Goal: Task Accomplishment & Management: Manage account settings

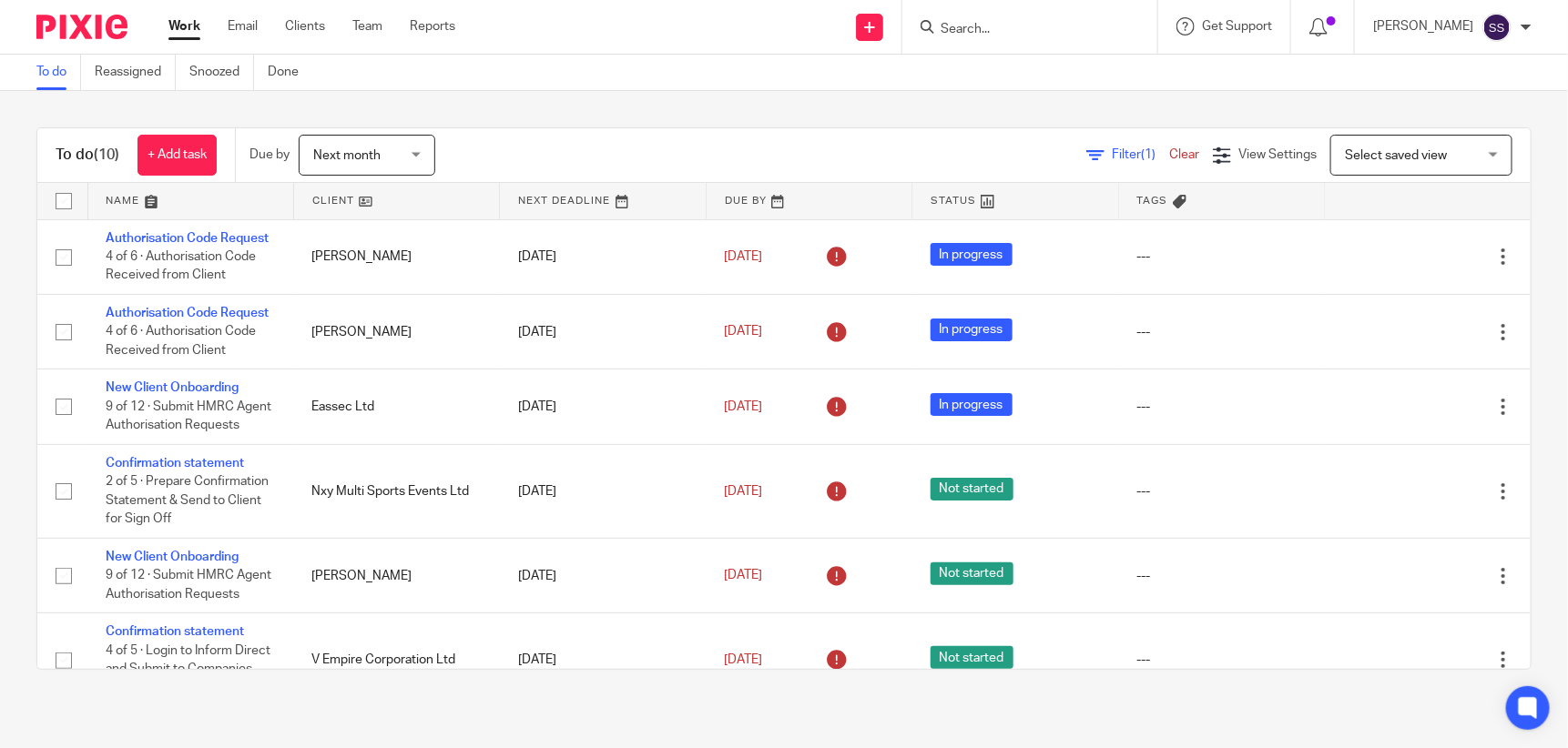
click at [980, 22] on input "Search" at bounding box center [1020, 29] width 164 height 16
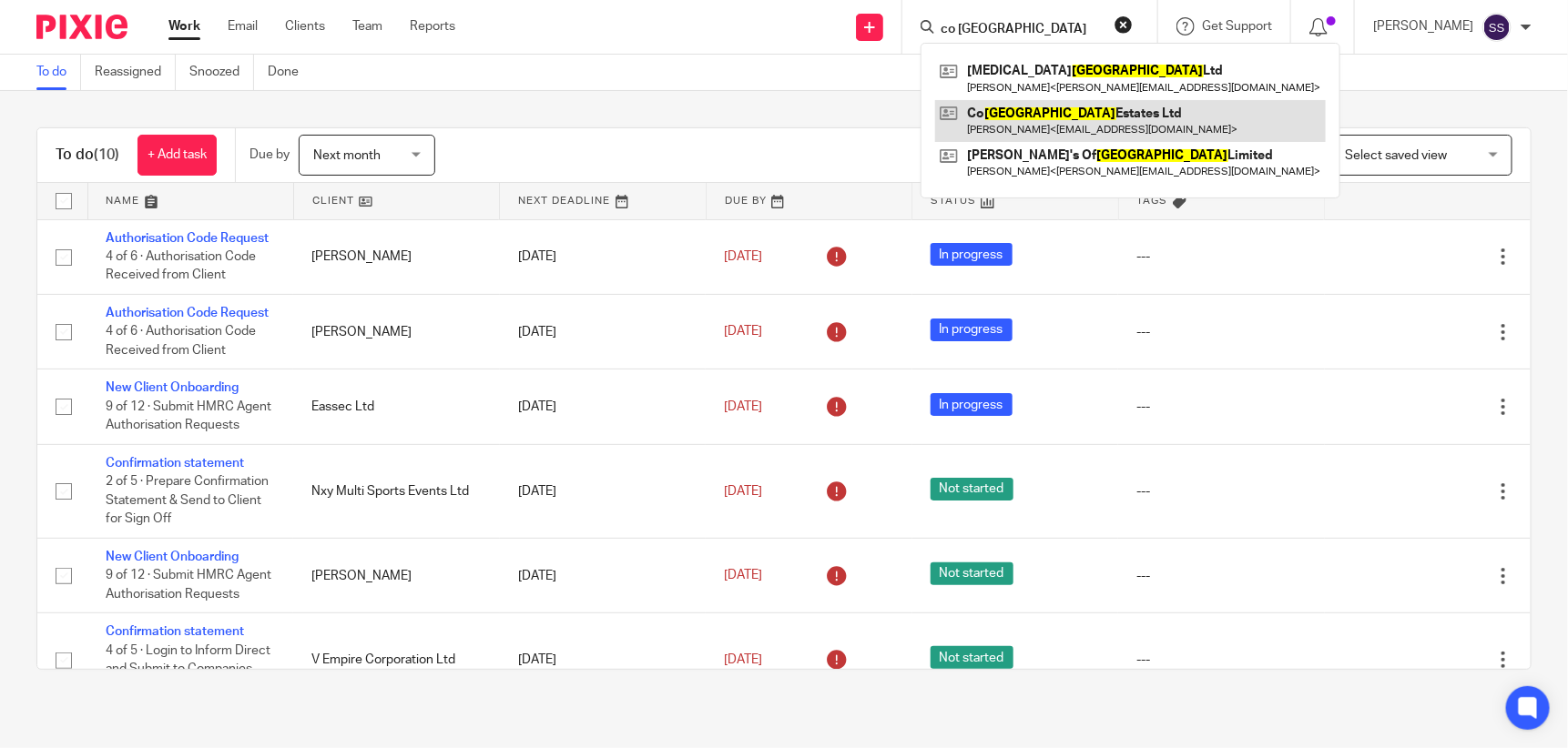
type input "co durham"
click at [1041, 114] on link at bounding box center [1130, 121] width 391 height 42
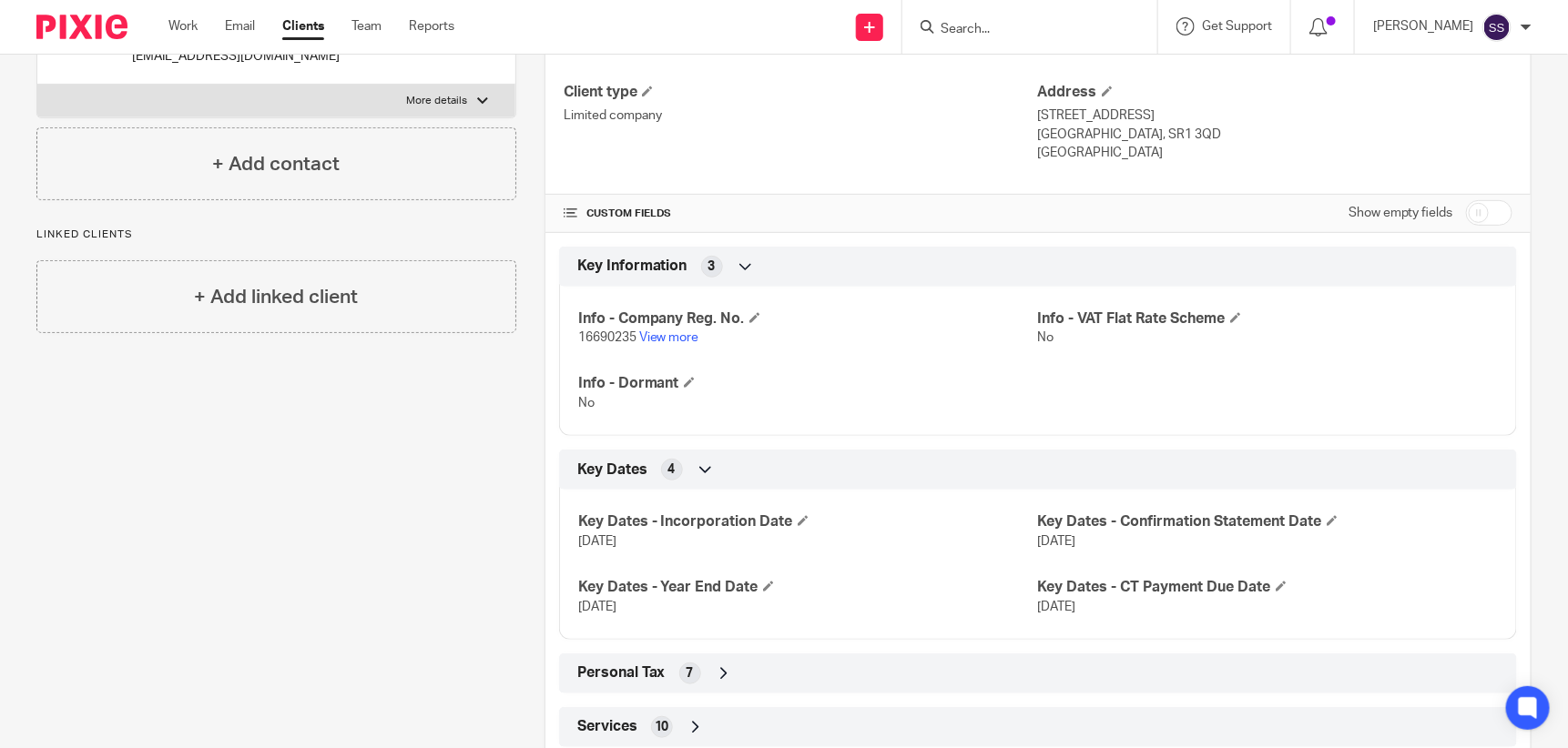
scroll to position [279, 0]
click at [1466, 202] on input "checkbox" at bounding box center [1488, 210] width 46 height 26
checkbox input "true"
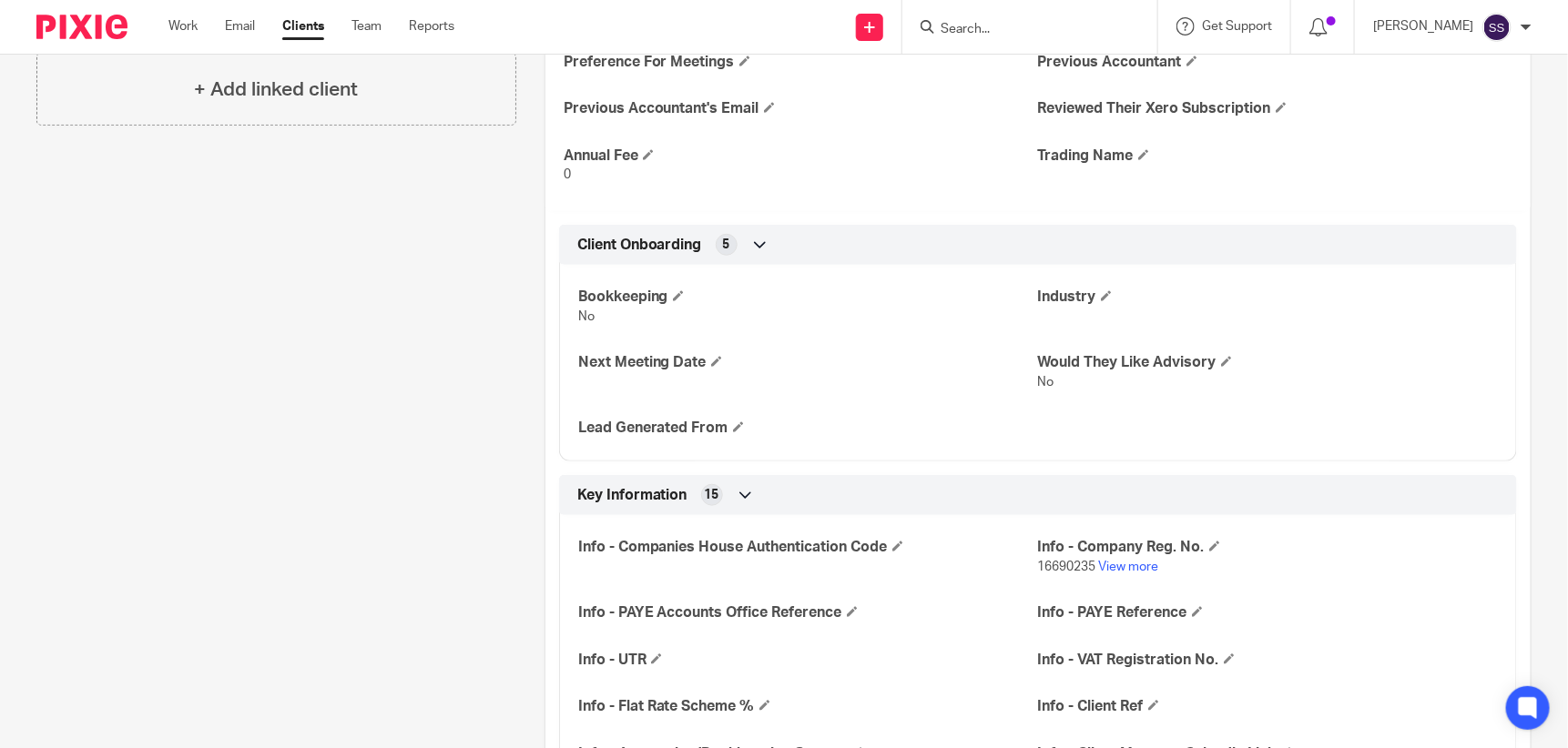
scroll to position [599, 0]
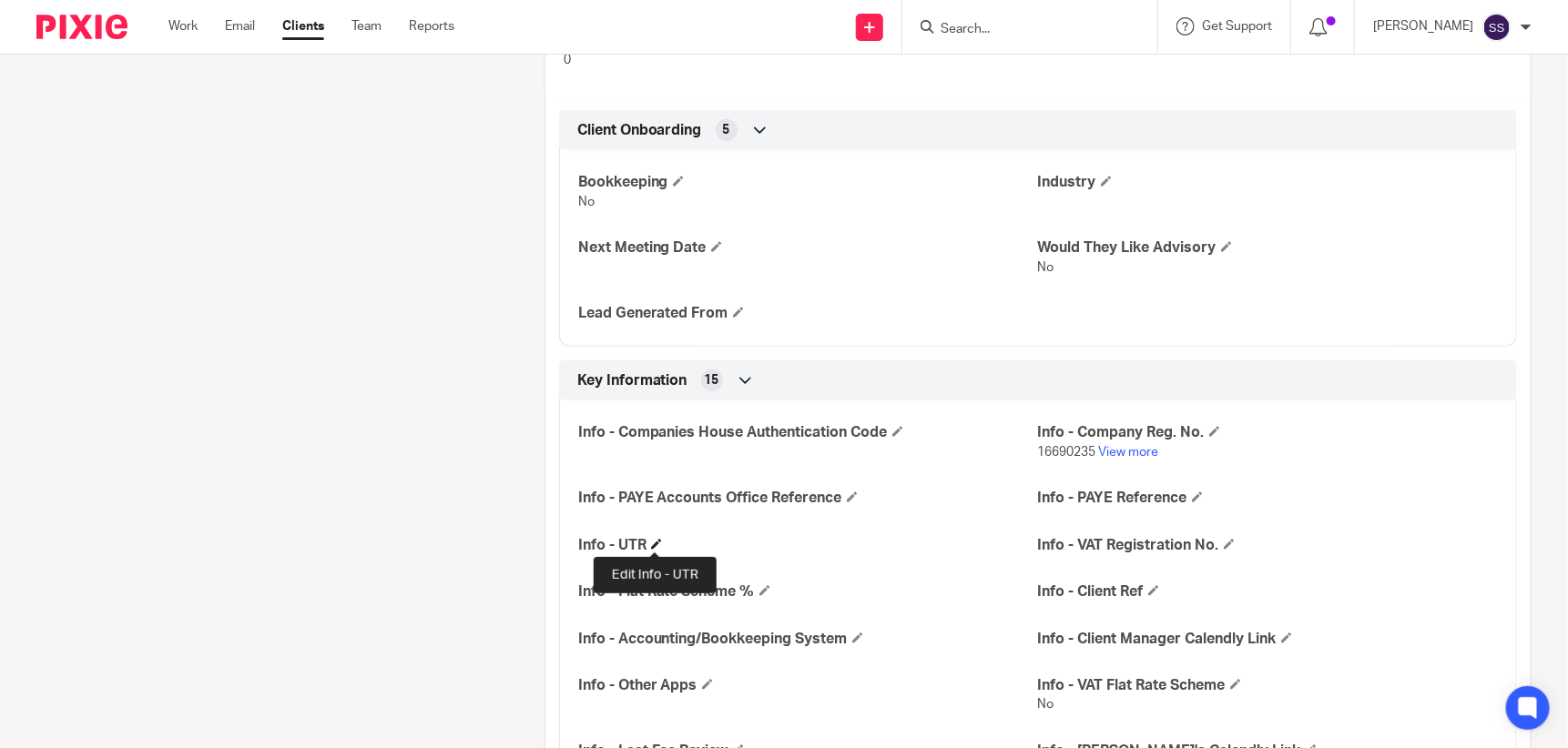
click at [652, 539] on span at bounding box center [657, 545] width 11 height 11
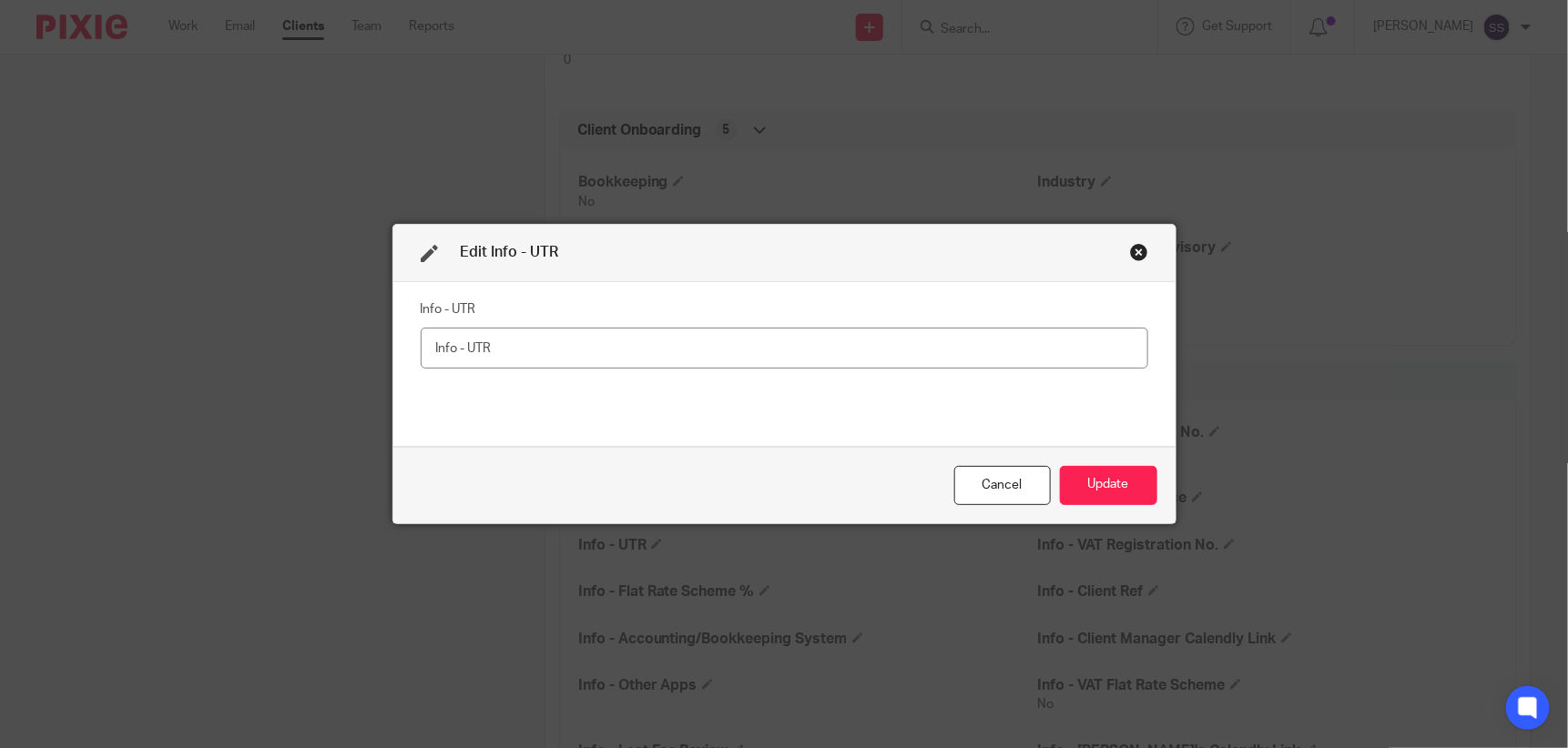
click at [485, 358] on input "text" at bounding box center [784, 348] width 727 height 41
type input "4633916623"
click at [1087, 477] on button "Update" at bounding box center [1108, 485] width 98 height 39
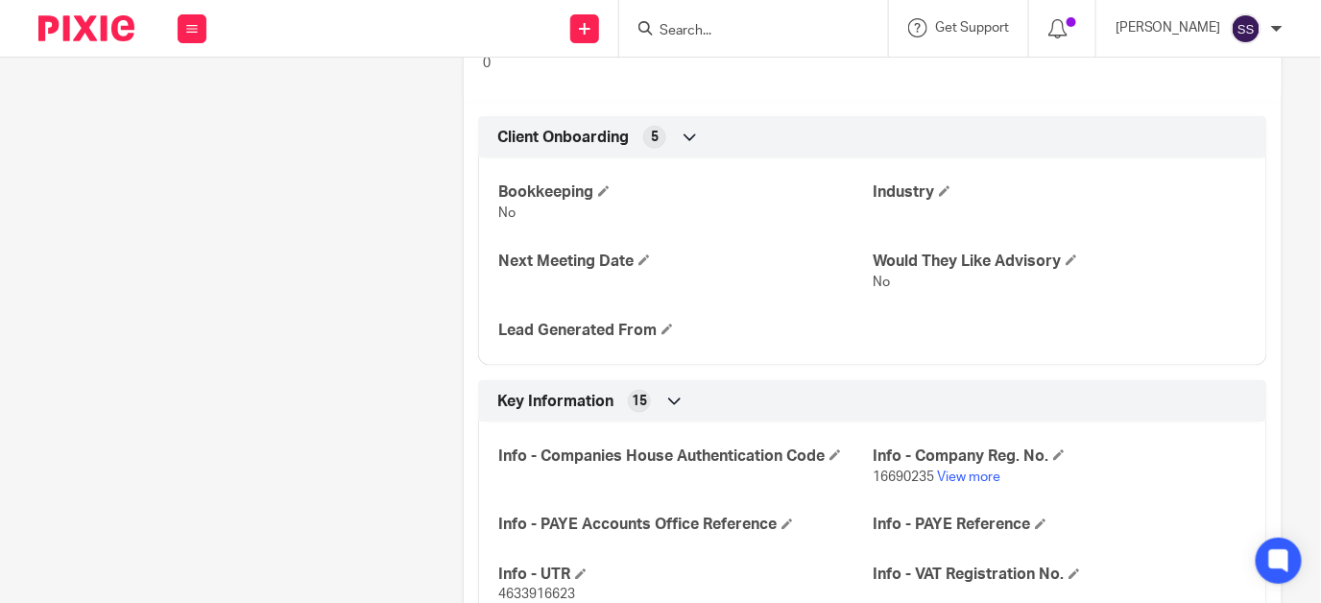
click at [831, 34] on input "Search" at bounding box center [744, 31] width 173 height 17
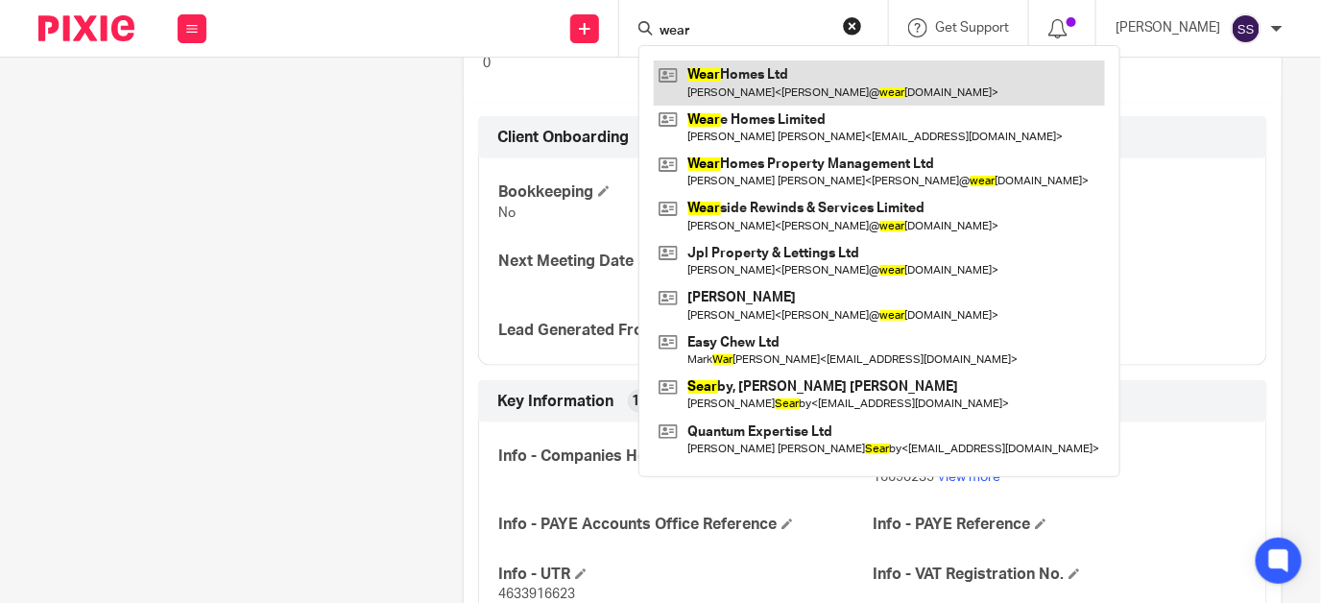
type input "wear"
click at [843, 93] on link at bounding box center [879, 83] width 451 height 44
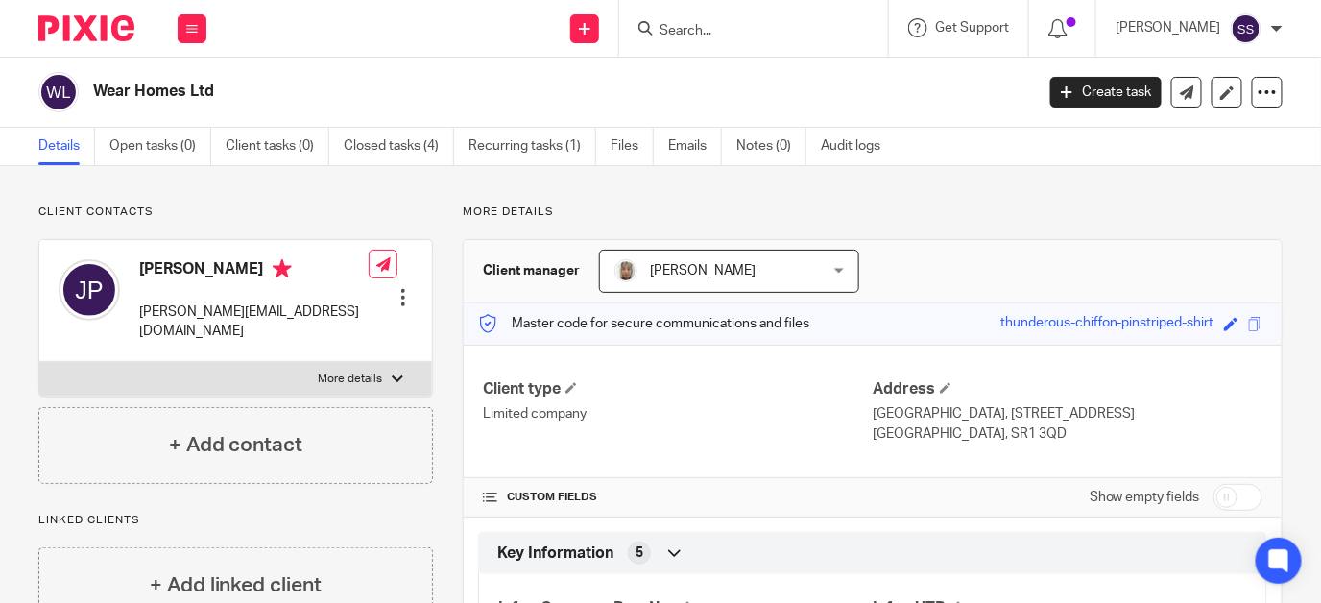
click at [751, 36] on input "Search" at bounding box center [744, 31] width 173 height 17
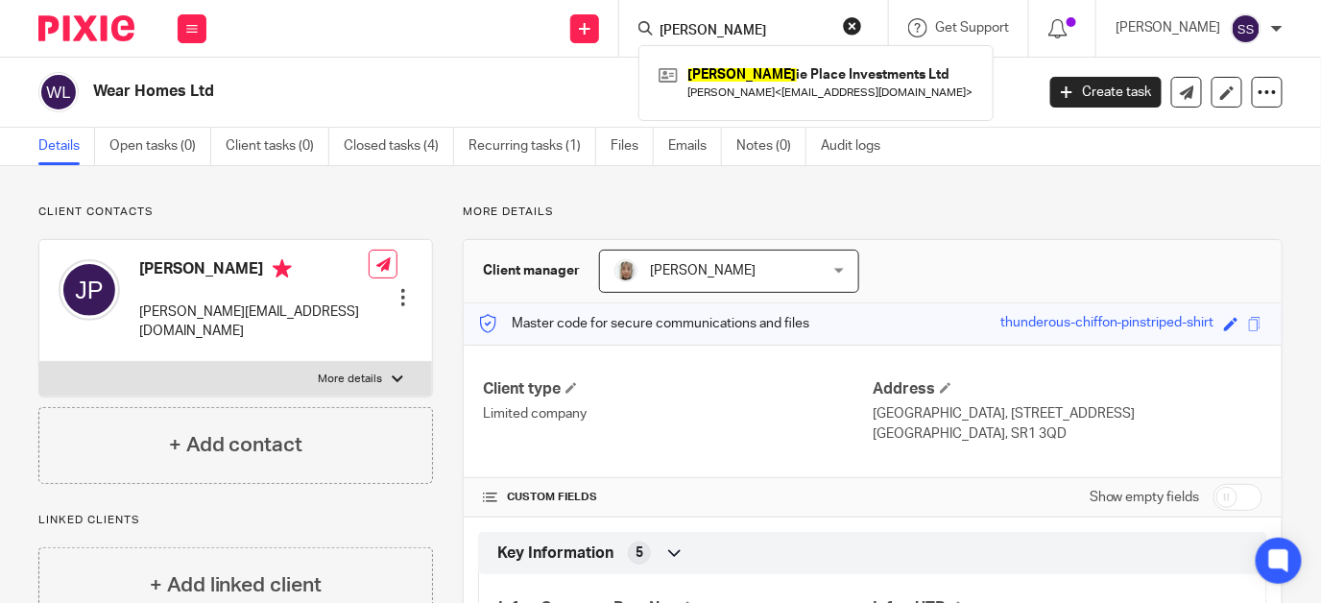
click at [722, 31] on input "ross" at bounding box center [744, 31] width 173 height 17
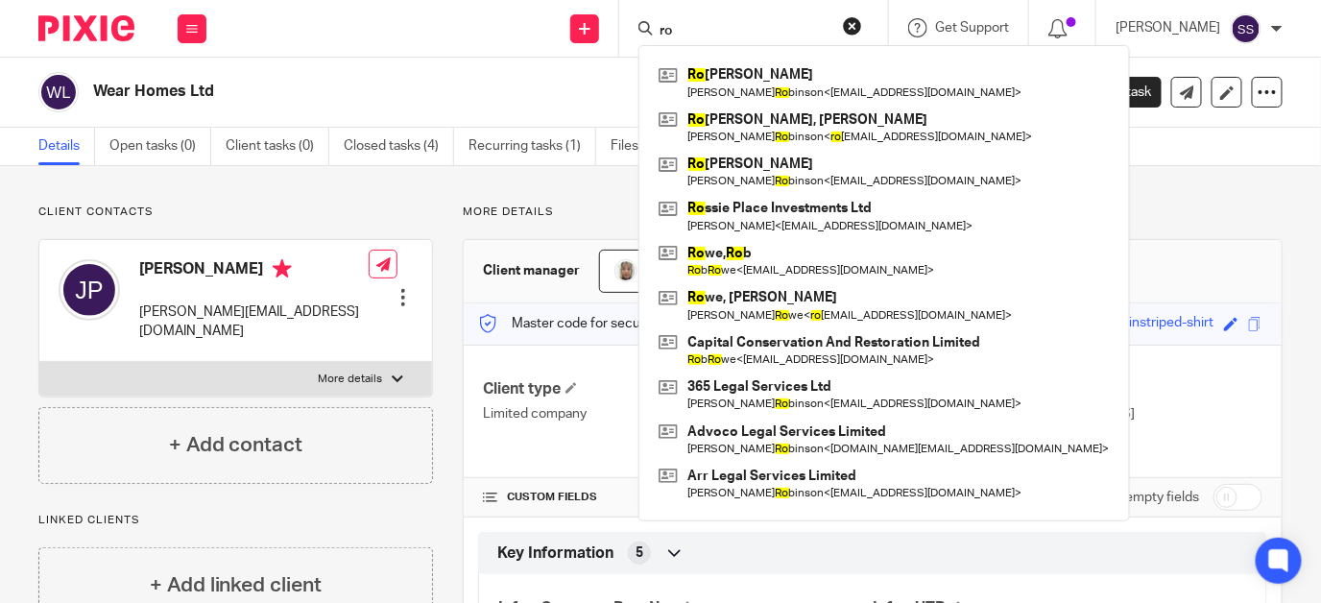
type input "r"
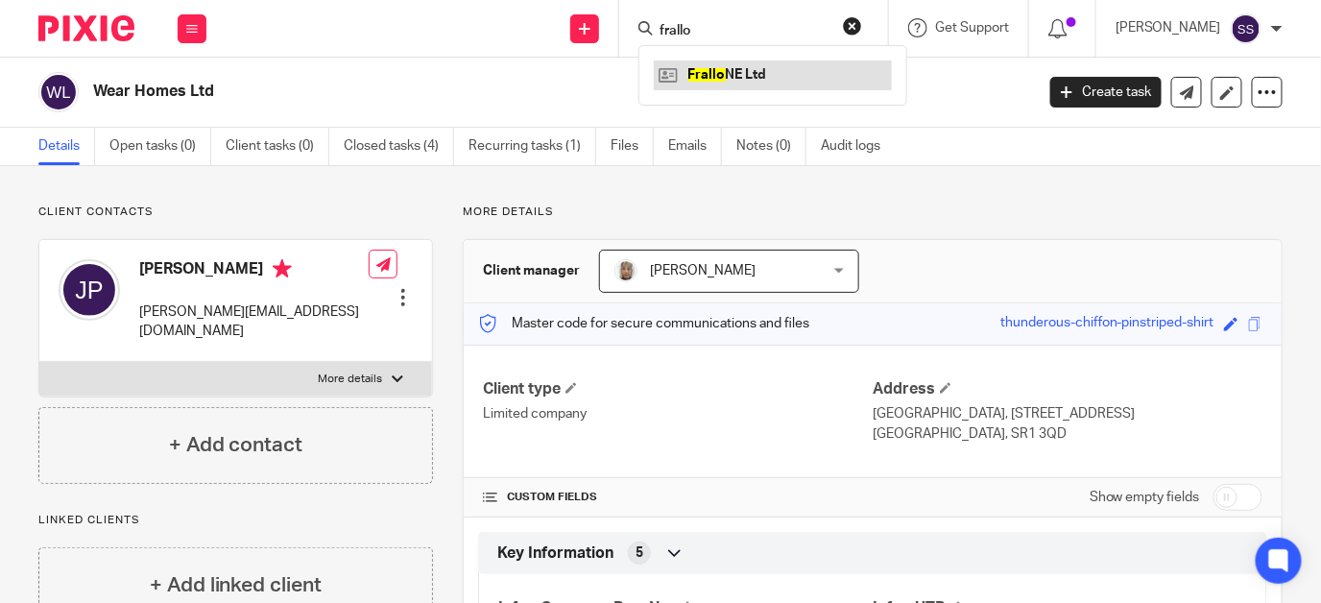
type input "frallo"
click at [771, 65] on link at bounding box center [773, 75] width 238 height 29
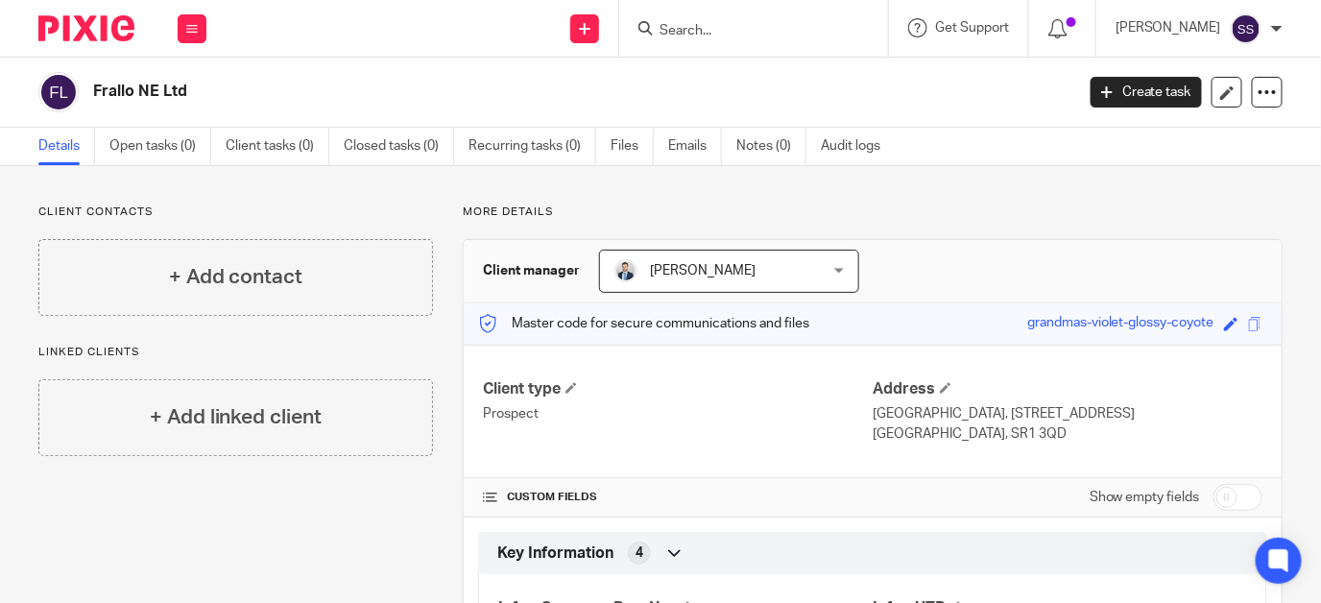
click at [1223, 489] on input "checkbox" at bounding box center [1238, 497] width 49 height 27
checkbox input "true"
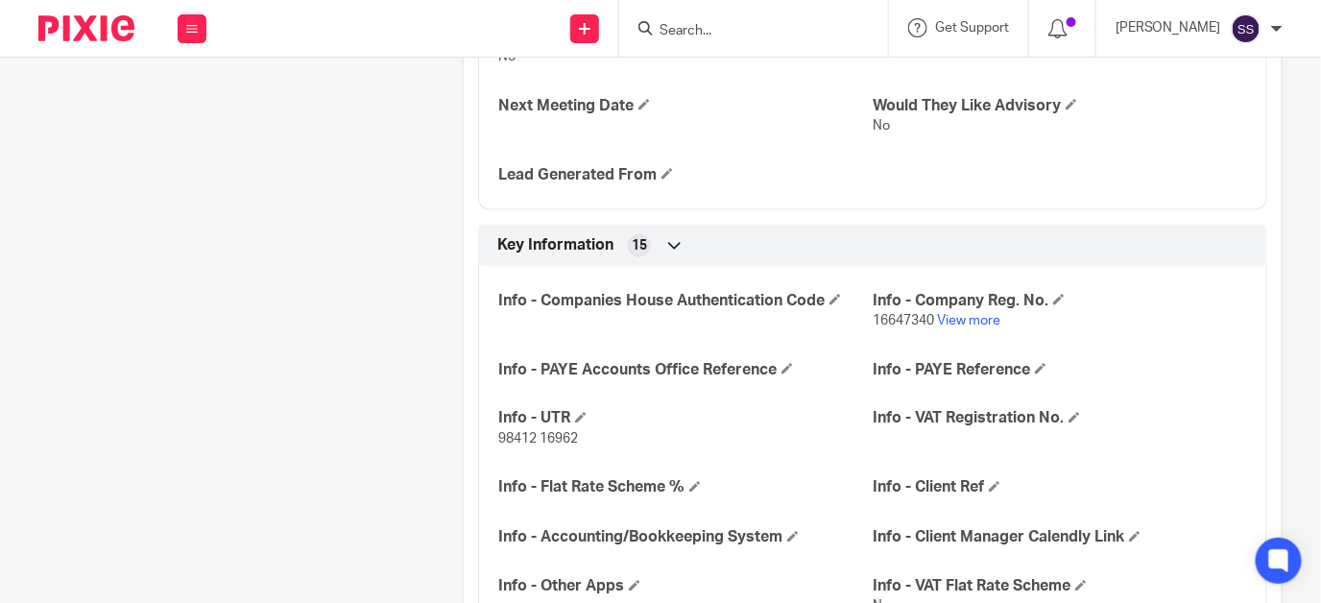
scroll to position [777, 0]
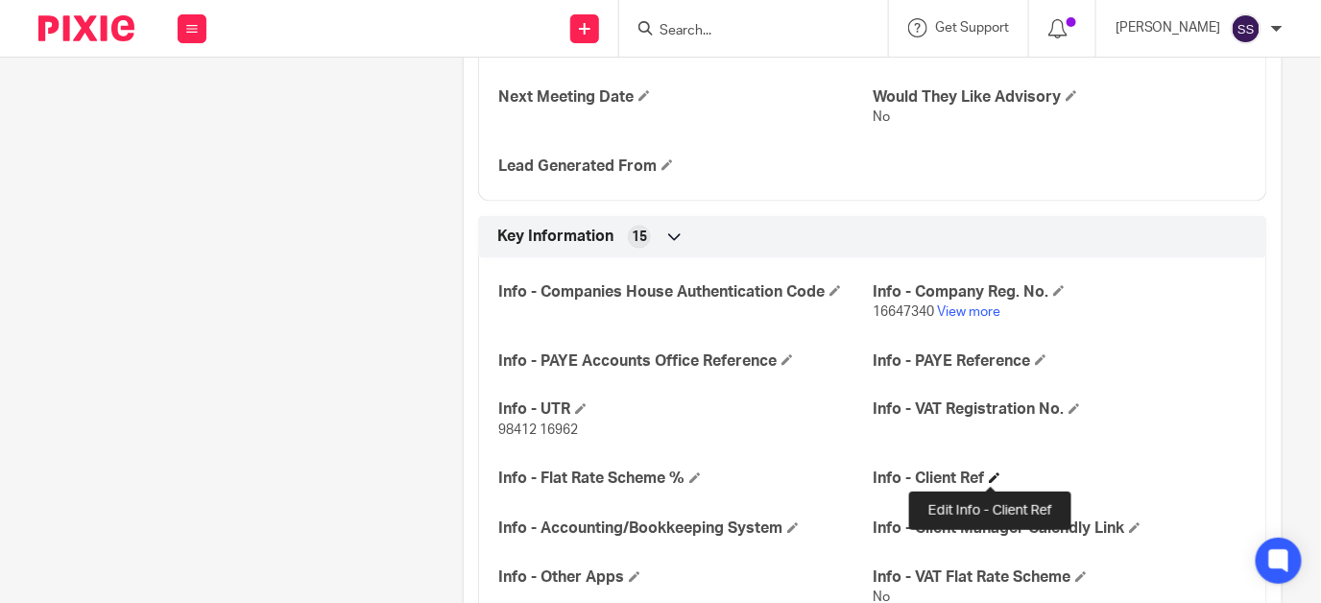
click at [989, 477] on span at bounding box center [995, 478] width 12 height 12
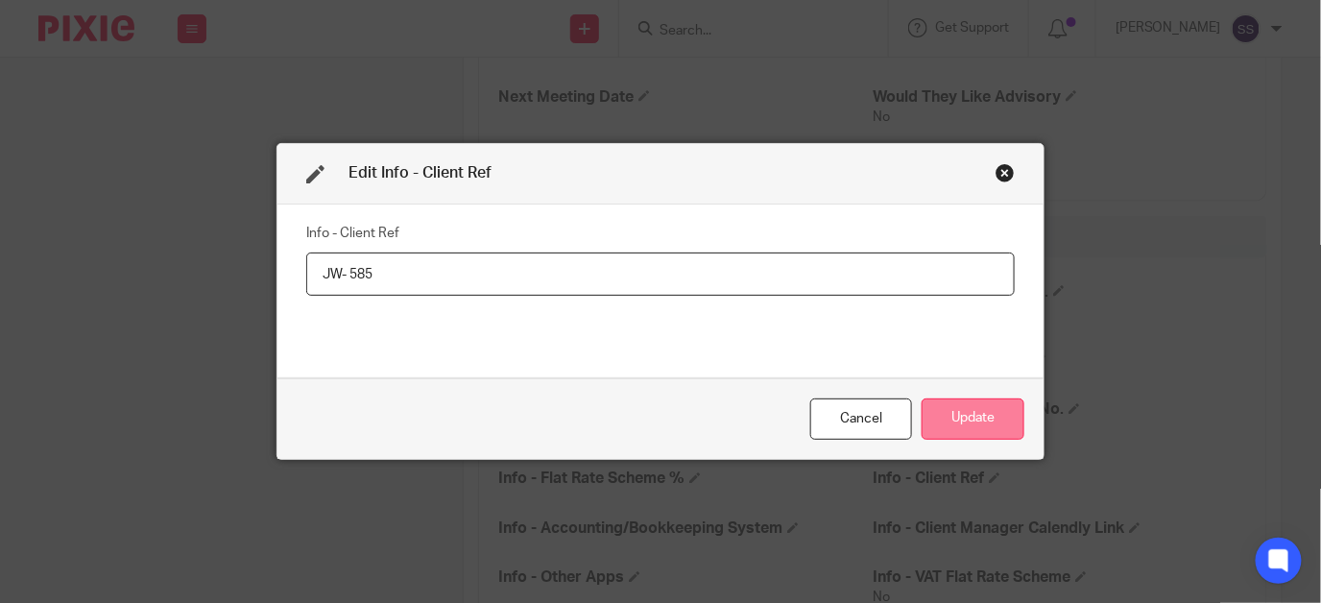
type input "JW- 585"
click at [950, 417] on button "Update" at bounding box center [973, 419] width 103 height 41
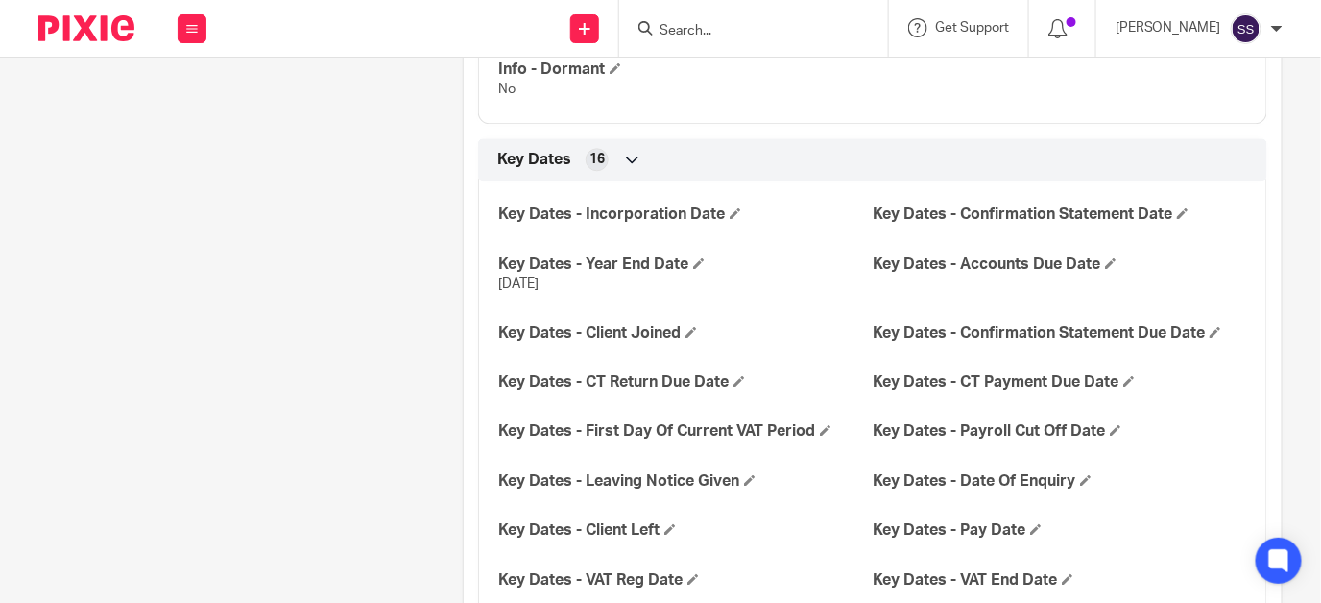
scroll to position [1430, 0]
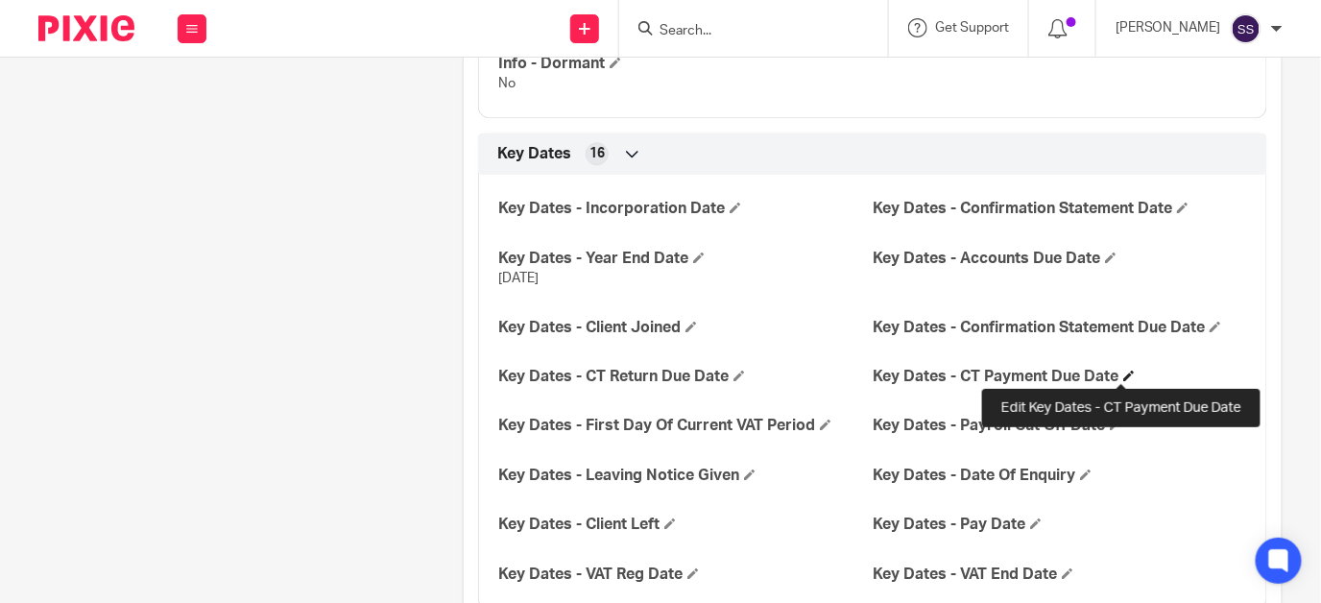
click at [1124, 371] on span at bounding box center [1130, 376] width 12 height 12
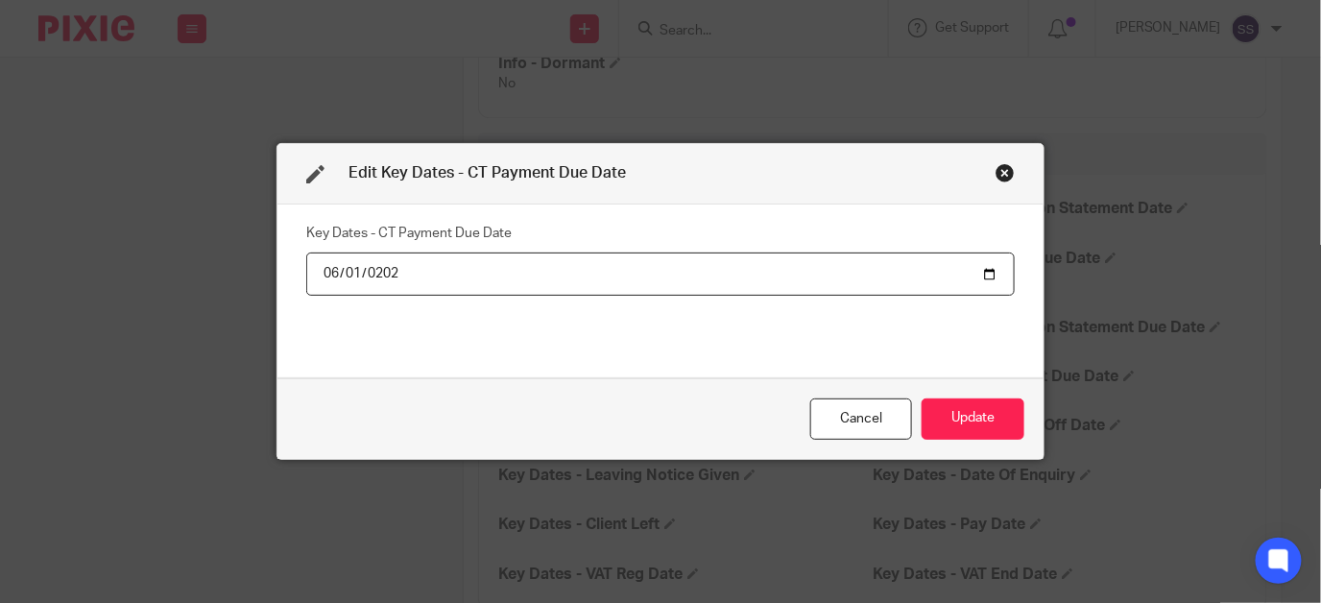
type input "[DATE]"
click at [967, 416] on button "Update" at bounding box center [973, 419] width 103 height 41
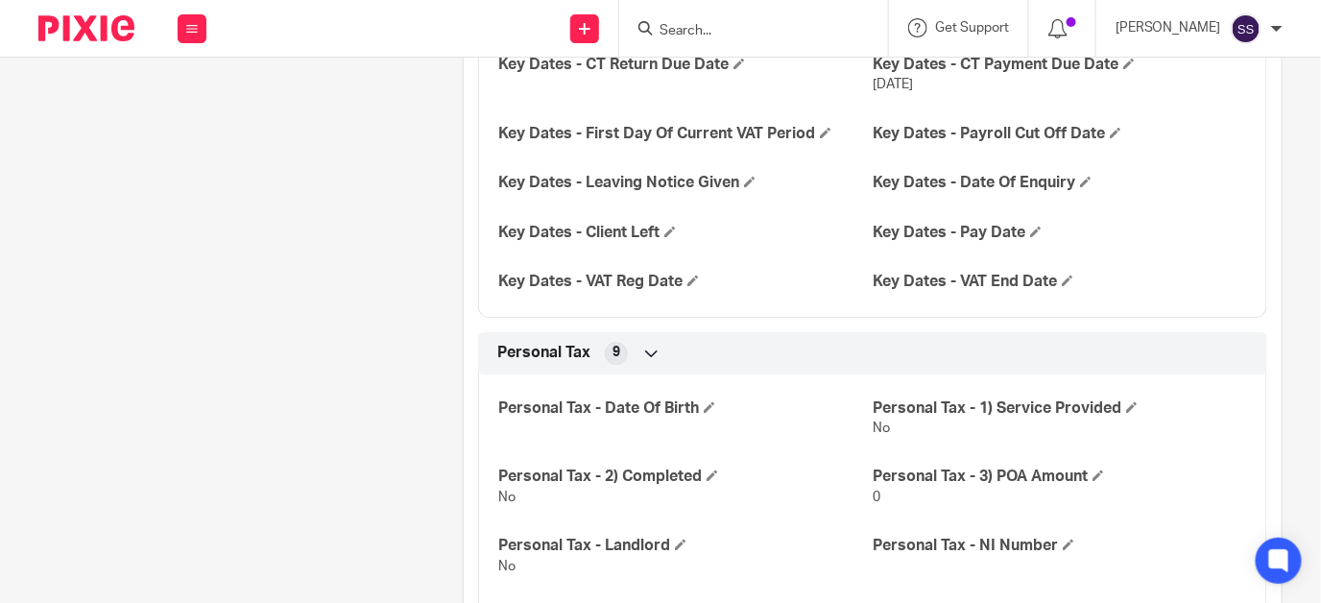
scroll to position [1692, 0]
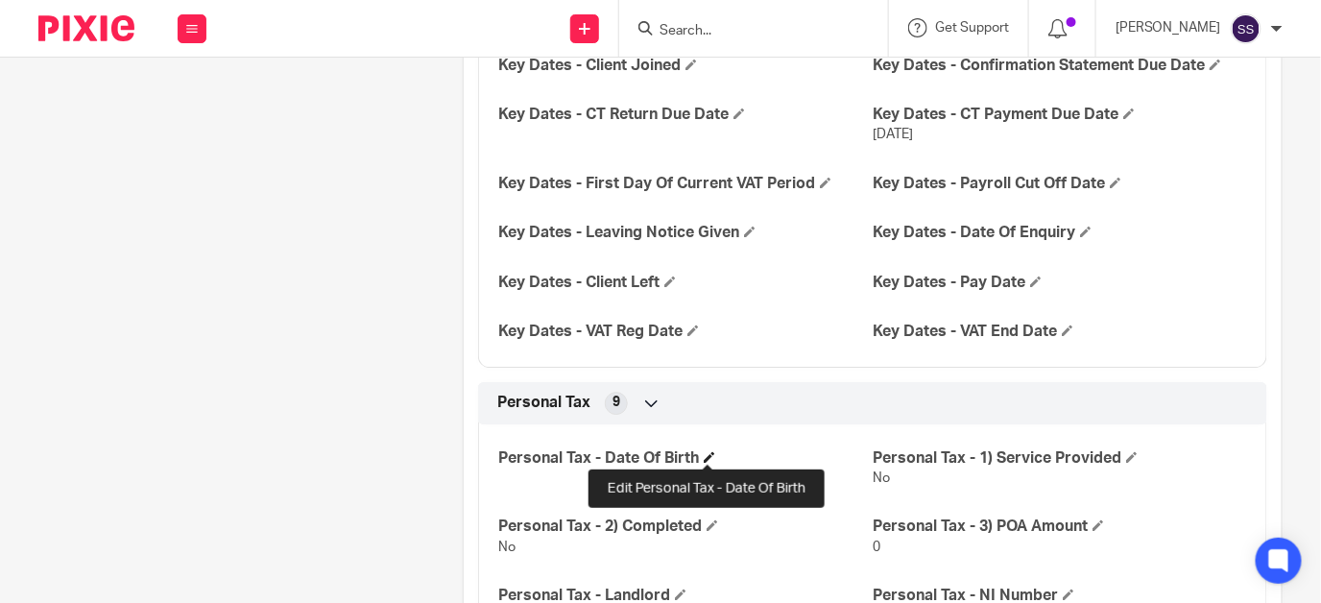
click at [706, 451] on span at bounding box center [710, 457] width 12 height 12
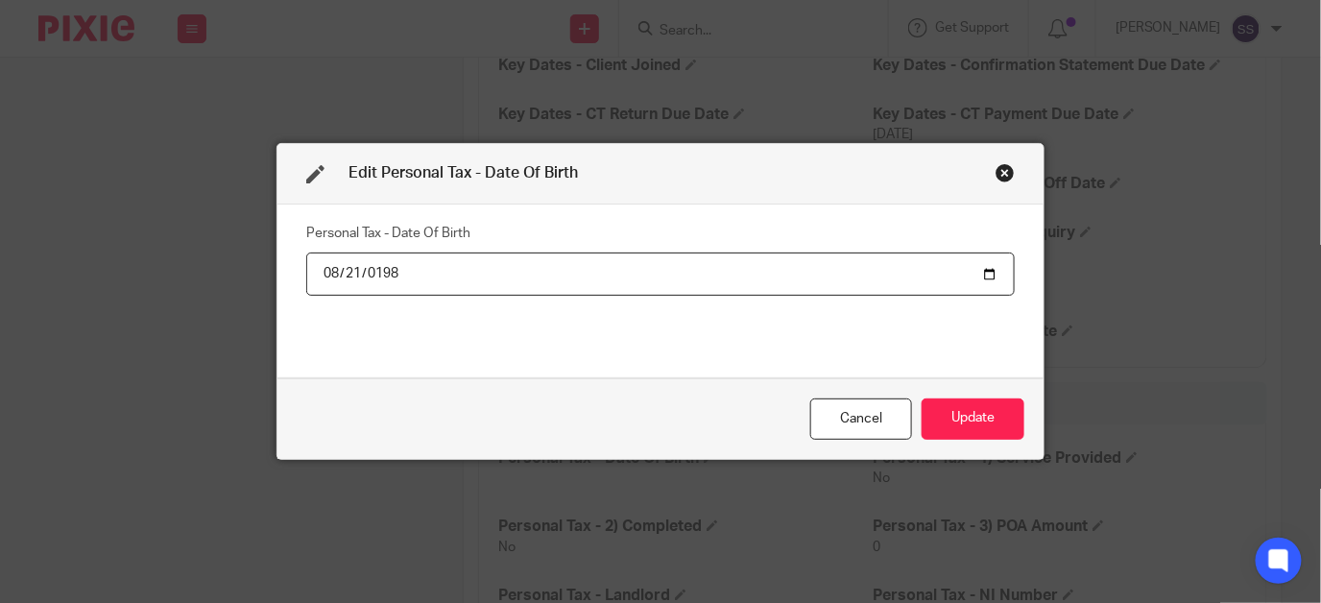
type input "1982-08-21"
click at [977, 413] on button "Update" at bounding box center [973, 419] width 103 height 41
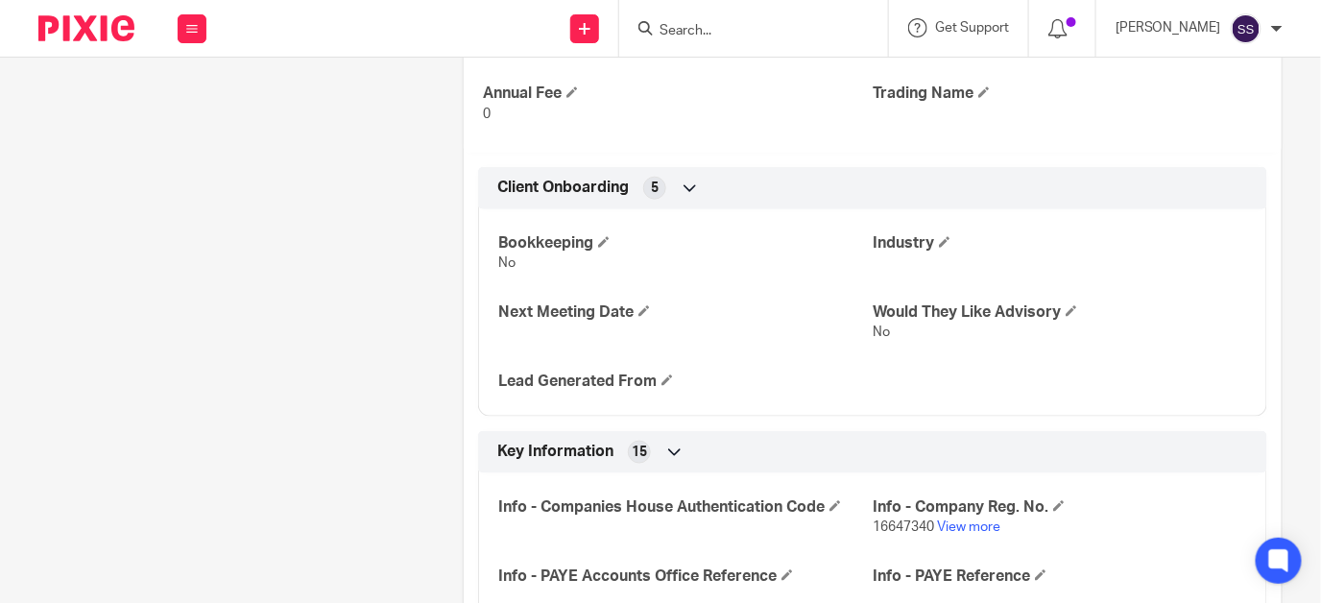
scroll to position [0, 0]
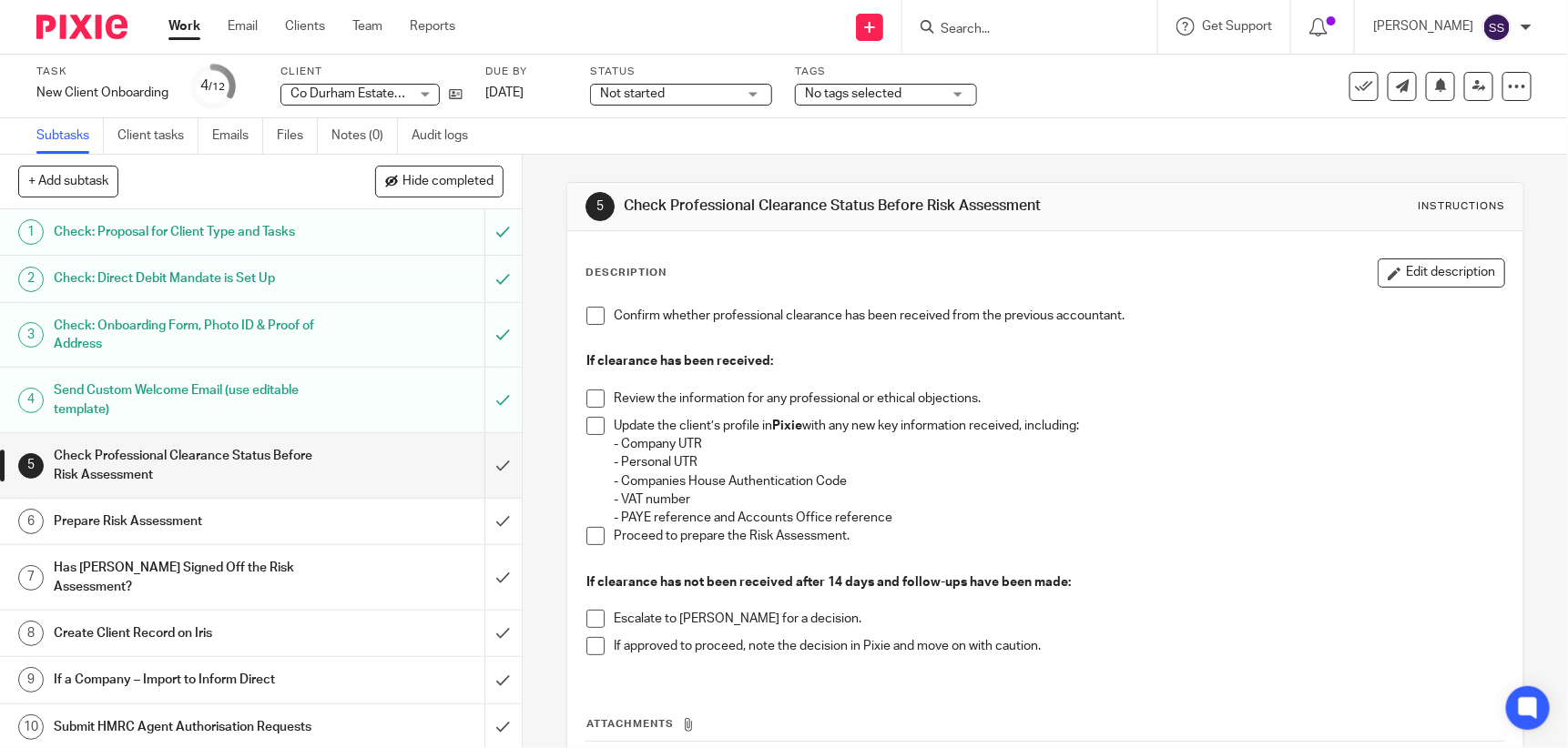
click at [590, 417] on span at bounding box center [594, 426] width 18 height 18
click at [1014, 22] on input "Search" at bounding box center [1020, 29] width 164 height 16
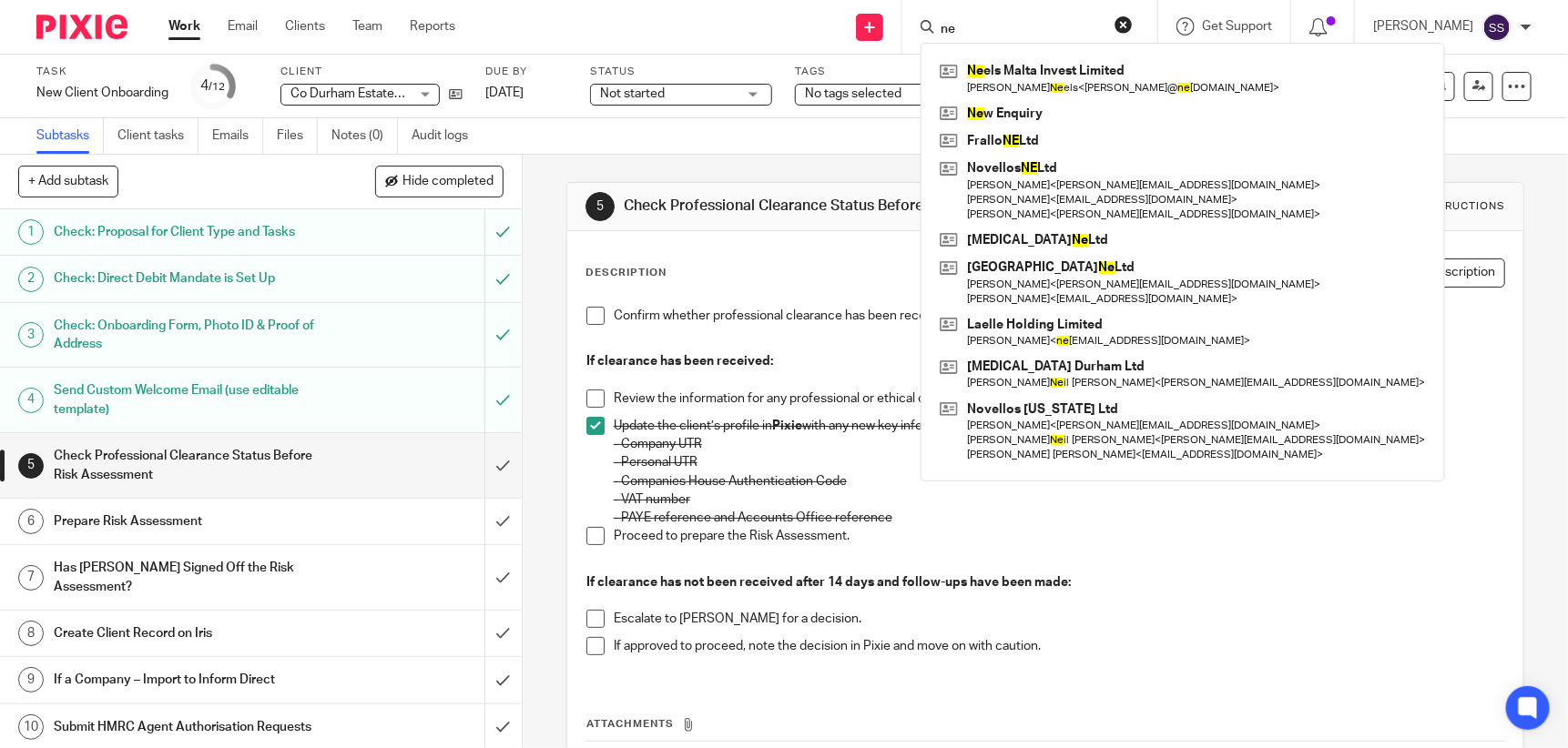
type input "n"
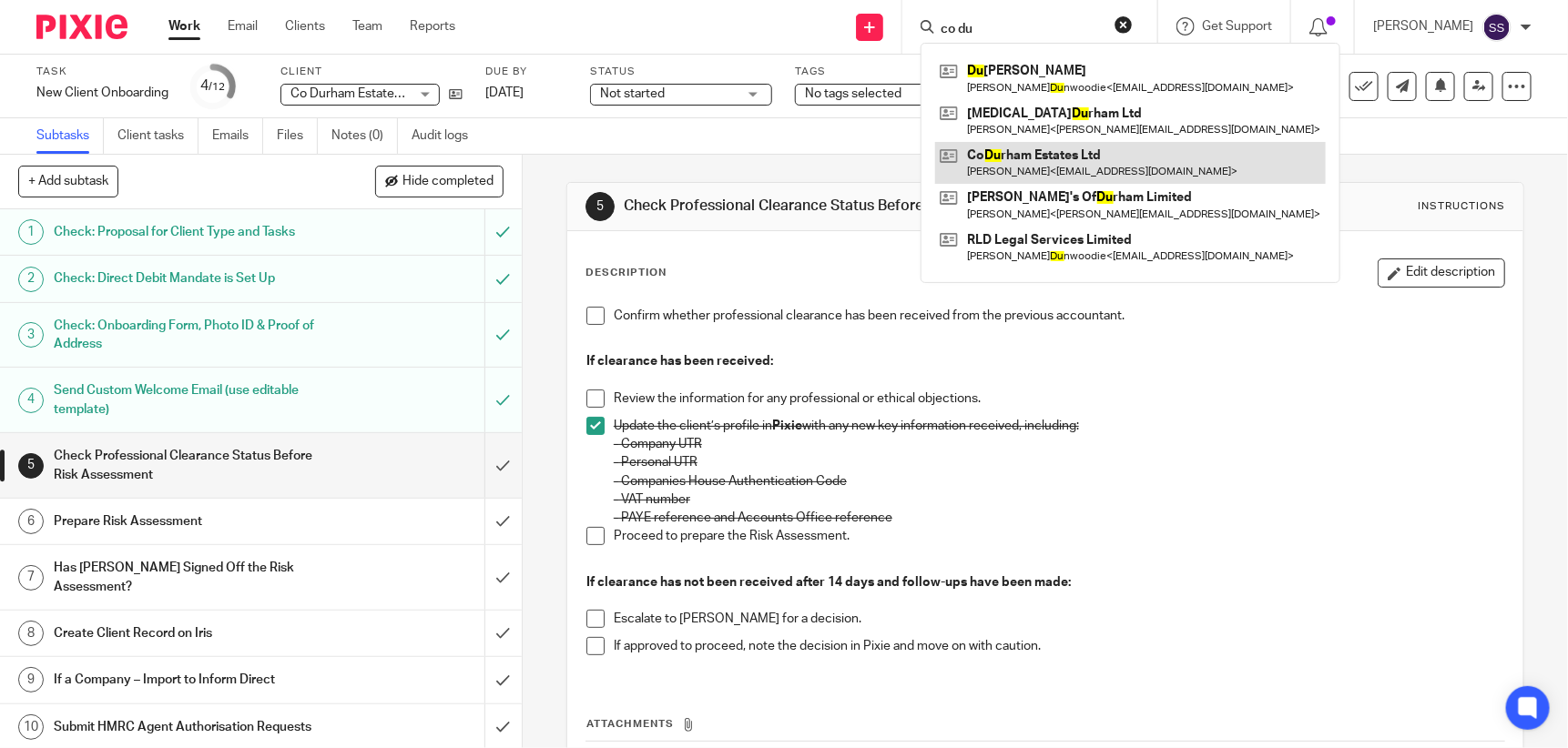
type input "co du"
click at [1055, 168] on link at bounding box center [1130, 163] width 391 height 42
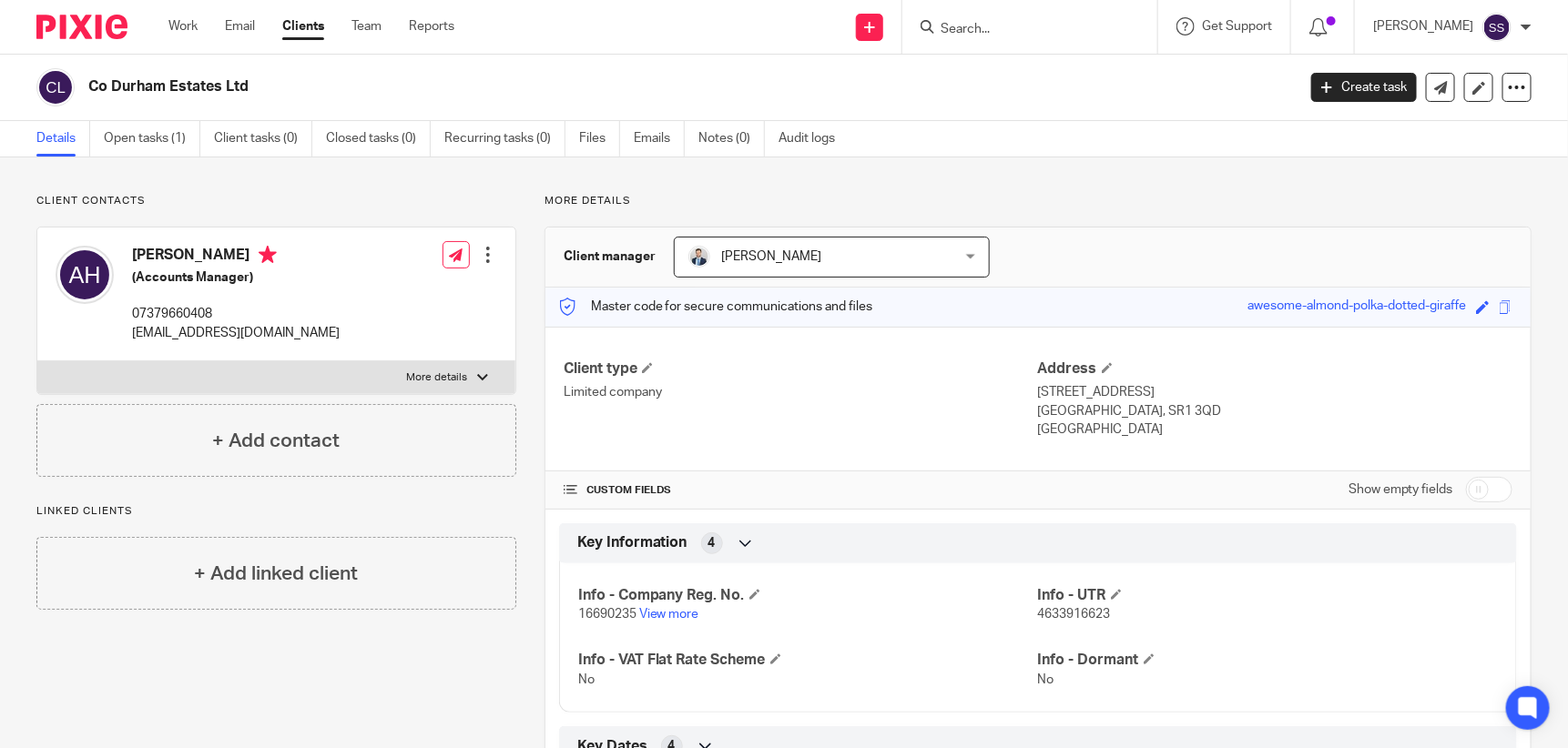
click at [1466, 487] on input "checkbox" at bounding box center [1488, 489] width 46 height 26
checkbox input "true"
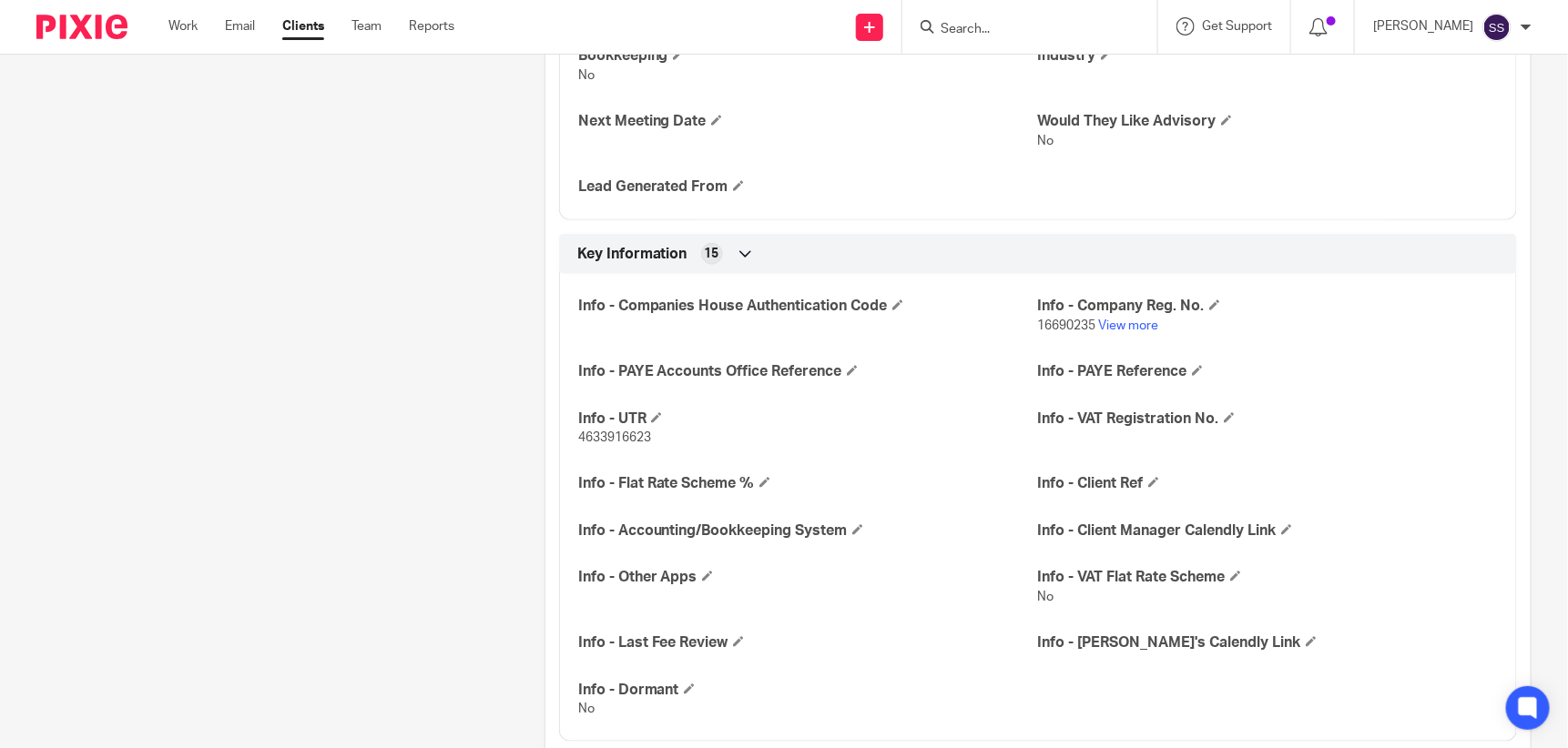
scroll to position [728, 0]
click at [984, 27] on input "Search" at bounding box center [1020, 29] width 164 height 16
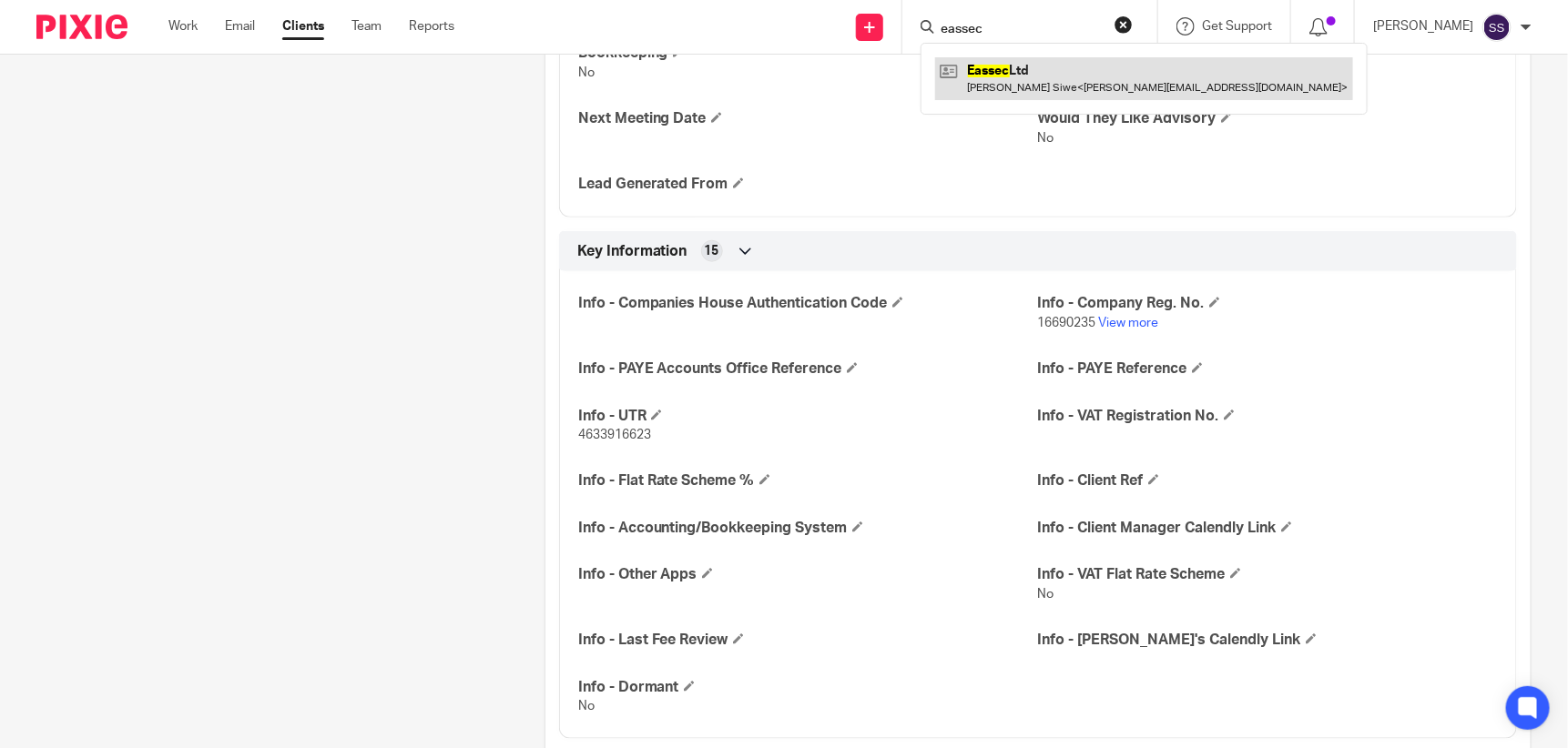
type input "eassec"
click at [1022, 76] on link at bounding box center [1143, 79] width 418 height 42
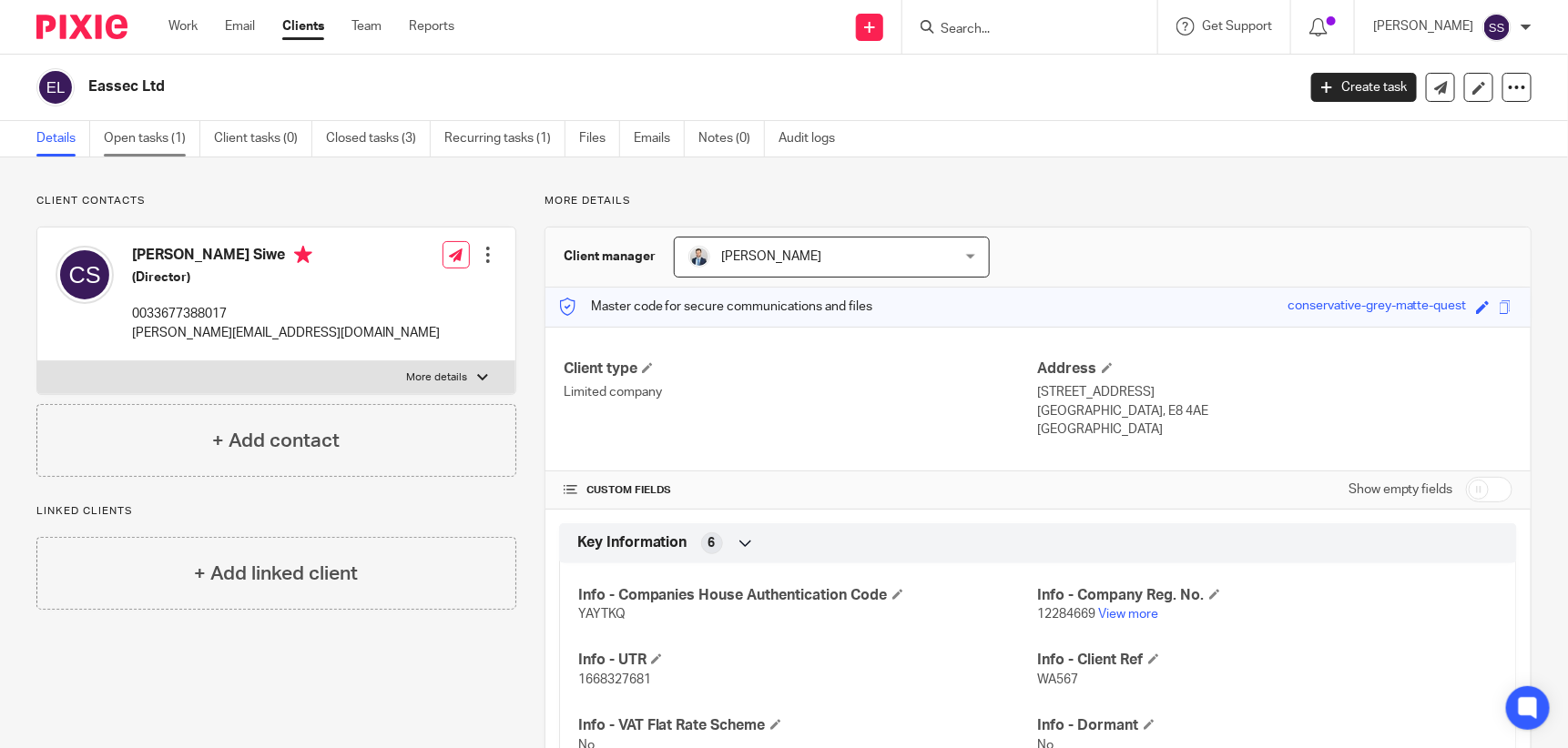
click at [141, 136] on link "Open tasks (1)" at bounding box center [152, 138] width 97 height 35
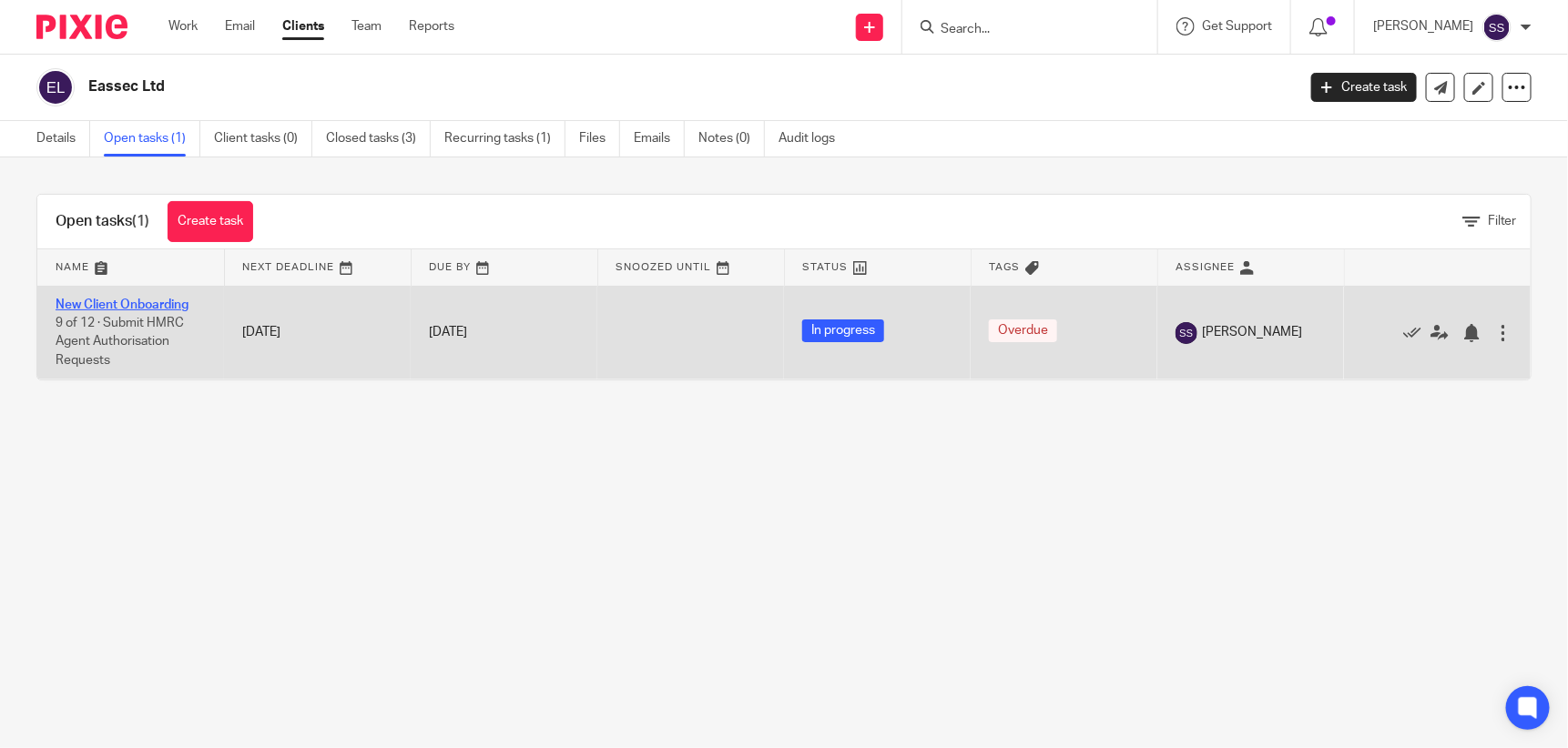
click at [134, 300] on link "New Client Onboarding" at bounding box center [122, 304] width 133 height 12
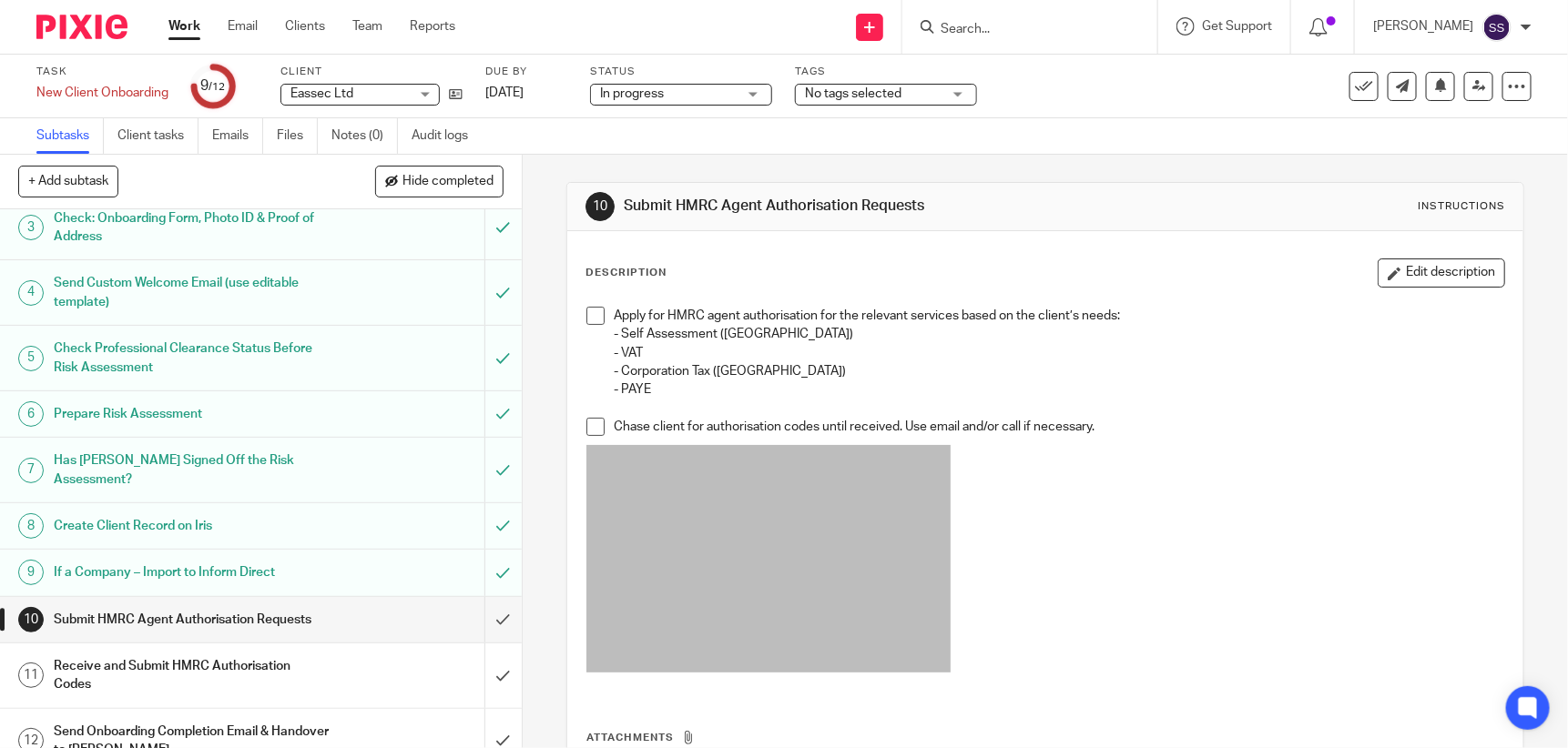
scroll to position [113, 0]
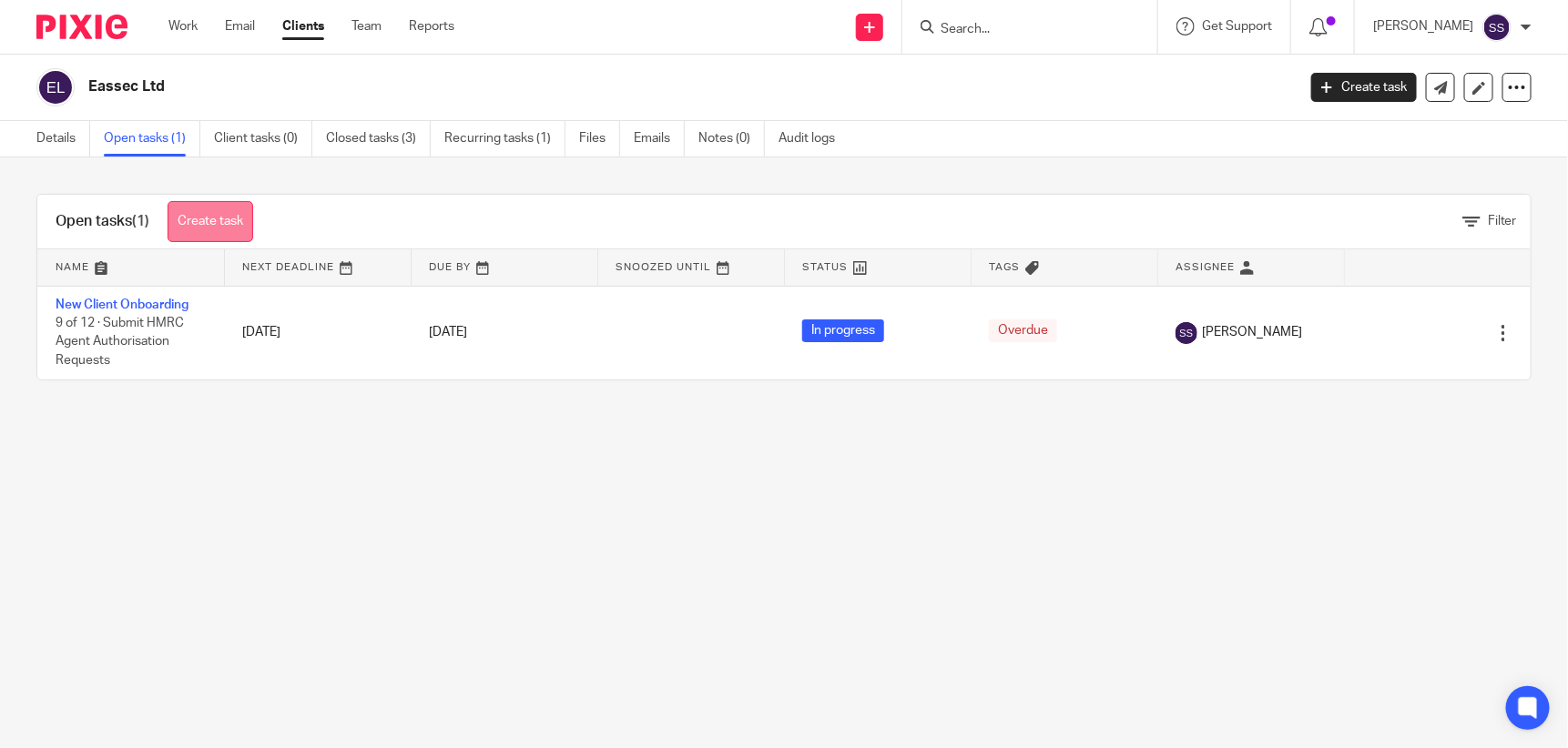
click at [226, 211] on link "Create task" at bounding box center [210, 221] width 85 height 41
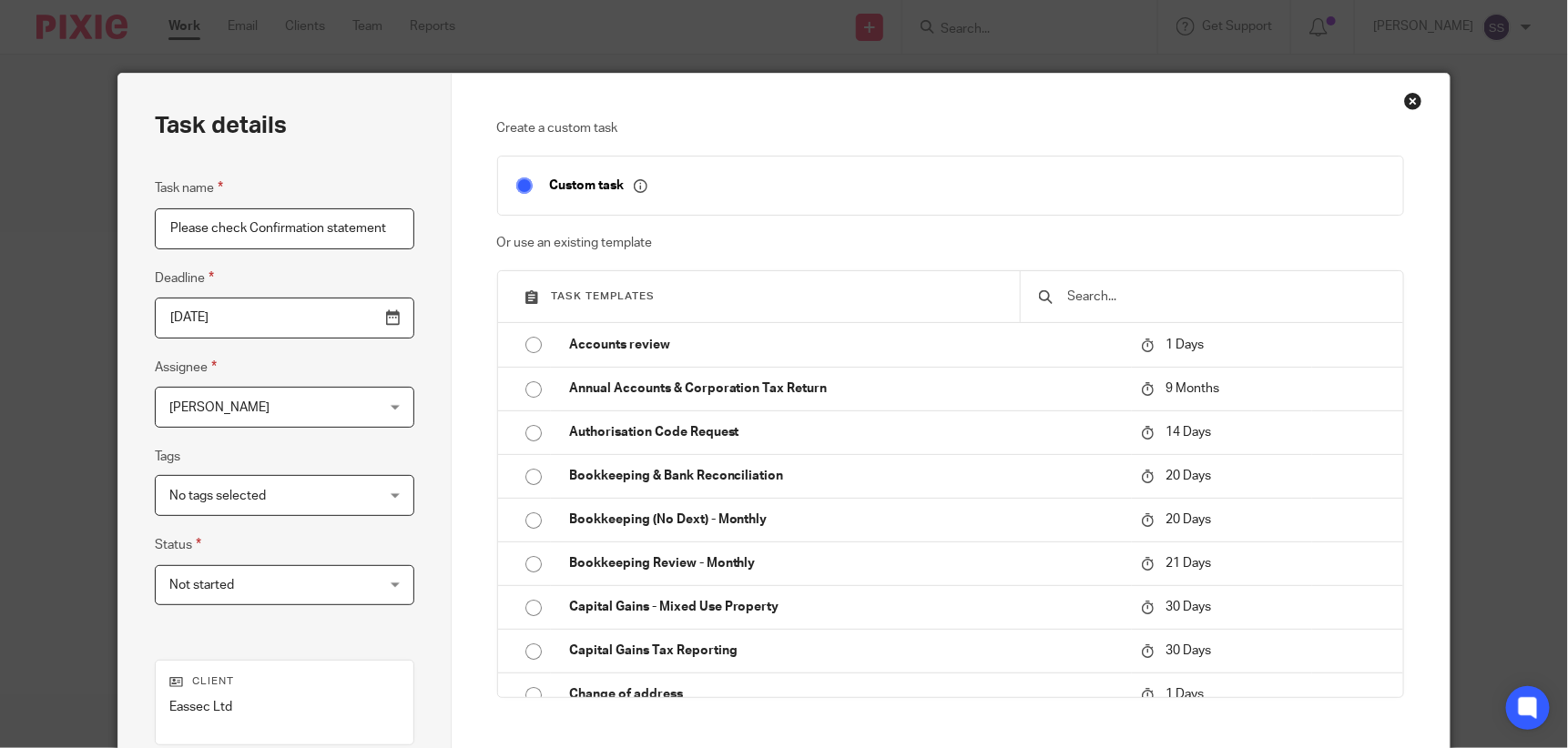
type input "Please check Confirmation statement"
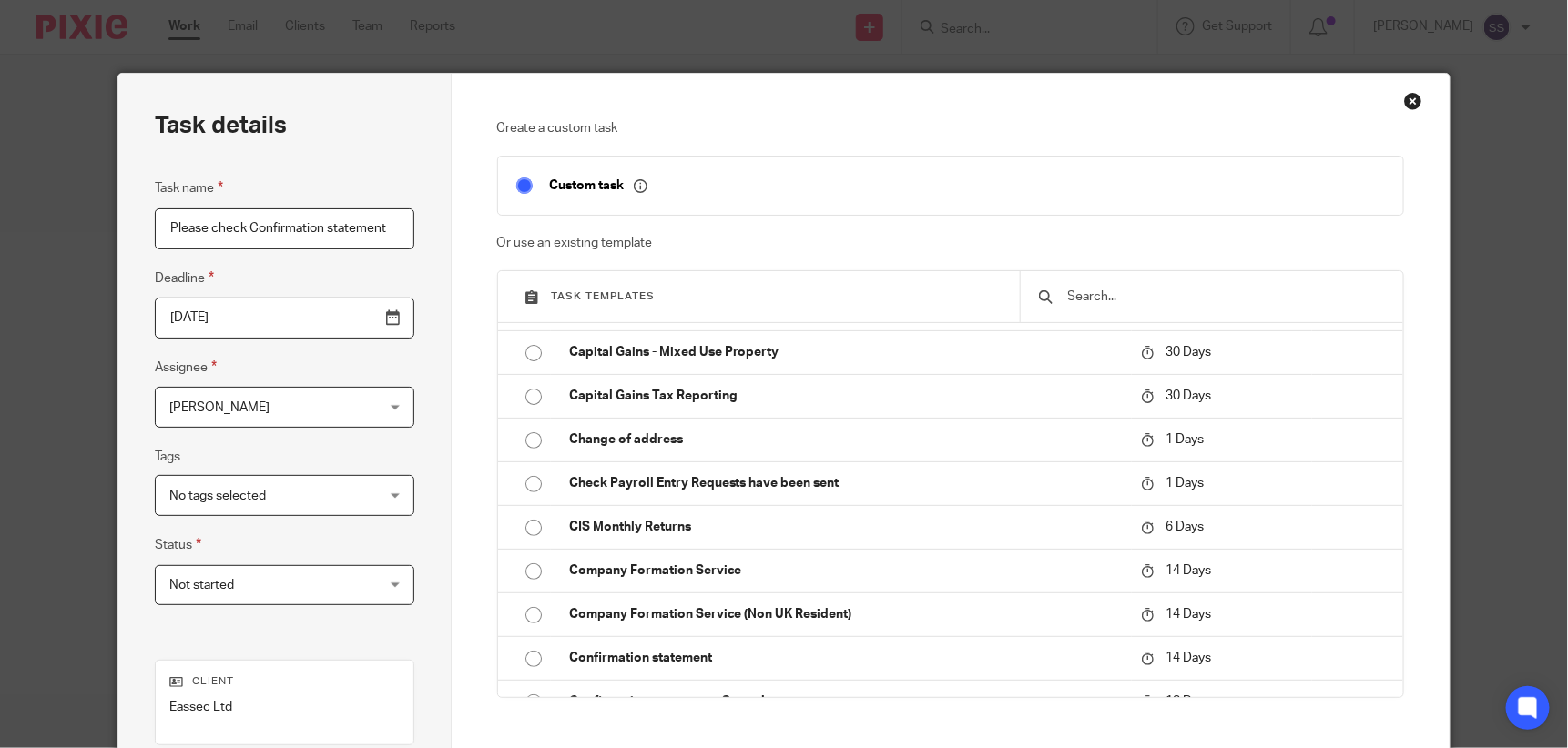
scroll to position [303, 0]
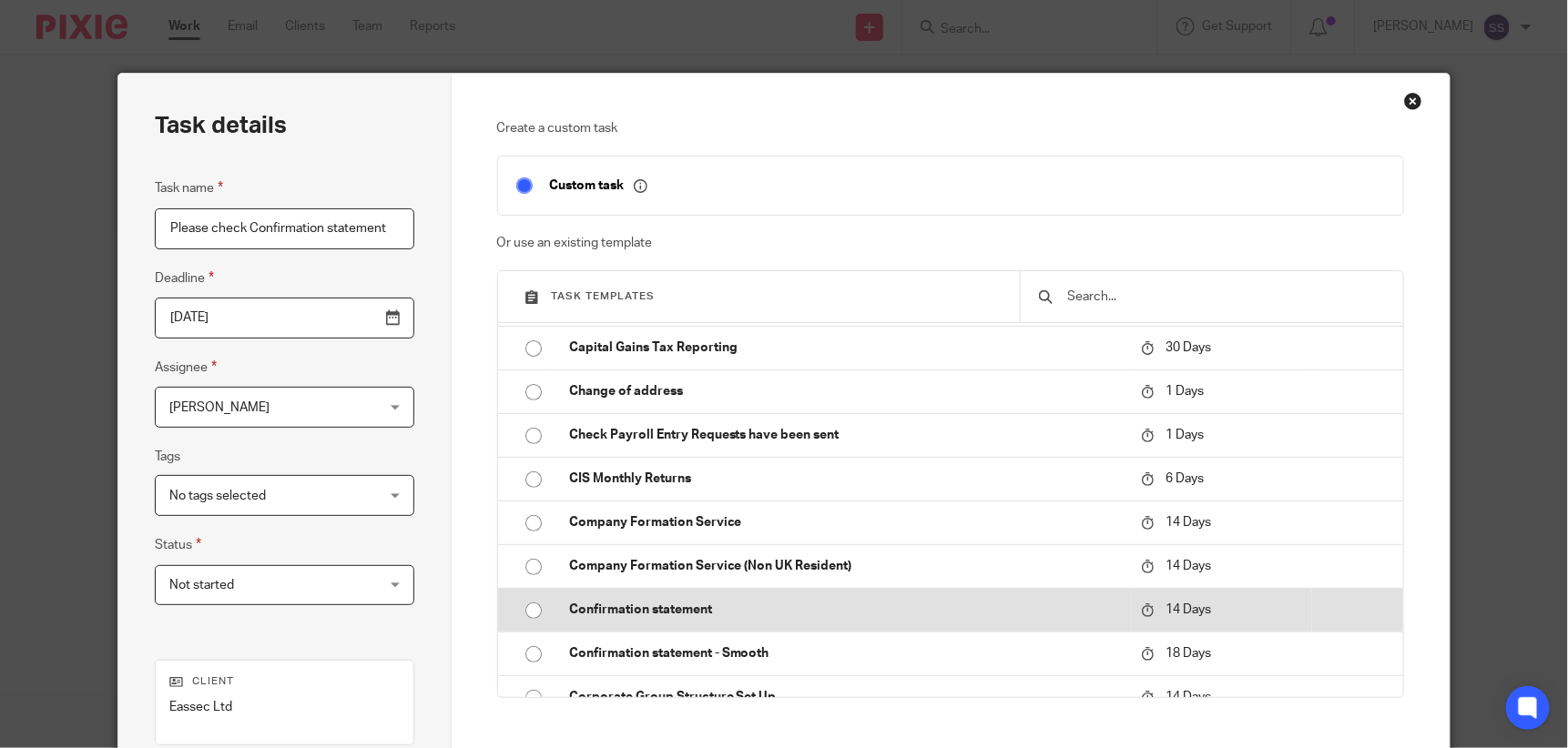
click at [517, 601] on input "radio" at bounding box center [534, 611] width 34 height 34
type input "2025-09-29"
checkbox input "false"
radio input "false"
click at [527, 606] on input "radio" at bounding box center [534, 611] width 34 height 34
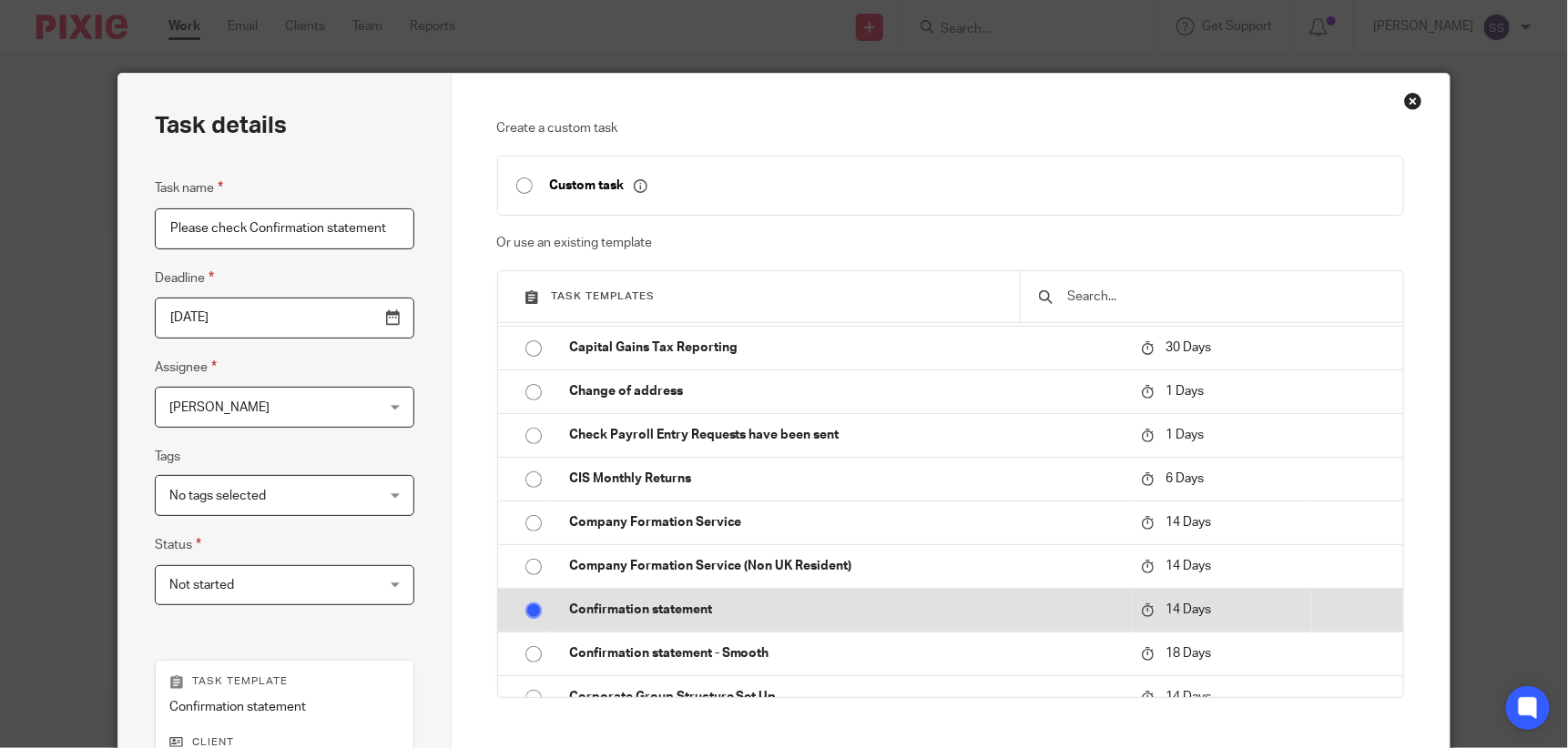
click at [517, 604] on input "radio" at bounding box center [534, 611] width 34 height 34
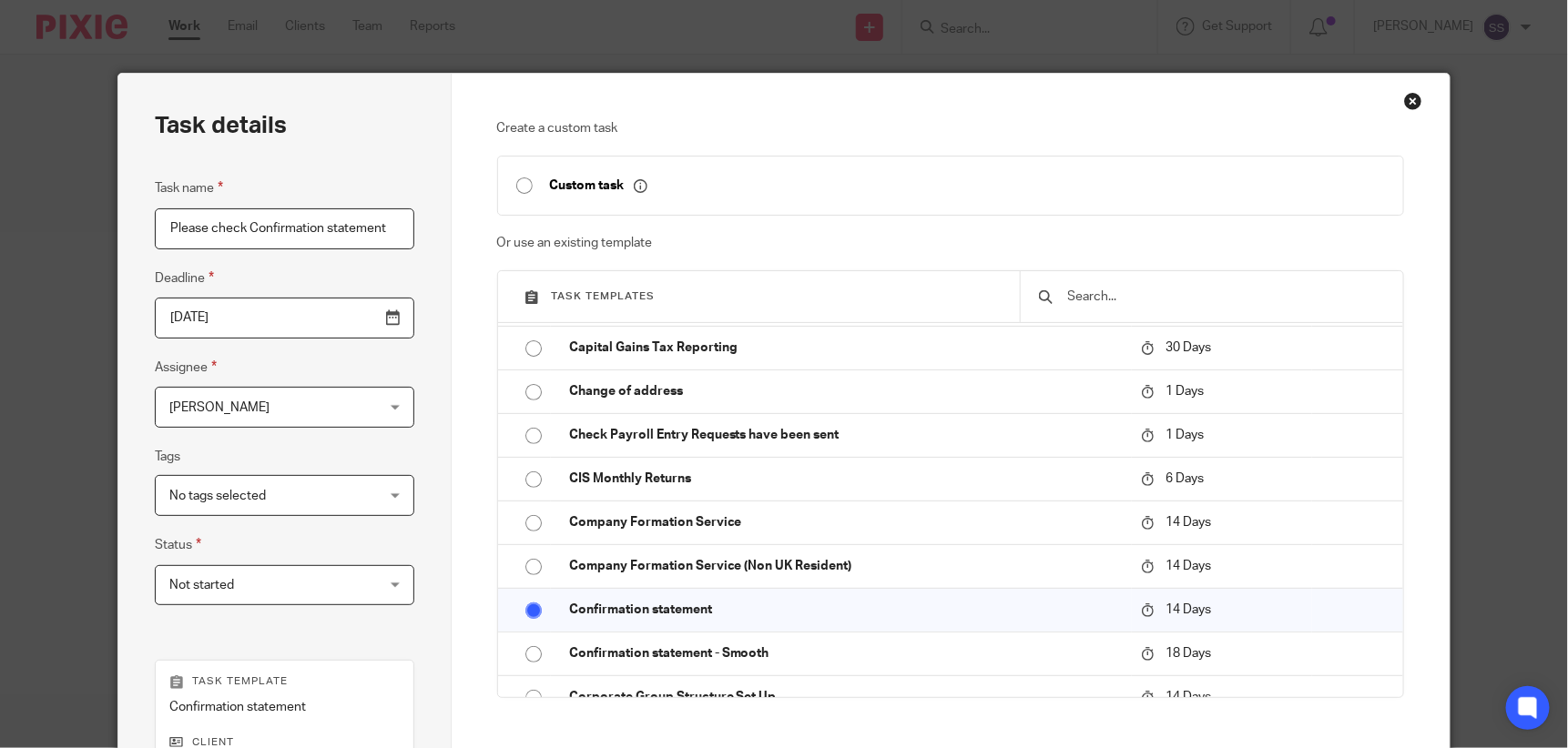
click at [388, 574] on div "Not started Not started" at bounding box center [283, 585] width 259 height 41
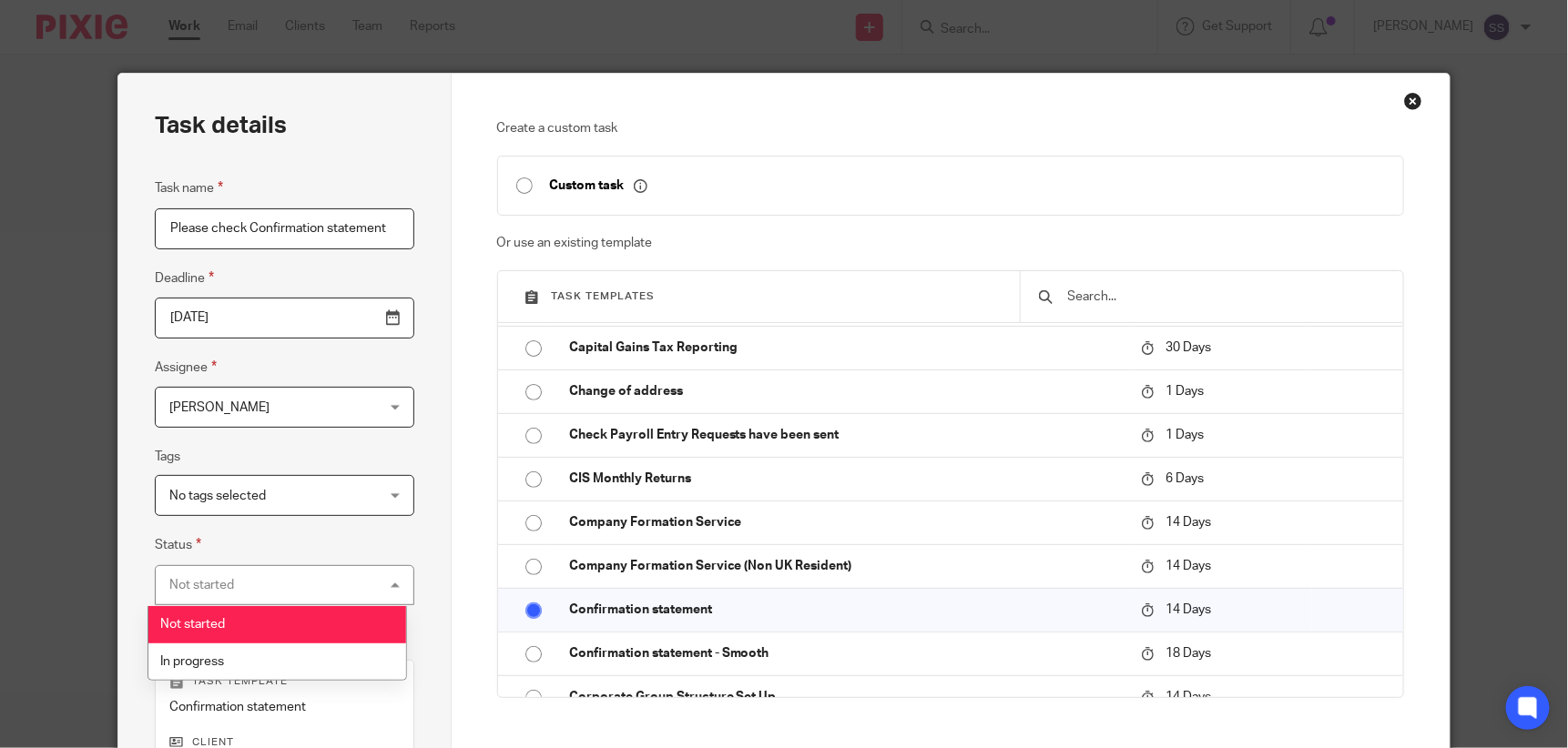
click at [388, 574] on div "Not started Not started" at bounding box center [283, 585] width 259 height 41
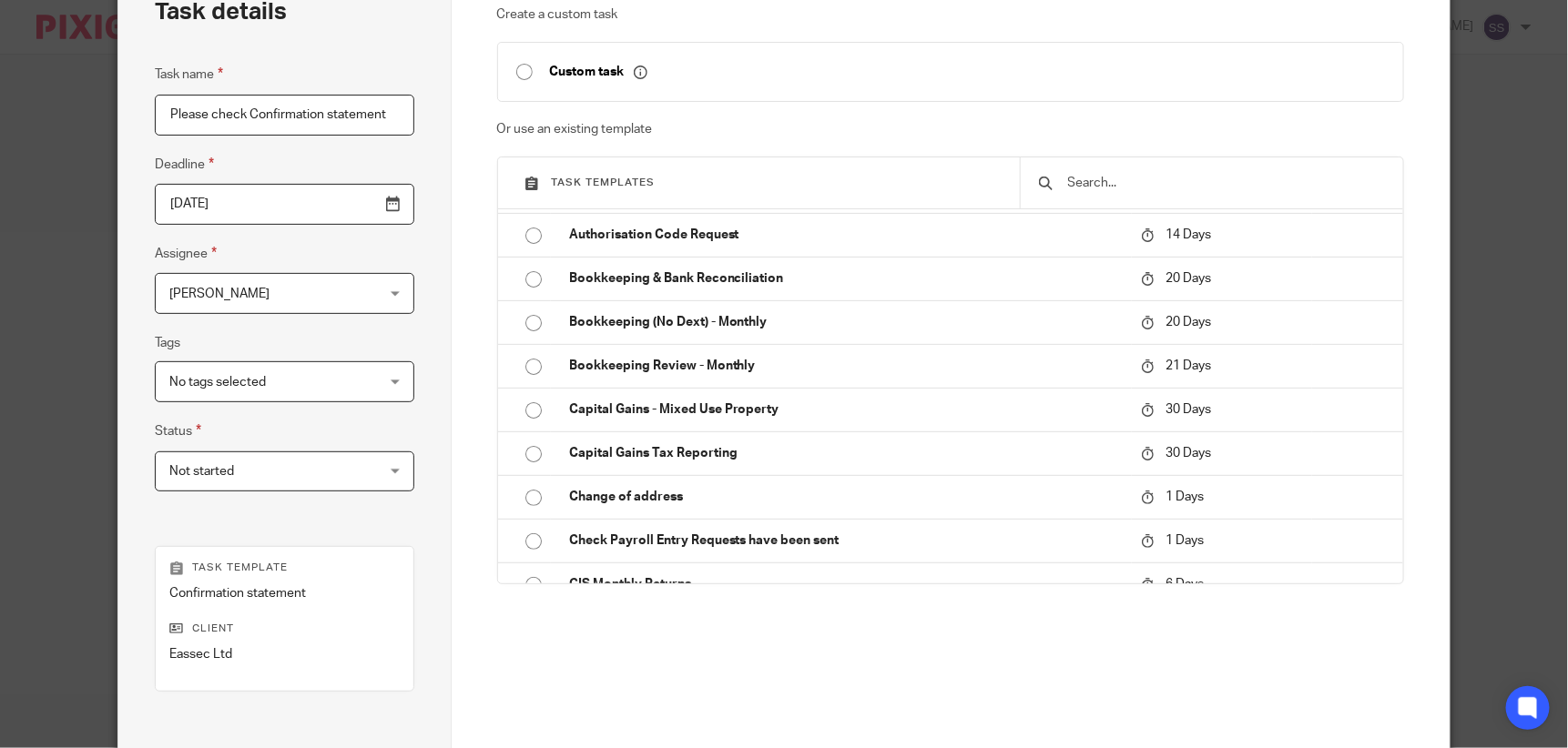
scroll to position [0, 0]
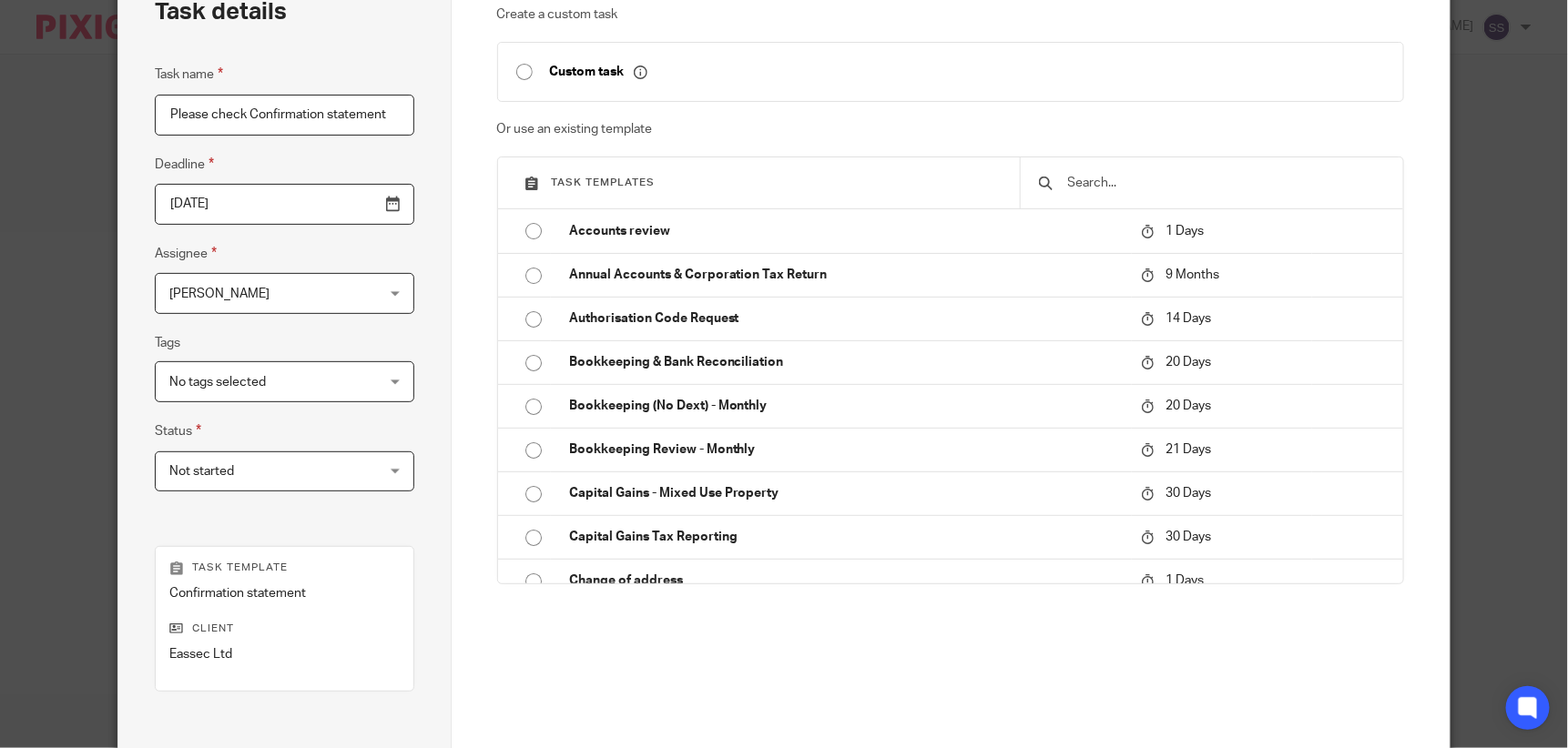
click at [1121, 169] on div at bounding box center [1212, 183] width 383 height 51
click at [1095, 181] on input "text" at bounding box center [1226, 182] width 319 height 20
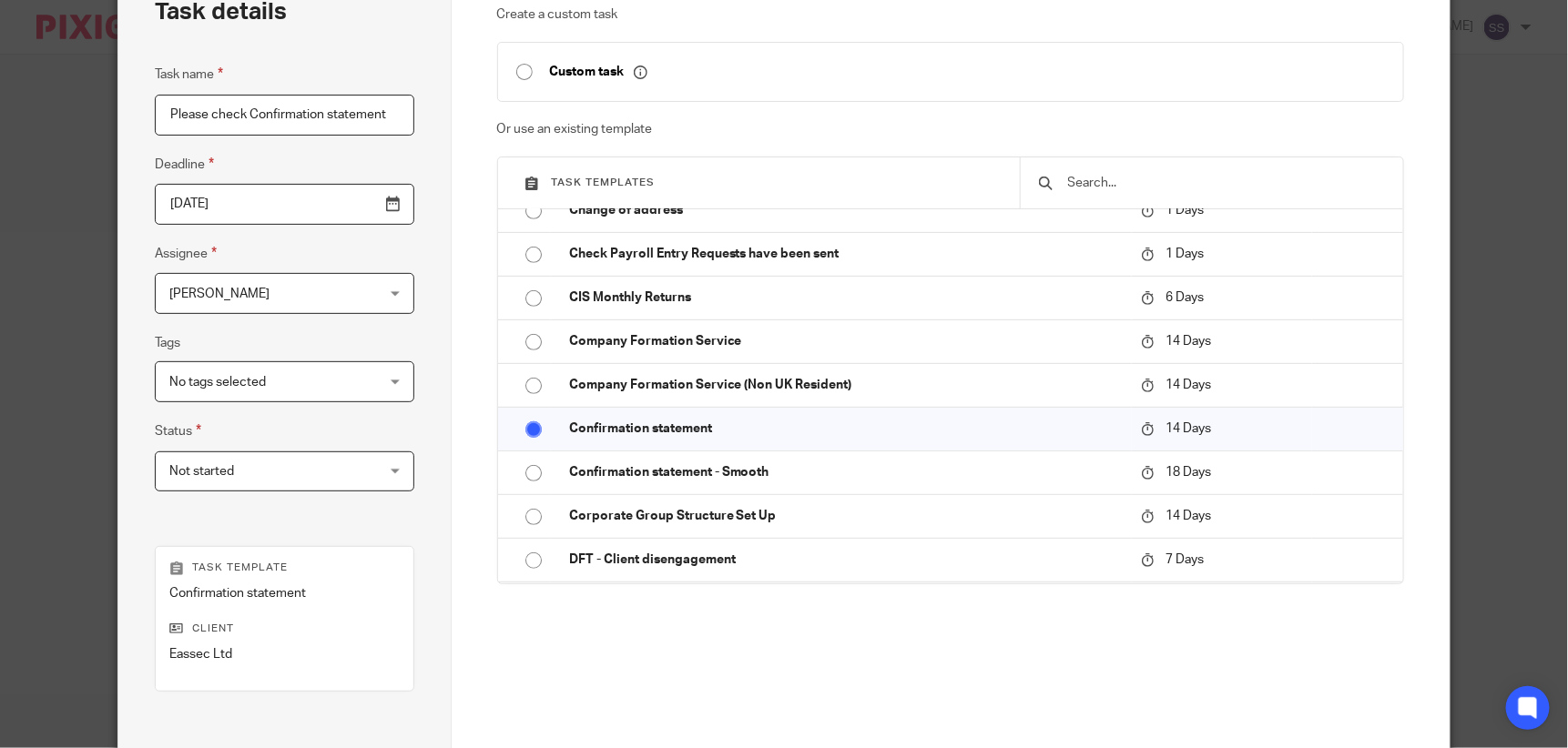
scroll to position [379, 0]
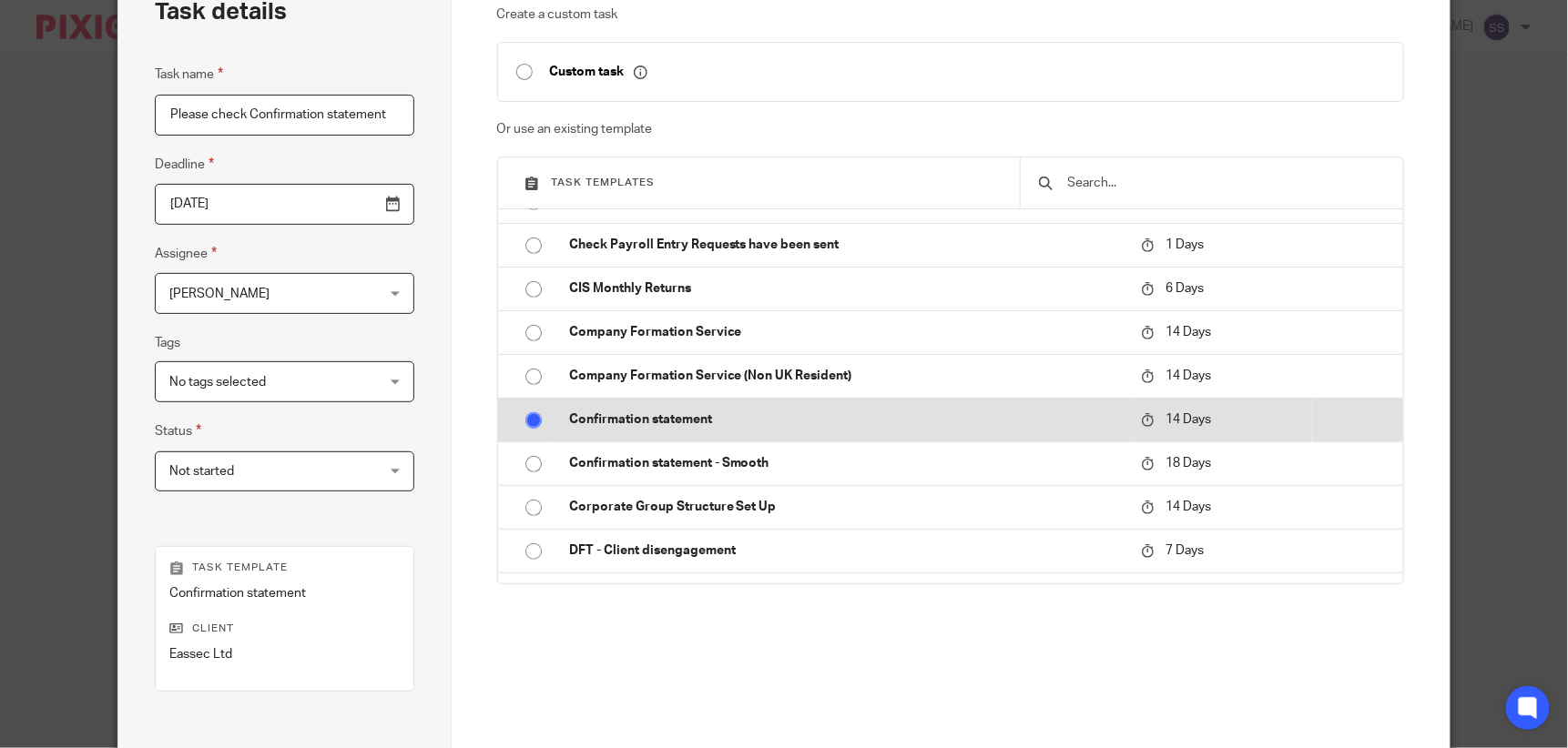
click at [526, 414] on input "radio" at bounding box center [534, 420] width 34 height 34
click at [525, 414] on input "radio" at bounding box center [534, 420] width 34 height 34
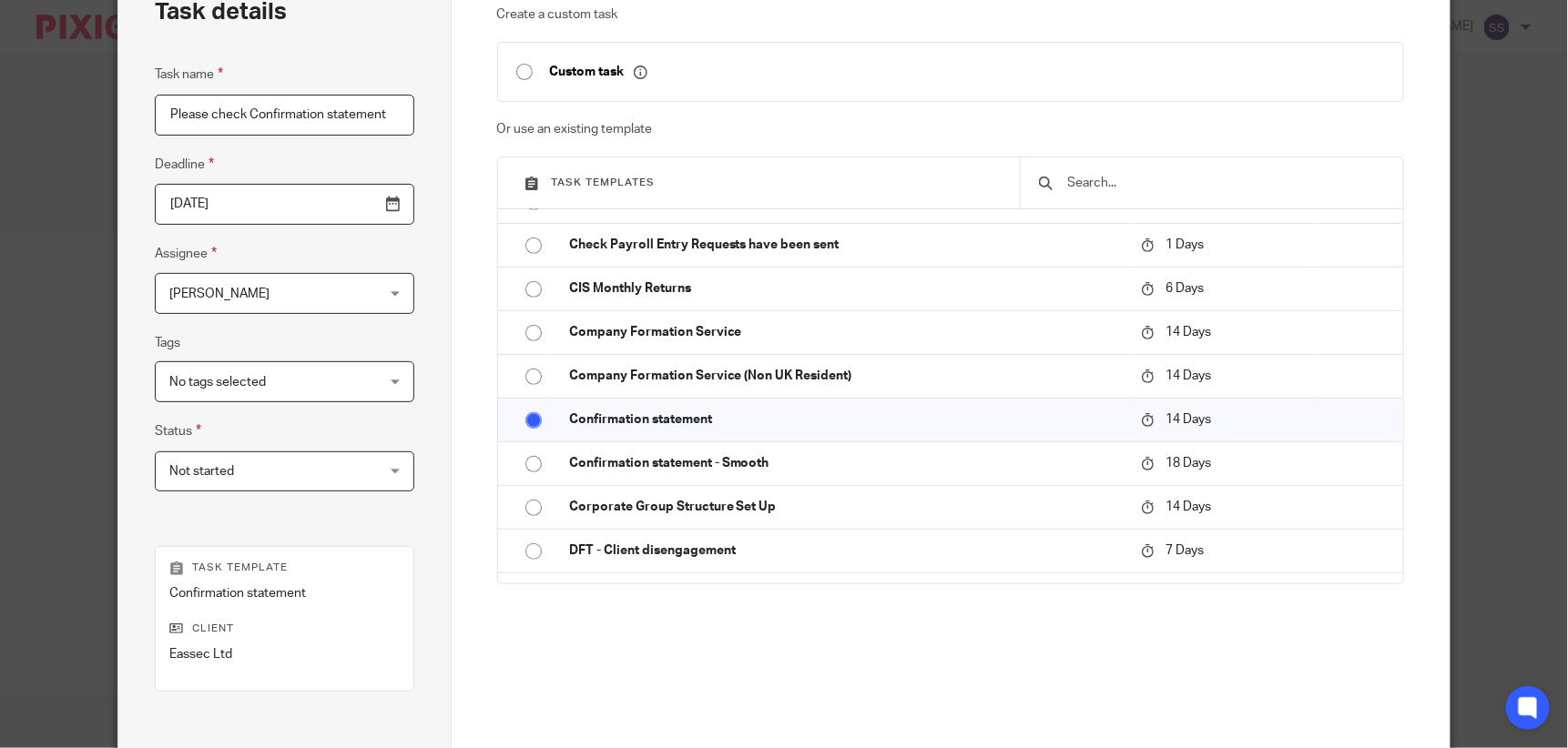
click at [379, 119] on input "Please check Confirmation statement" at bounding box center [283, 115] width 259 height 41
type input "Please check Confirmation statement due 25/10"
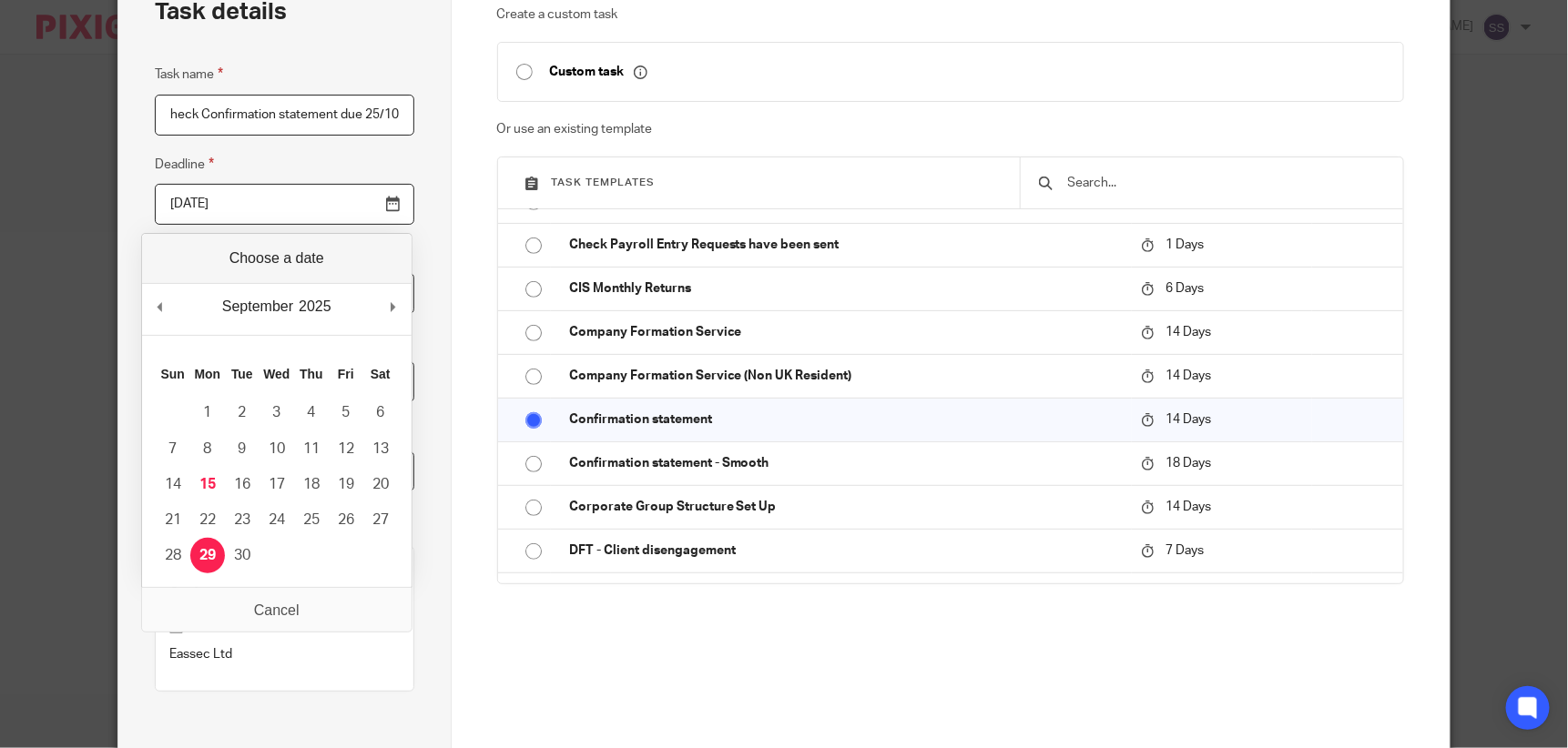
scroll to position [0, 0]
click at [380, 198] on input "2025-09-29" at bounding box center [283, 204] width 259 height 41
type input "2025-10-17"
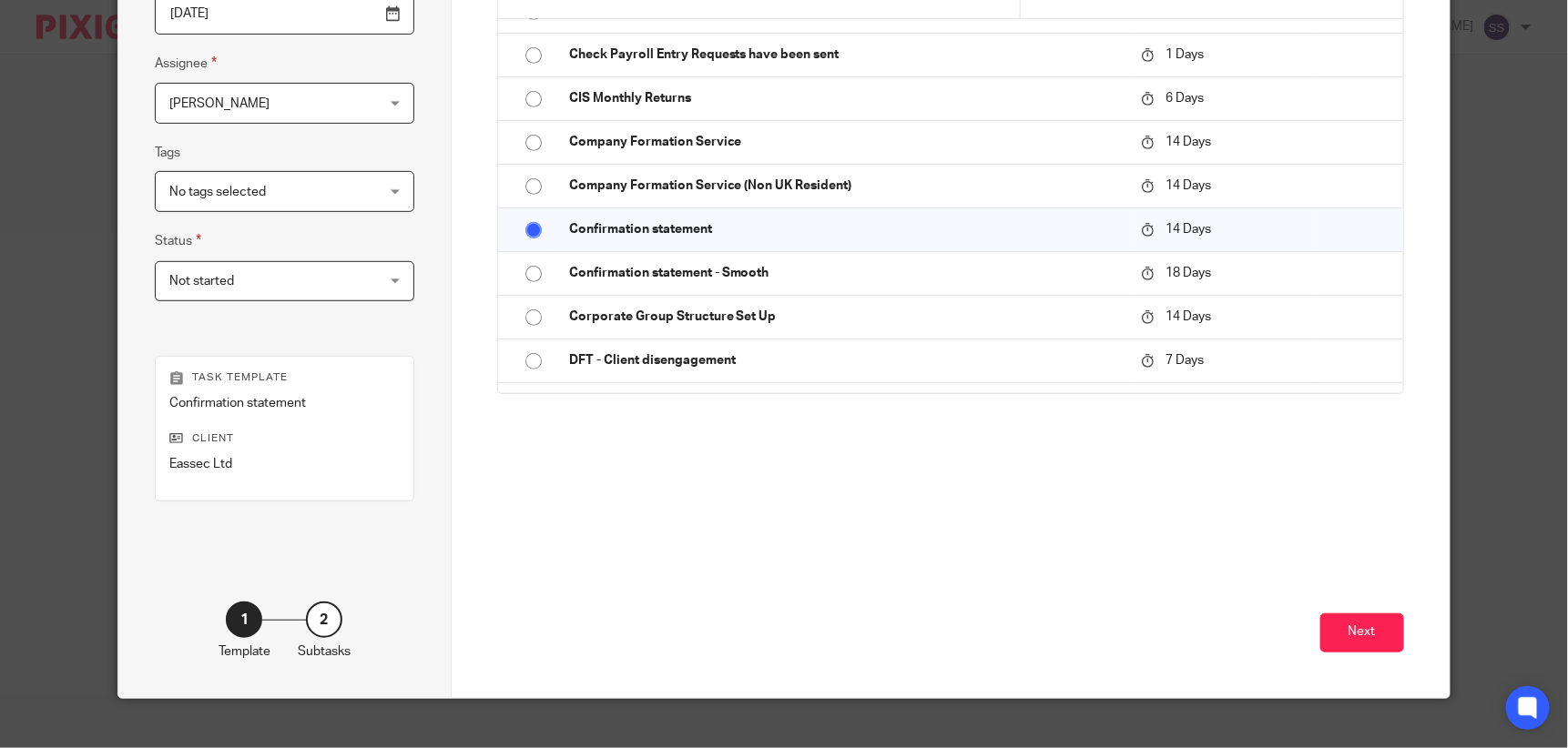
scroll to position [327, 0]
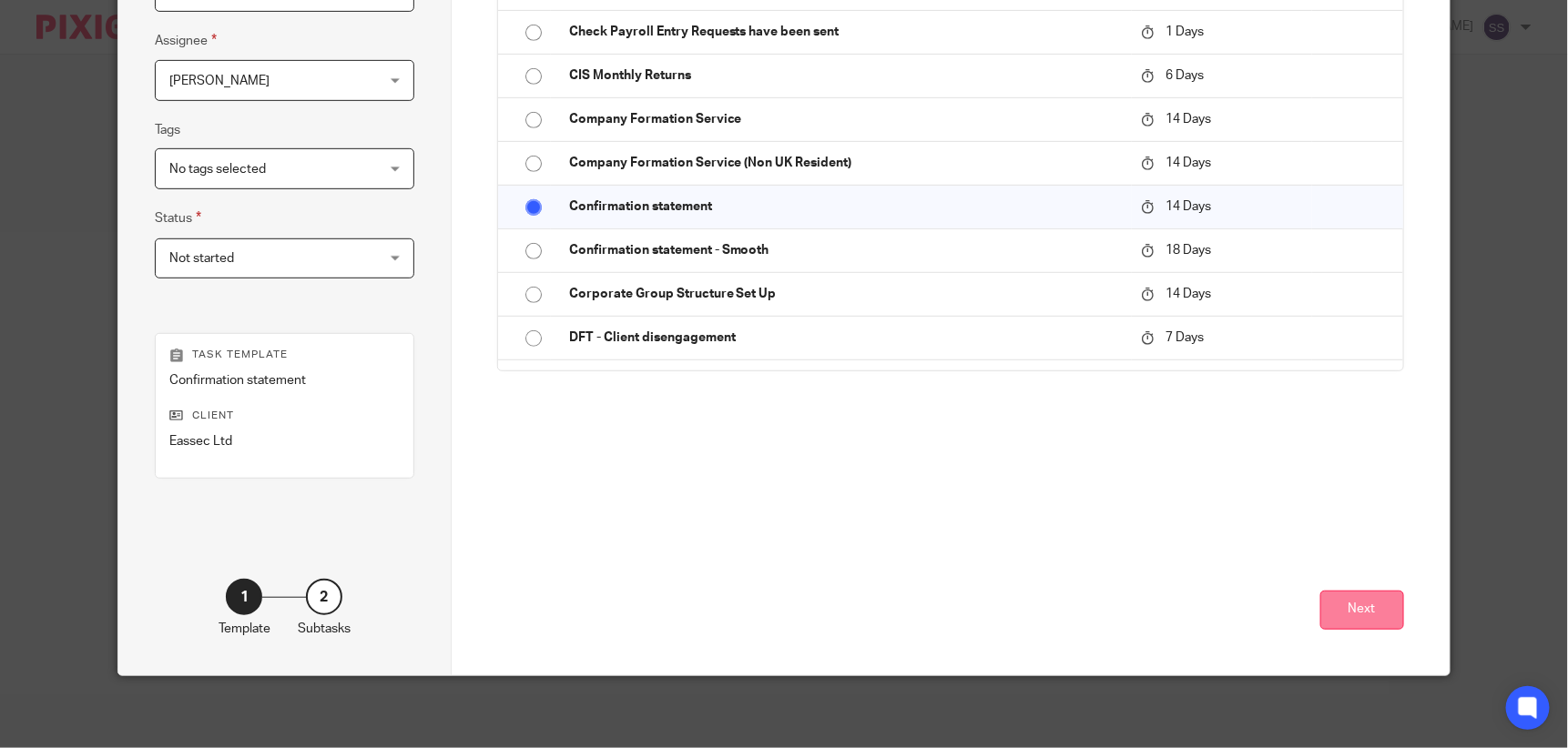
click at [1362, 605] on button "Next" at bounding box center [1362, 610] width 83 height 39
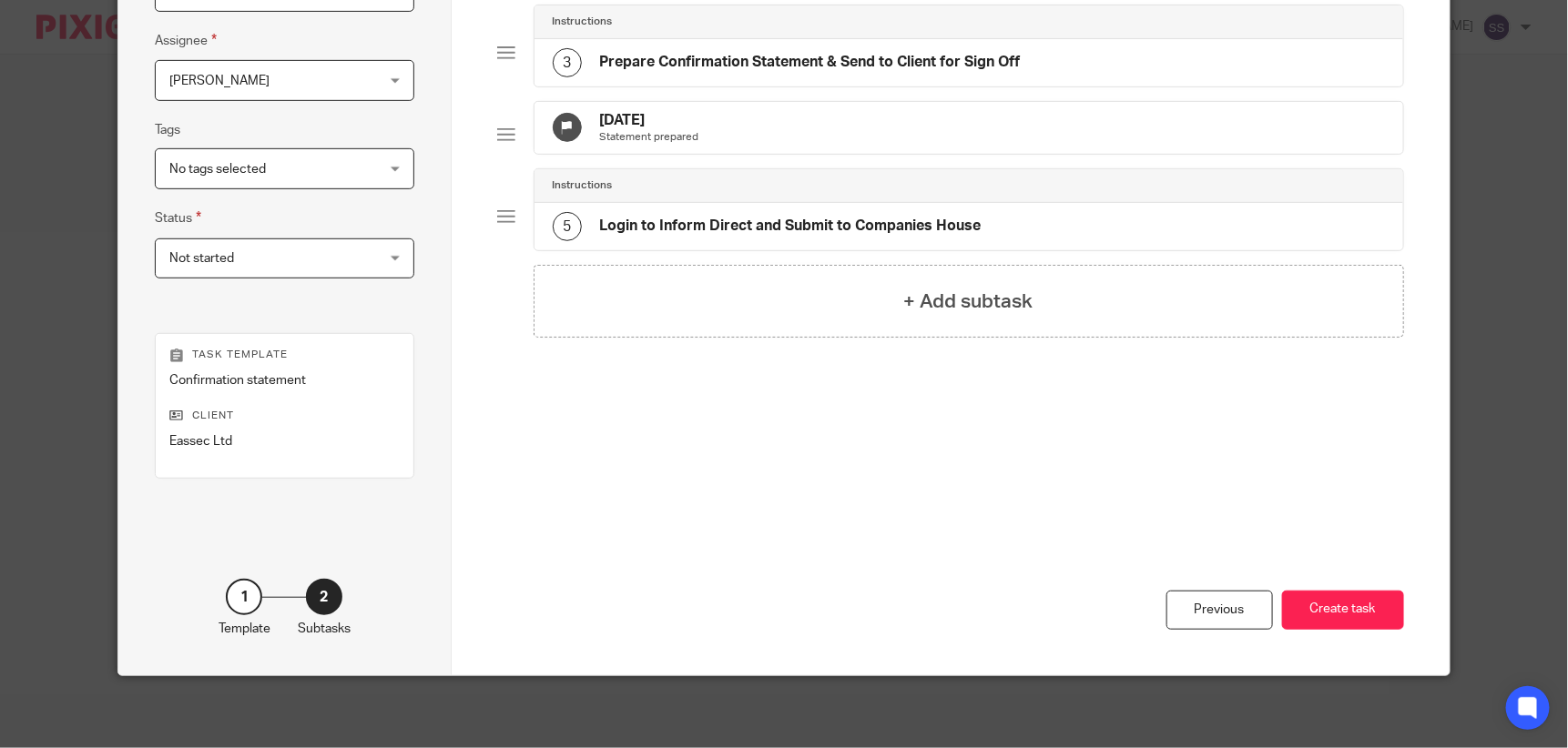
click at [235, 599] on div "1" at bounding box center [244, 597] width 36 height 36
click at [1222, 611] on div "Previous" at bounding box center [1219, 610] width 106 height 39
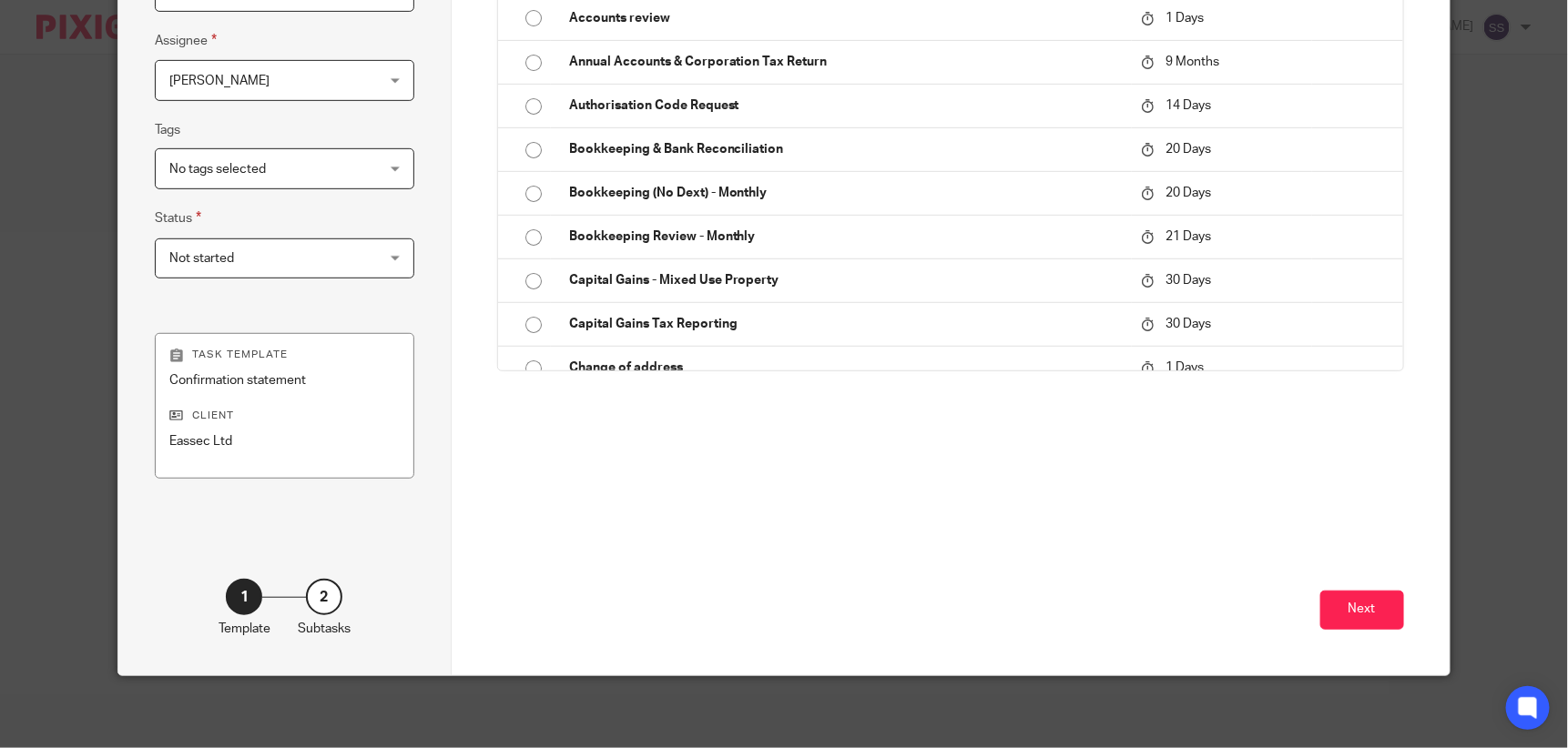
click at [289, 376] on p "Confirmation statement" at bounding box center [284, 380] width 229 height 18
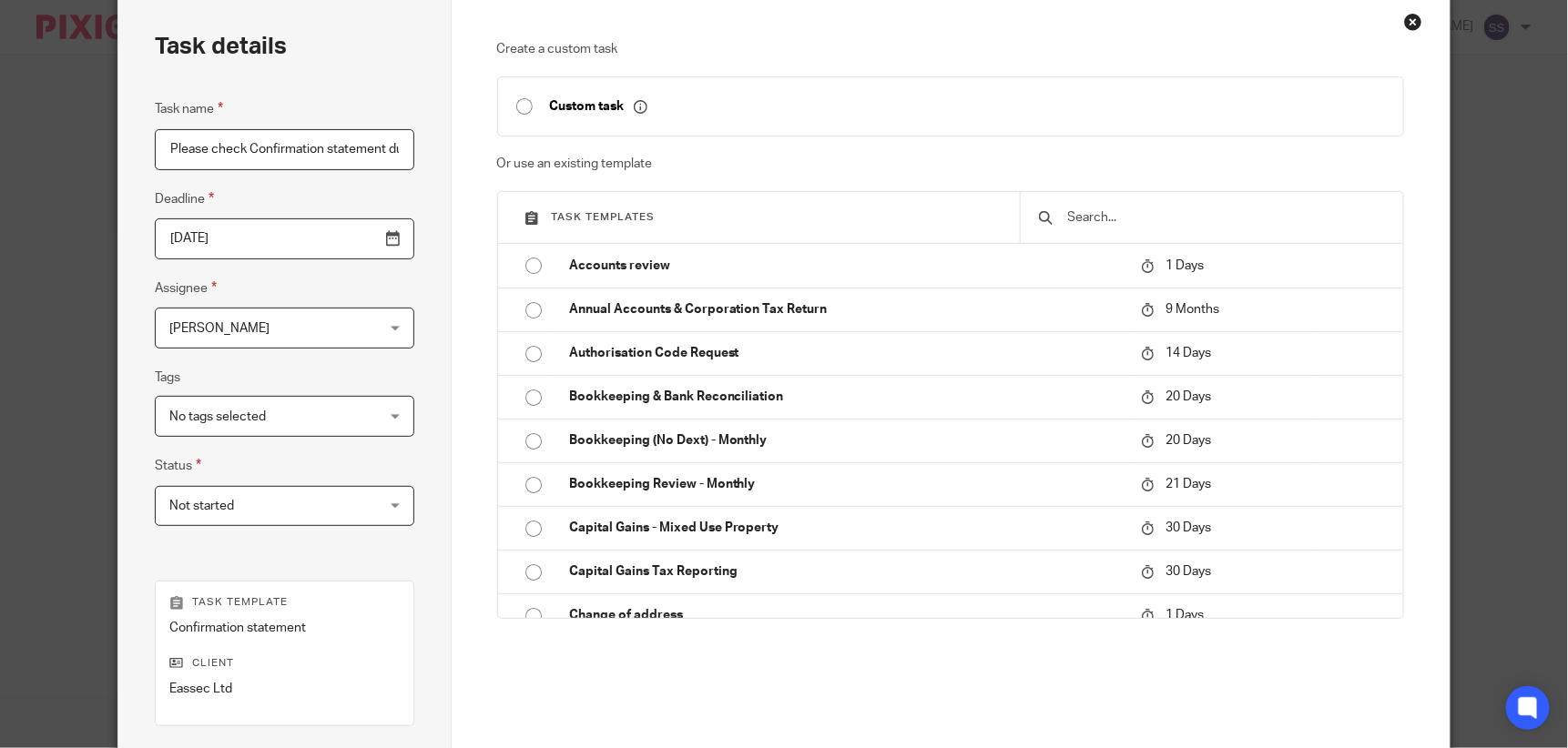
scroll to position [0, 0]
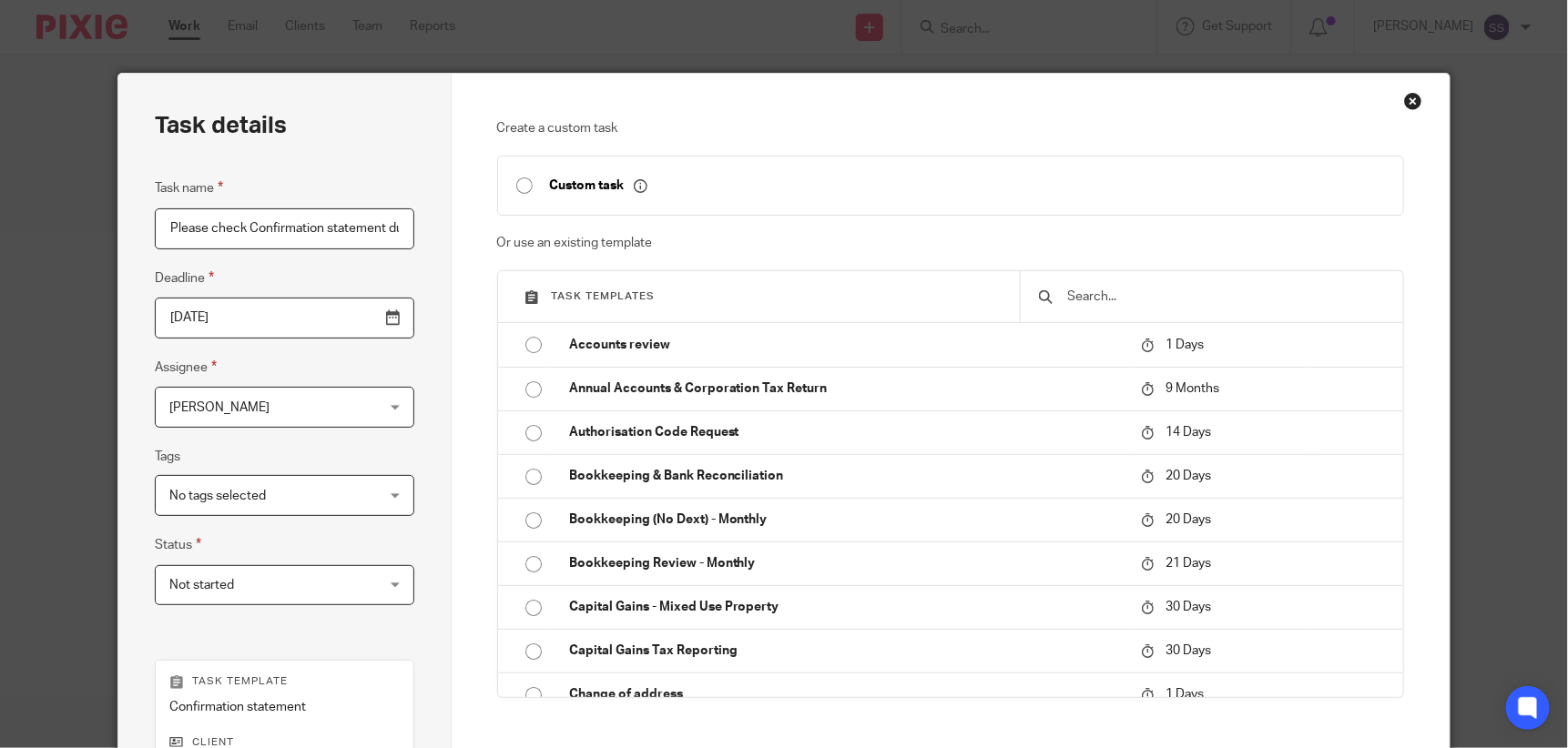
click at [1408, 96] on div "Close this dialog window" at bounding box center [1413, 100] width 18 height 18
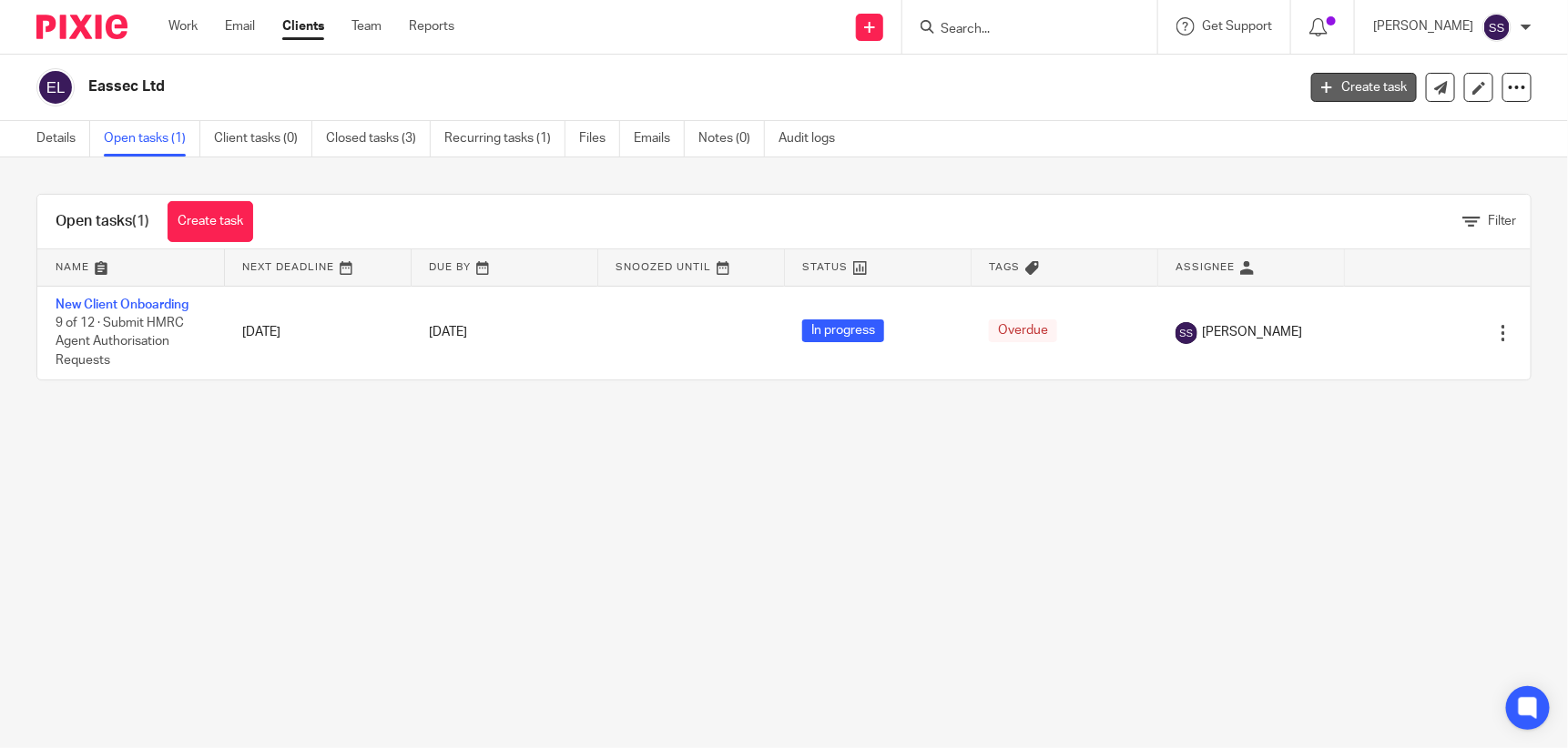
click at [1362, 89] on link "Create task" at bounding box center [1363, 87] width 105 height 29
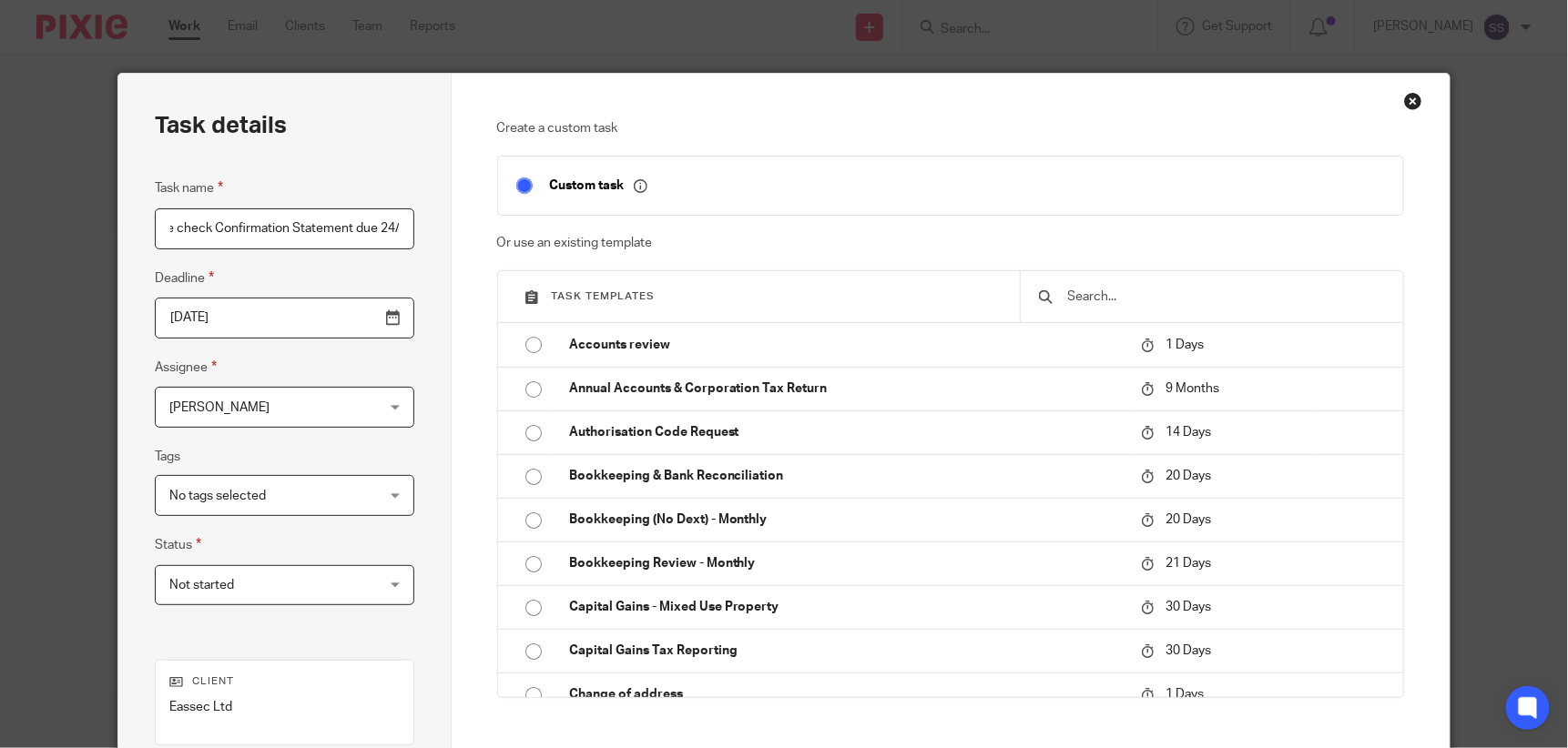
scroll to position [0, 49]
type input "Please check Confirmation Statement due 24/10"
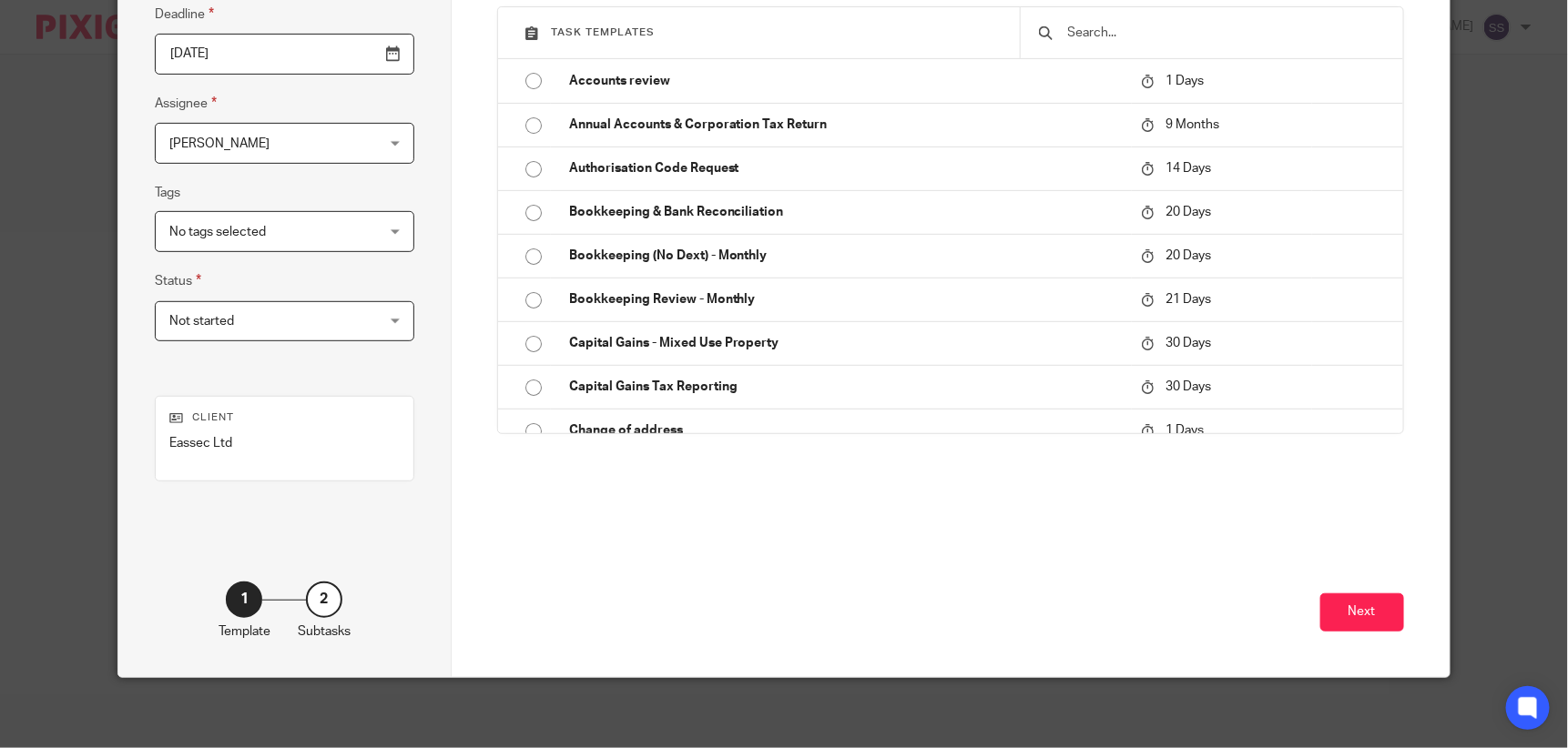
scroll to position [265, 0]
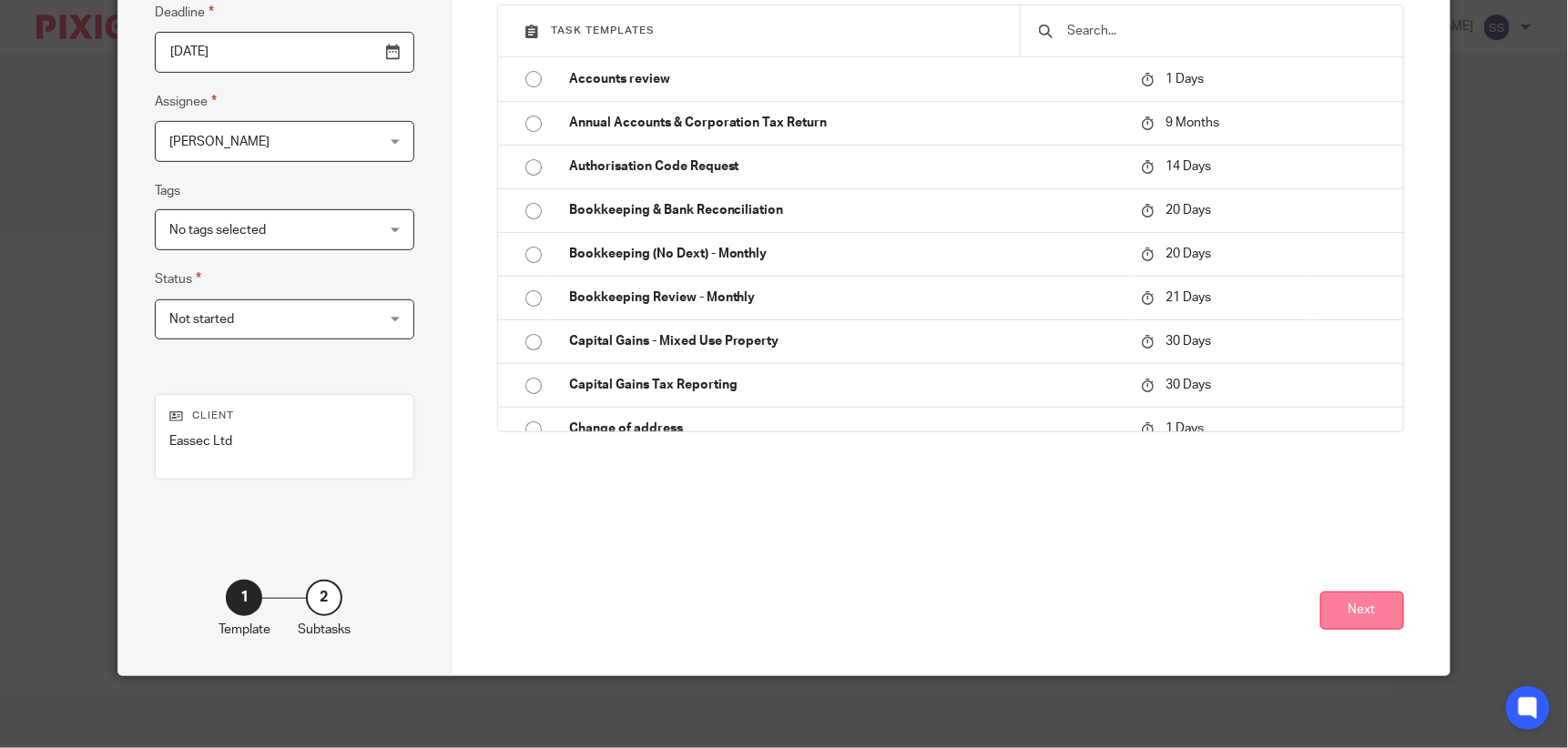
click at [1359, 605] on button "Next" at bounding box center [1362, 611] width 83 height 39
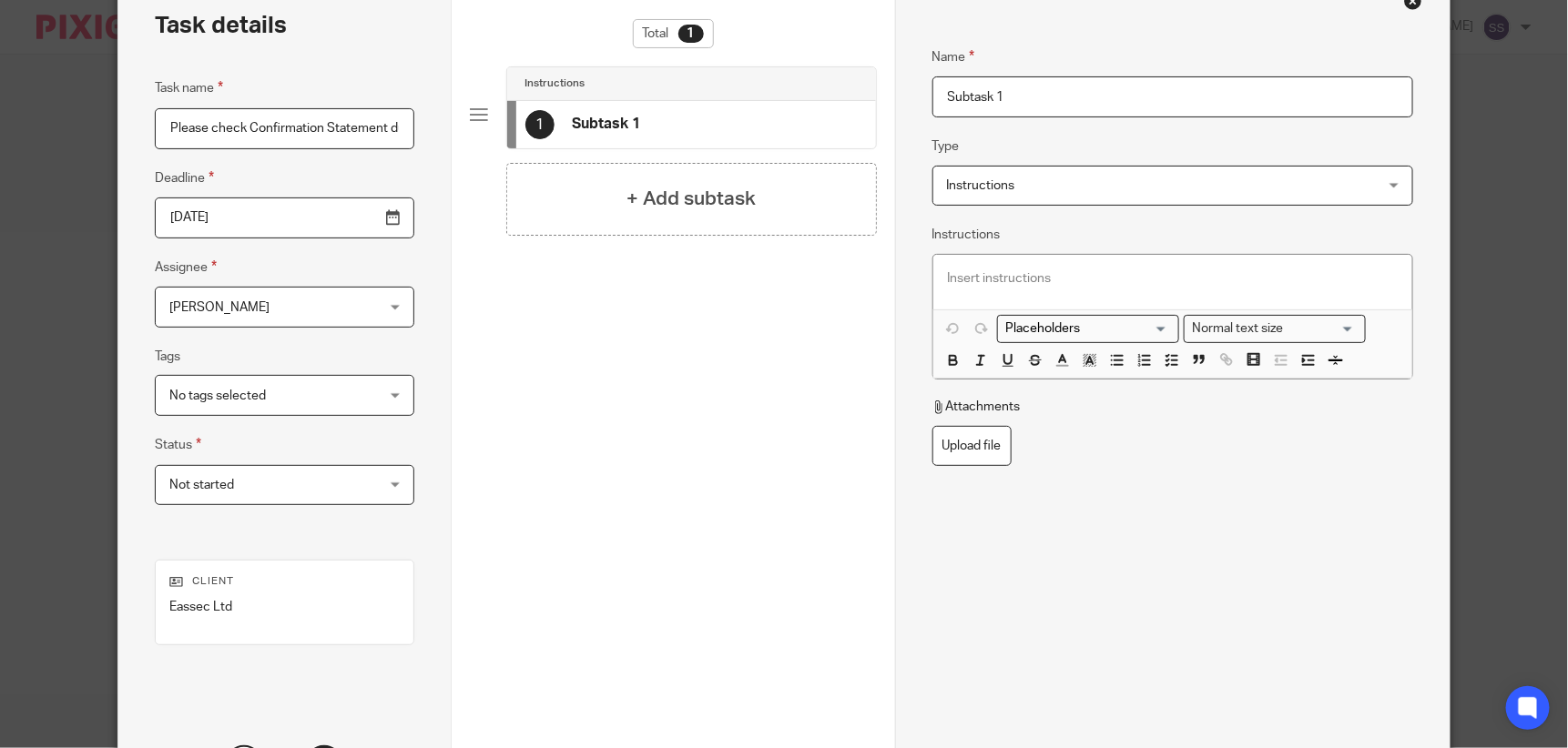
scroll to position [99, 0]
click at [1386, 177] on div "Instructions Instructions" at bounding box center [1172, 188] width 481 height 41
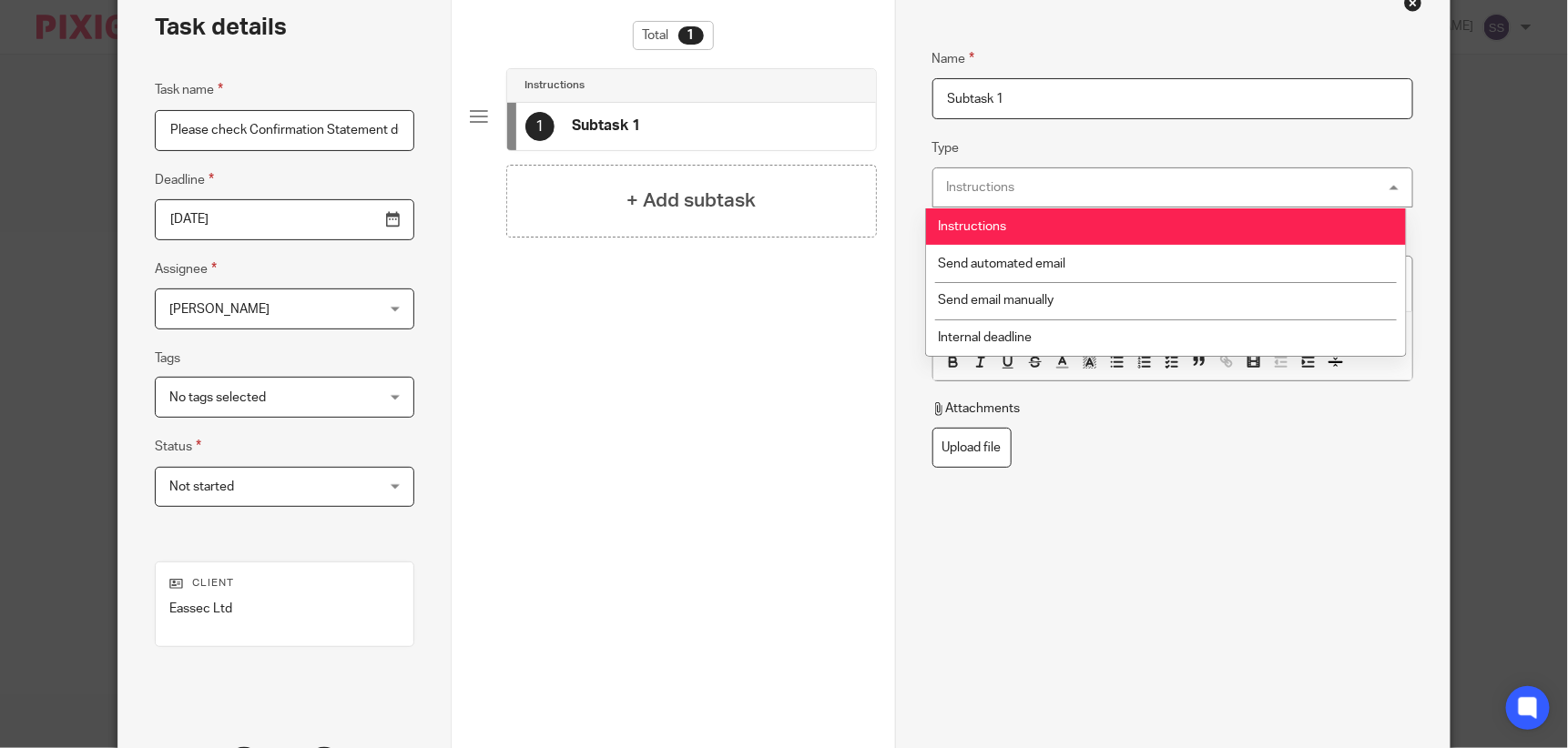
click at [1386, 177] on div "Instructions Instructions" at bounding box center [1172, 188] width 481 height 41
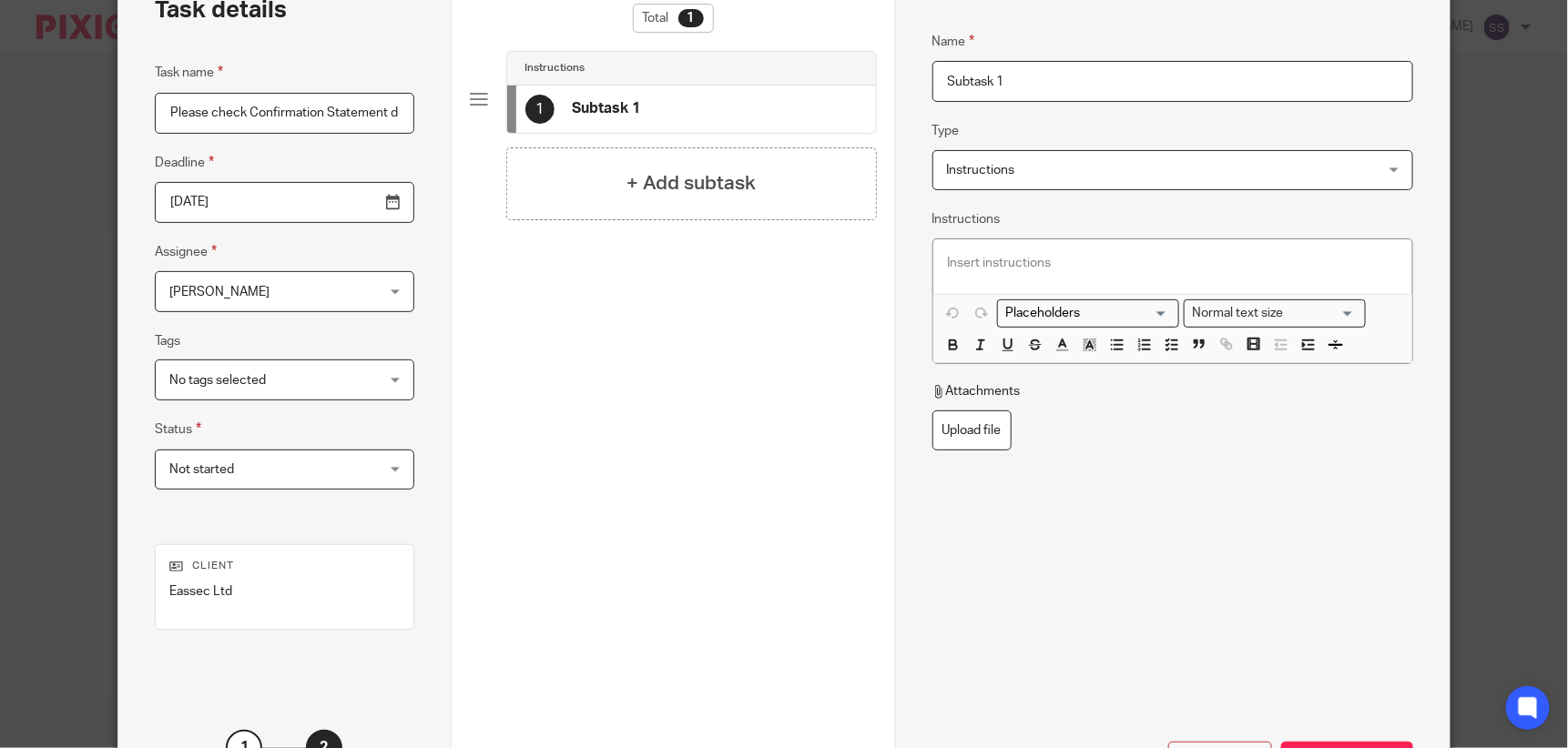
scroll to position [132, 0]
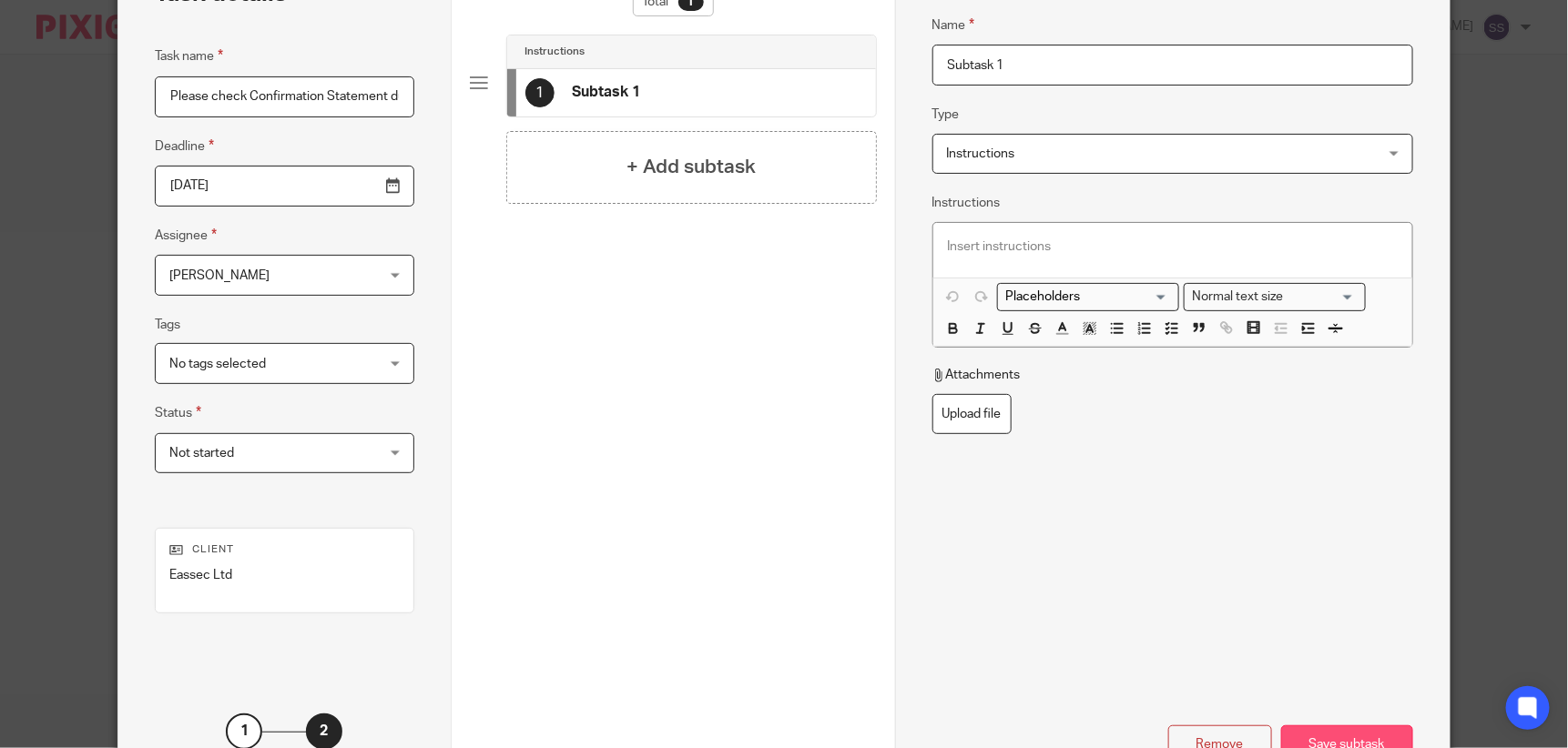
click at [1321, 731] on div "Save subtask" at bounding box center [1346, 744] width 132 height 39
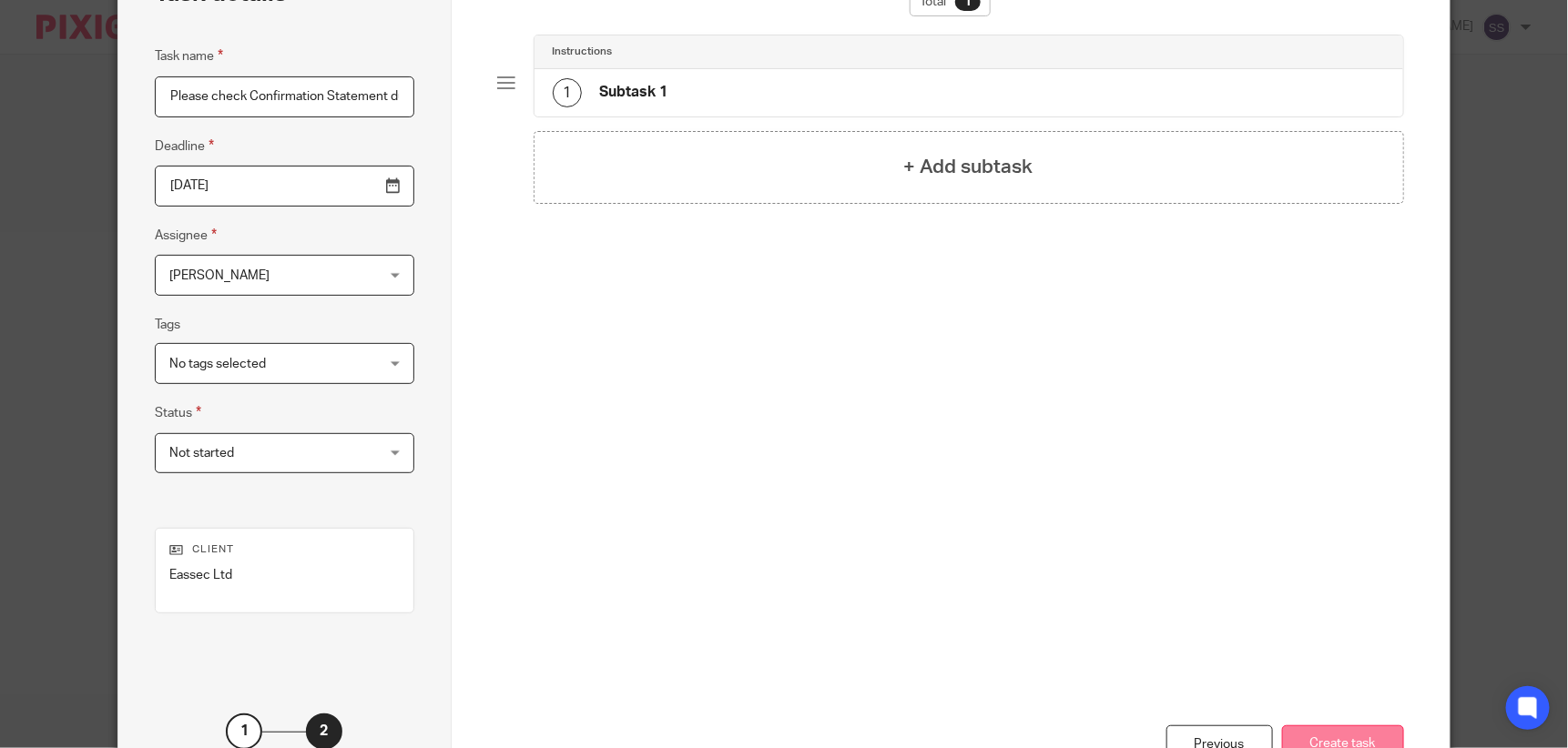
click at [1358, 740] on button "Create task" at bounding box center [1342, 744] width 122 height 39
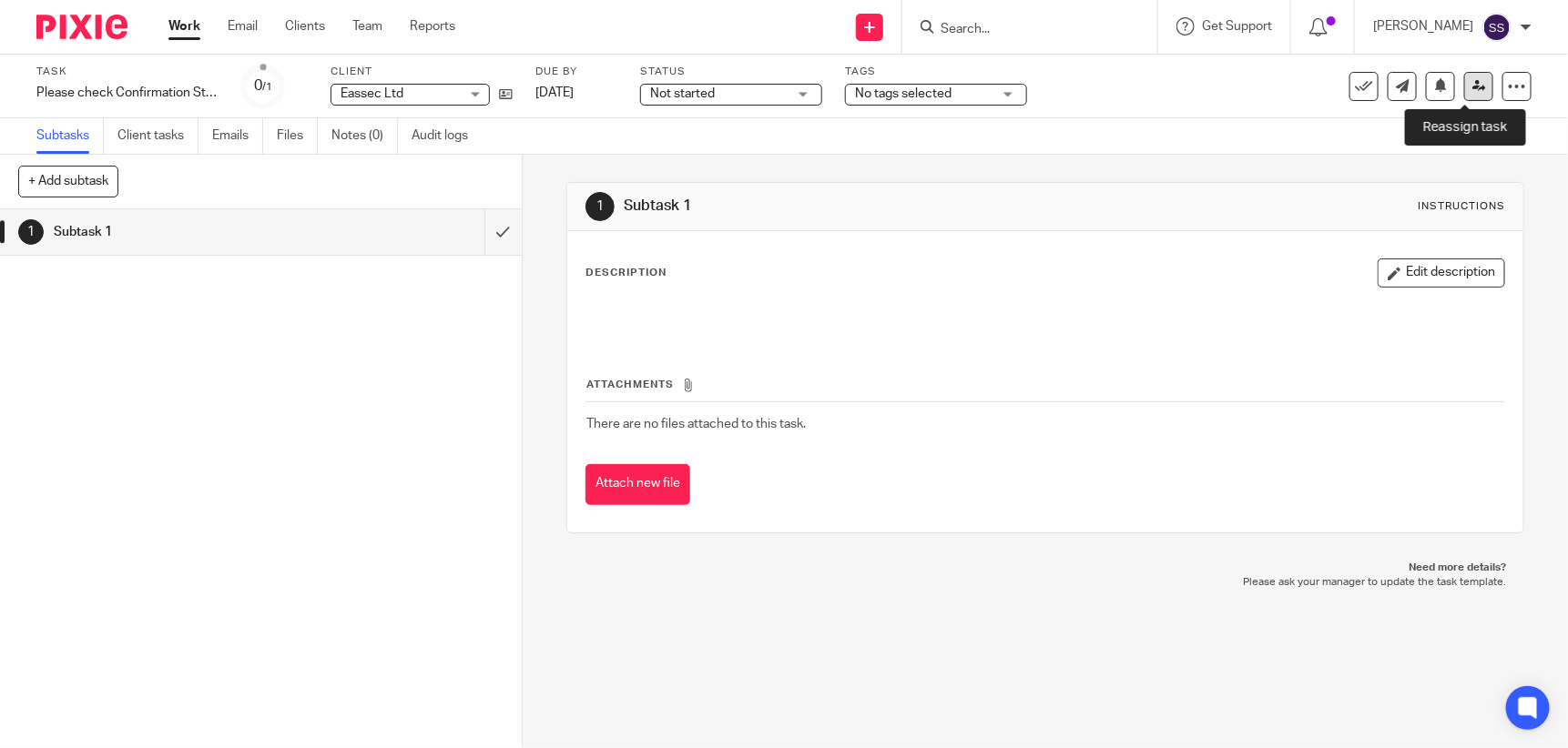
click at [1472, 82] on icon at bounding box center [1479, 86] width 13 height 13
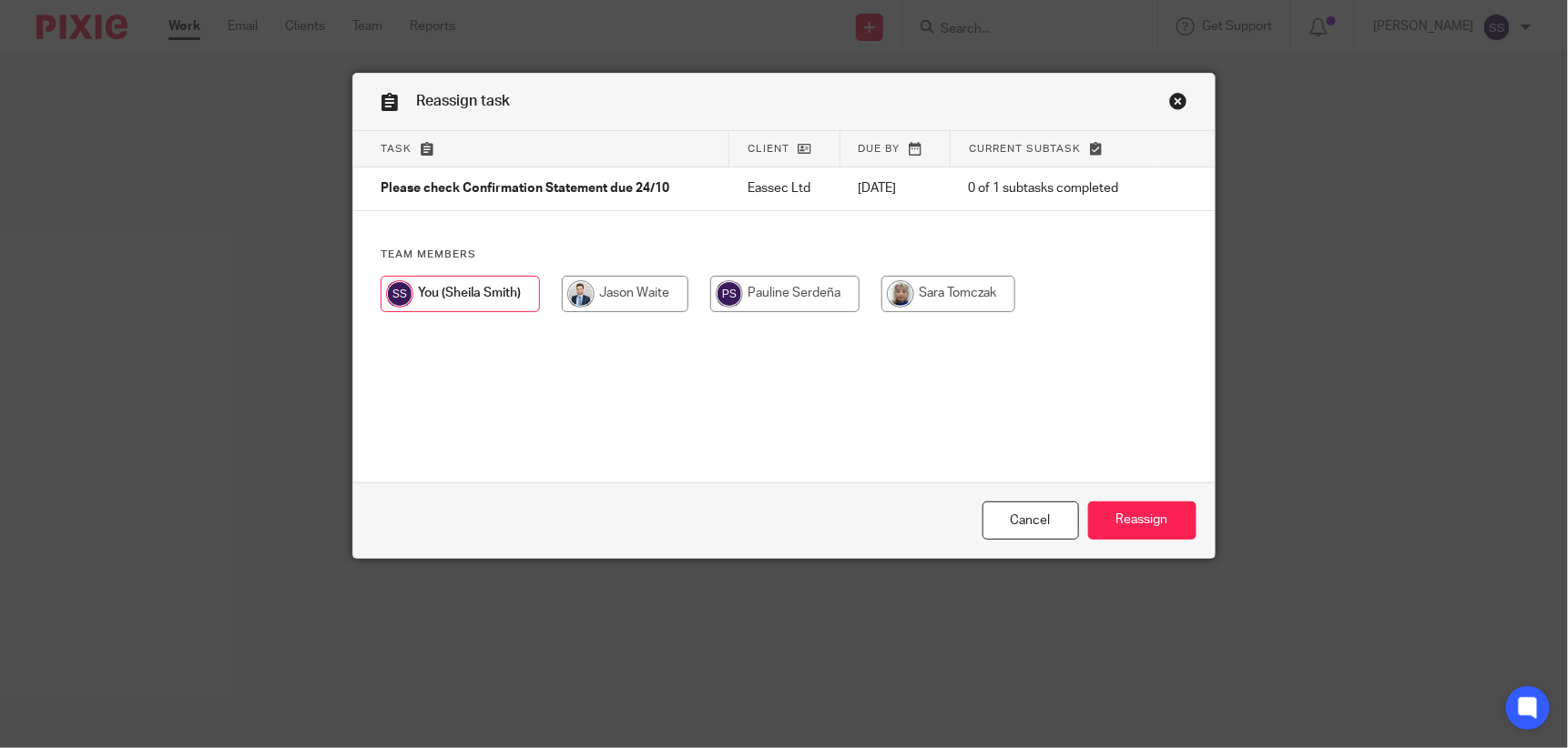
click at [643, 291] on input "radio" at bounding box center [625, 294] width 126 height 36
radio input "true"
click at [1123, 511] on input "Reassign" at bounding box center [1142, 520] width 108 height 39
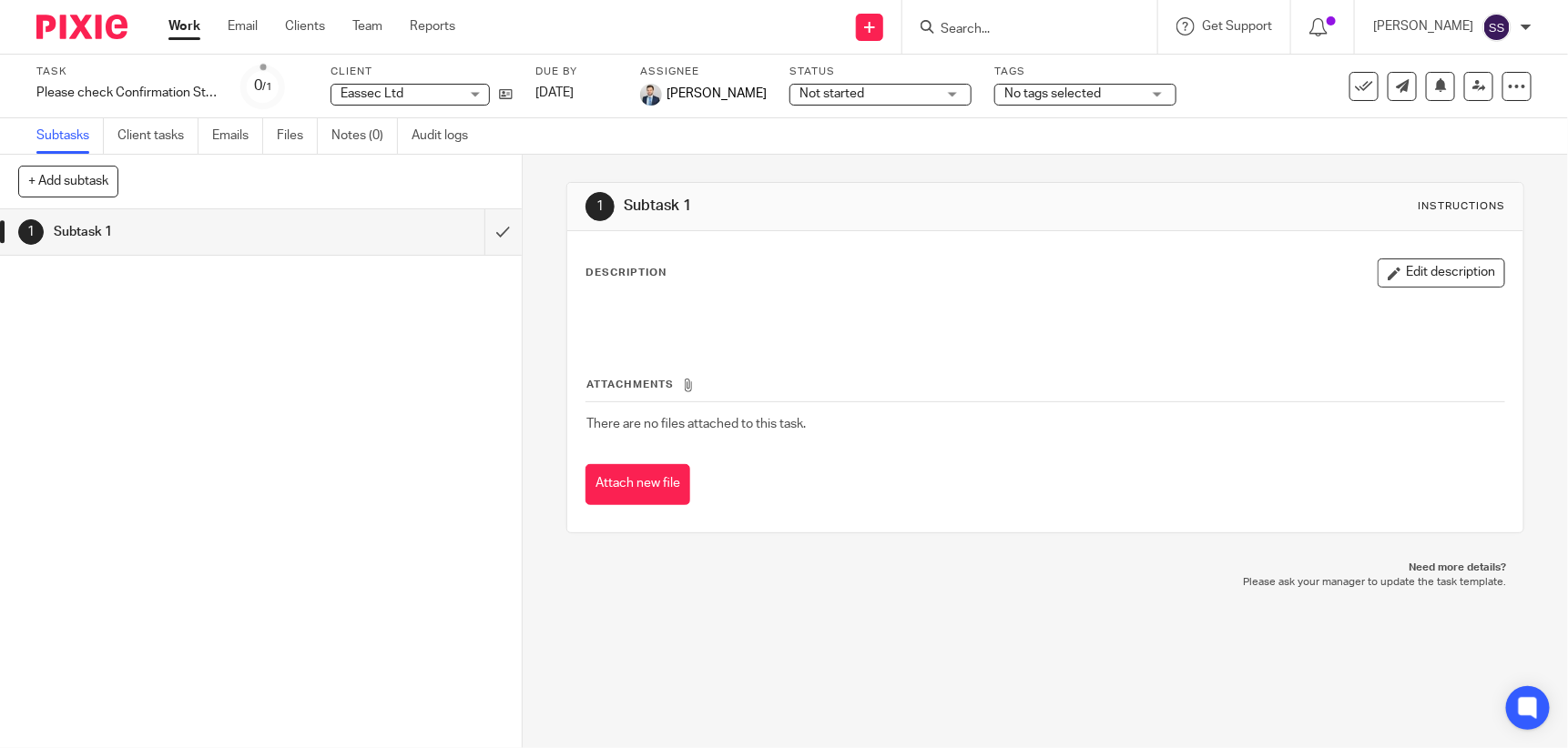
click at [1123, 511] on div "Description Edit description Attachments There are no files attached to this ta…" at bounding box center [1045, 382] width 956 height 301
click at [986, 30] on input "Search" at bounding box center [1020, 29] width 164 height 16
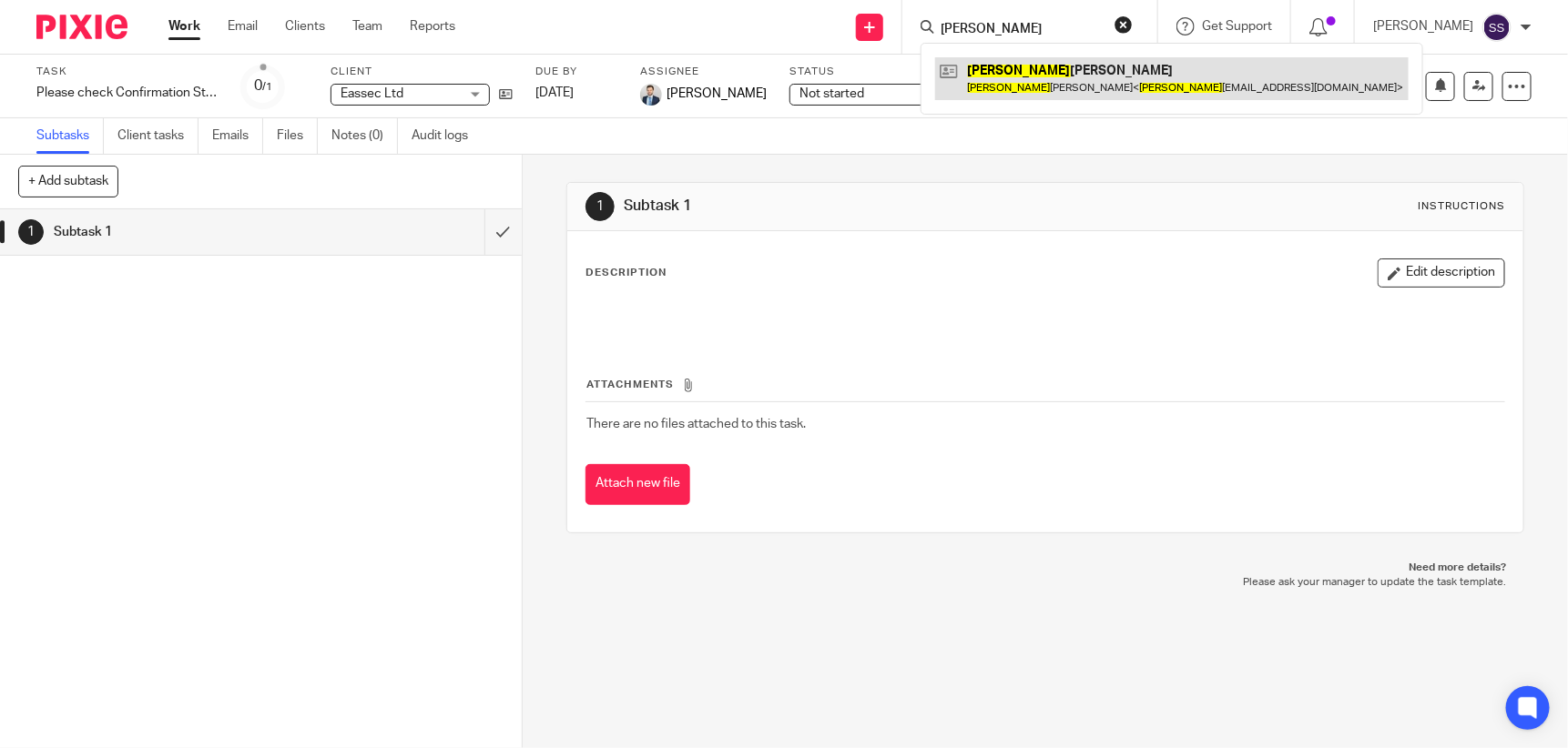
type input "[PERSON_NAME]"
click at [1056, 81] on link at bounding box center [1171, 79] width 473 height 42
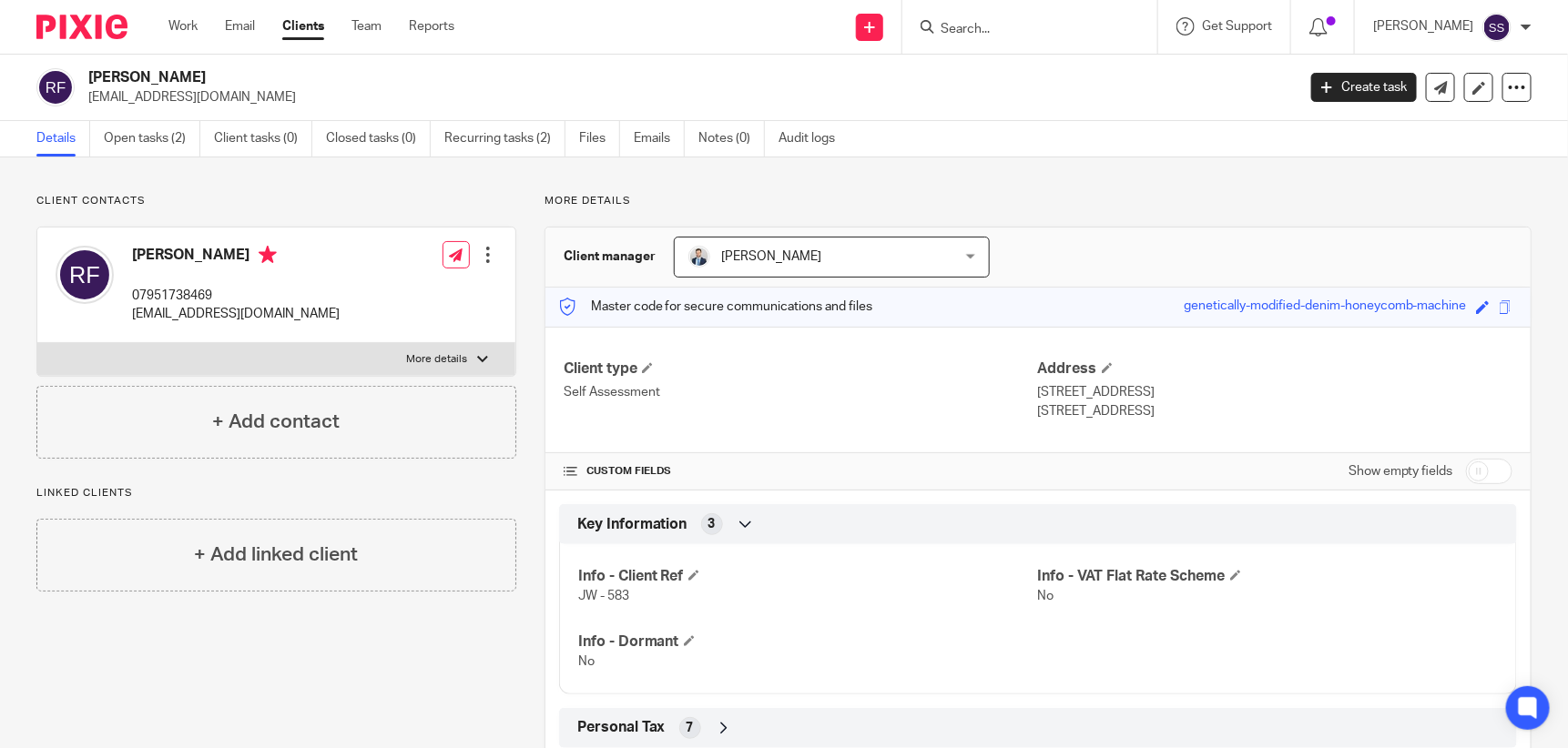
click at [1470, 468] on input "checkbox" at bounding box center [1488, 471] width 46 height 26
checkbox input "true"
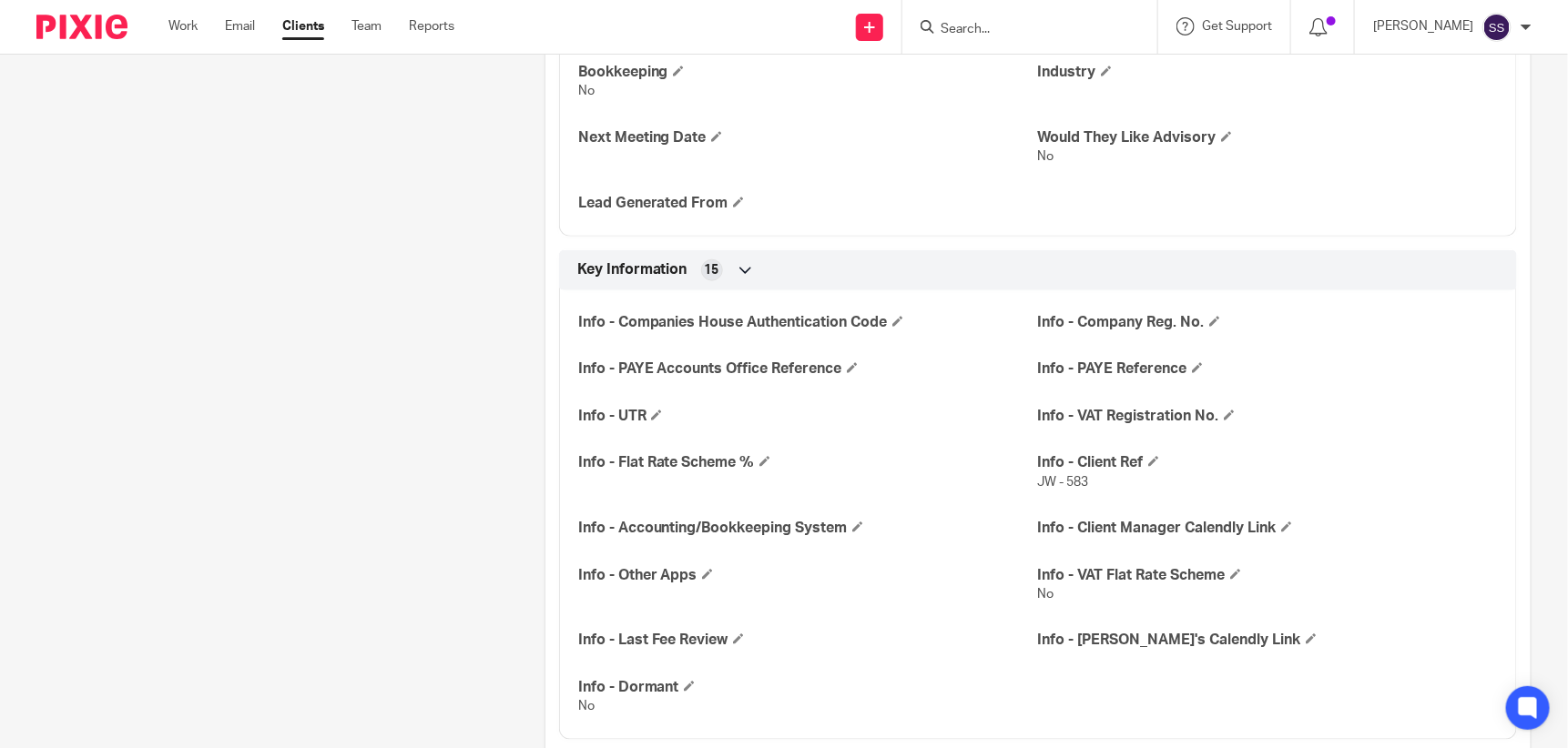
scroll to position [695, 0]
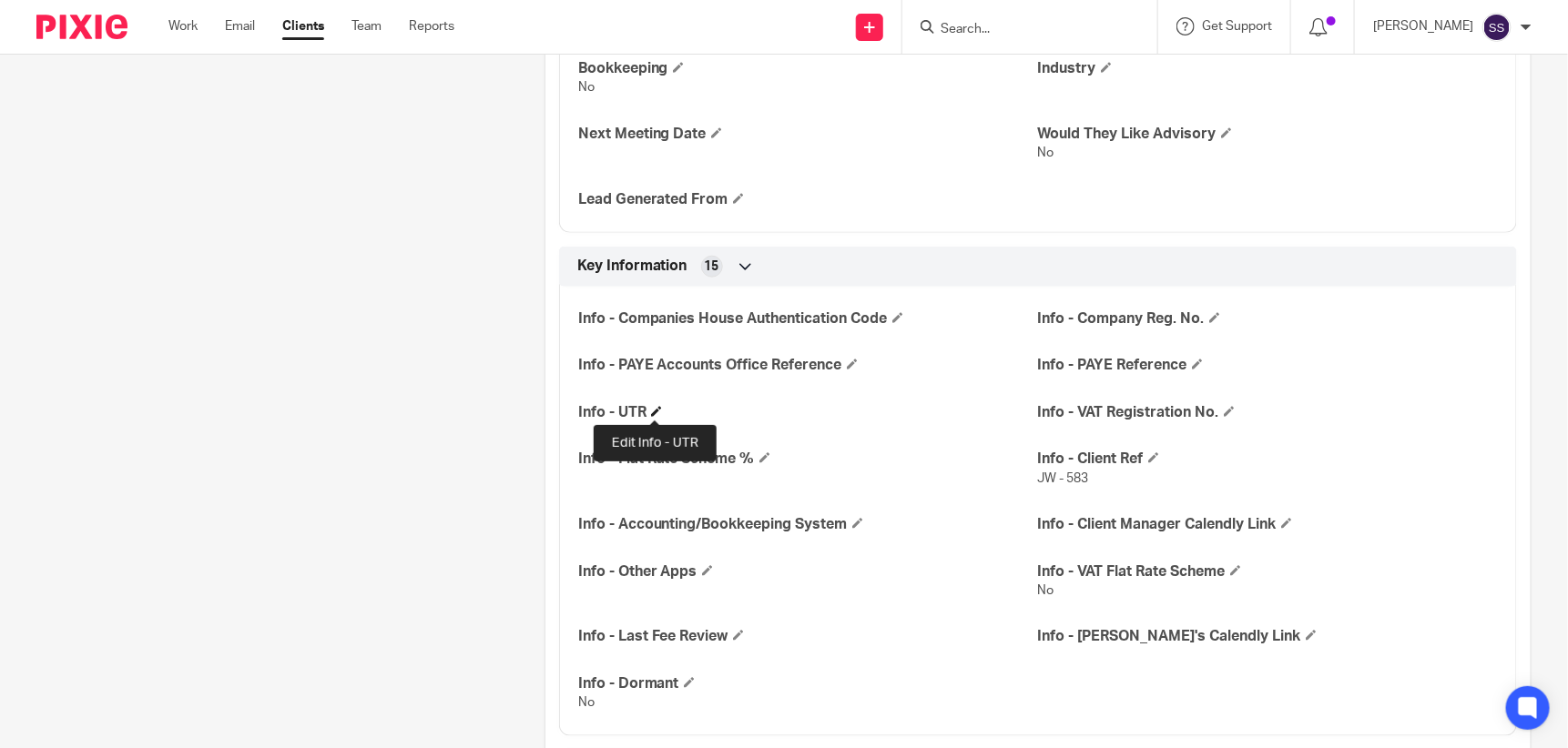
click at [651, 410] on span at bounding box center [657, 411] width 11 height 11
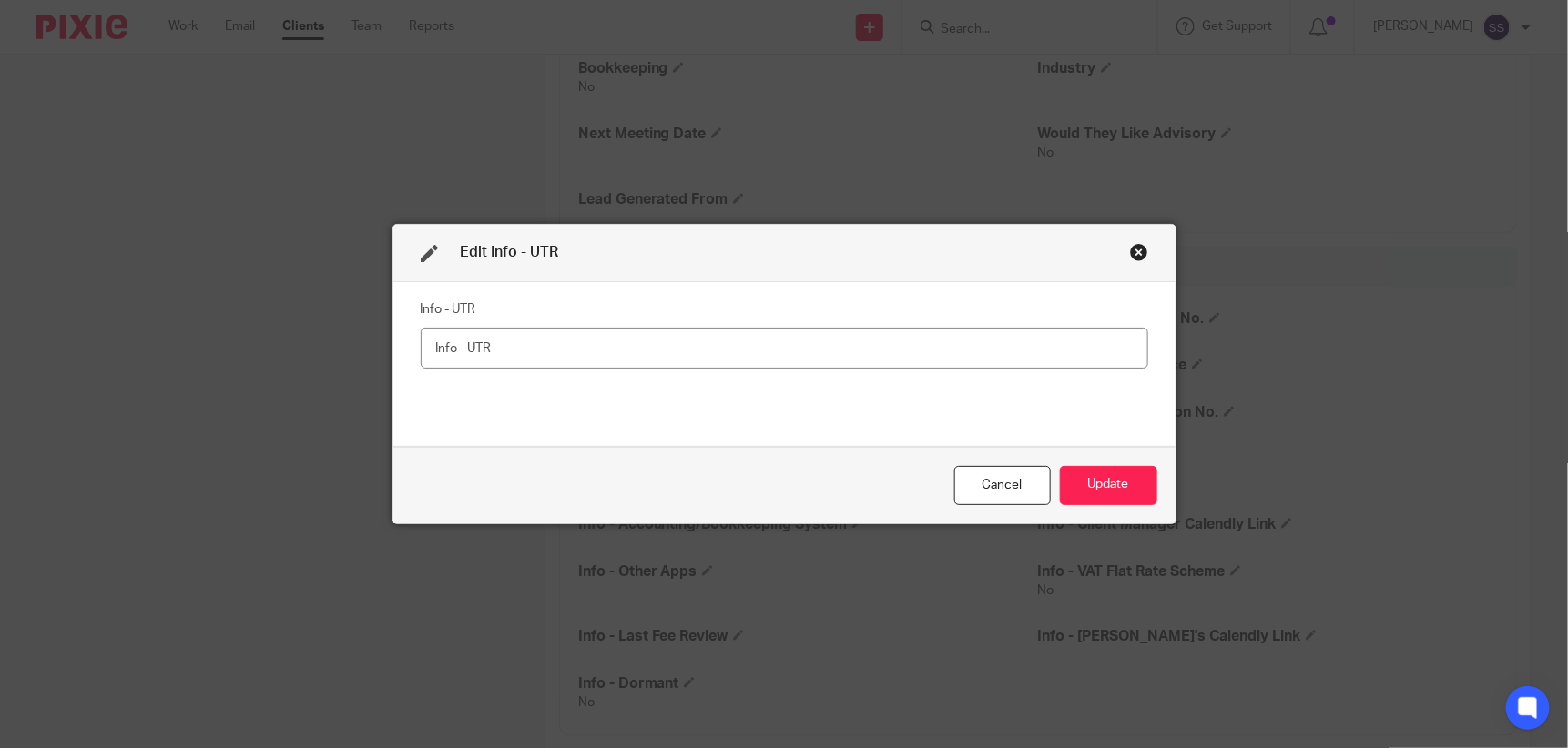
click at [534, 356] on input "text" at bounding box center [784, 348] width 727 height 41
type input "5342691212"
click at [1087, 482] on button "Update" at bounding box center [1108, 485] width 98 height 39
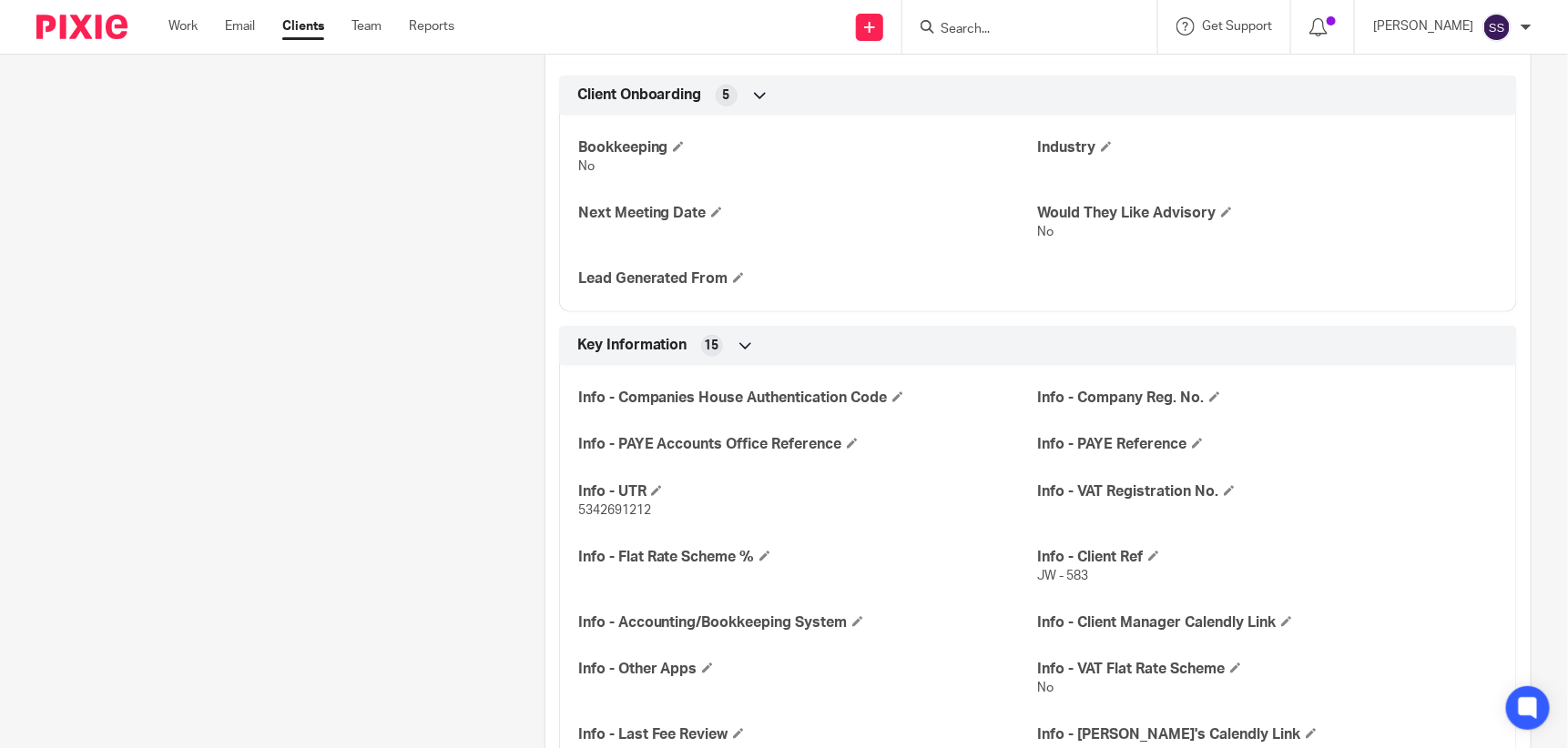
scroll to position [0, 0]
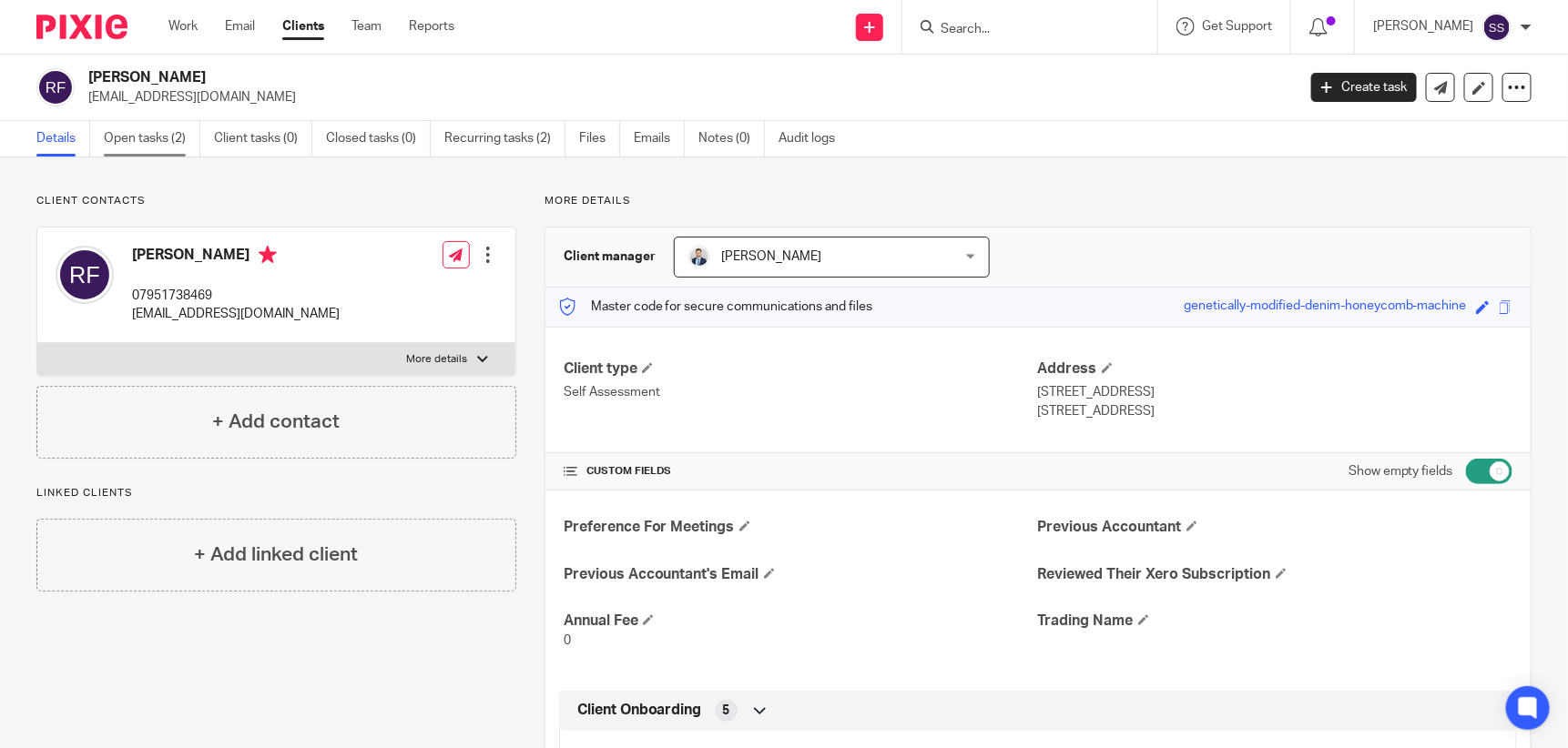
click at [130, 128] on link "Open tasks (2)" at bounding box center [152, 138] width 97 height 35
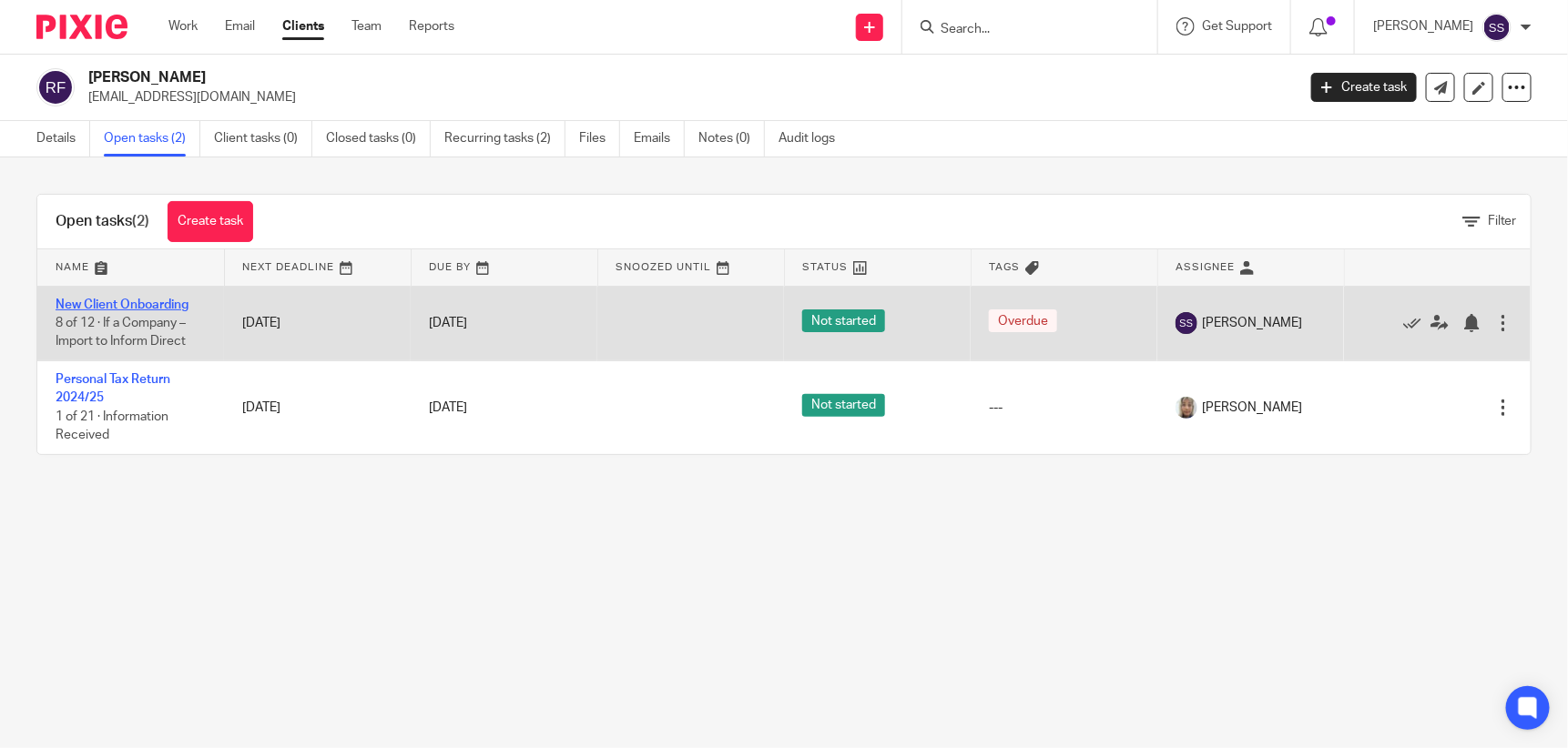
click at [129, 299] on link "New Client Onboarding" at bounding box center [122, 304] width 133 height 12
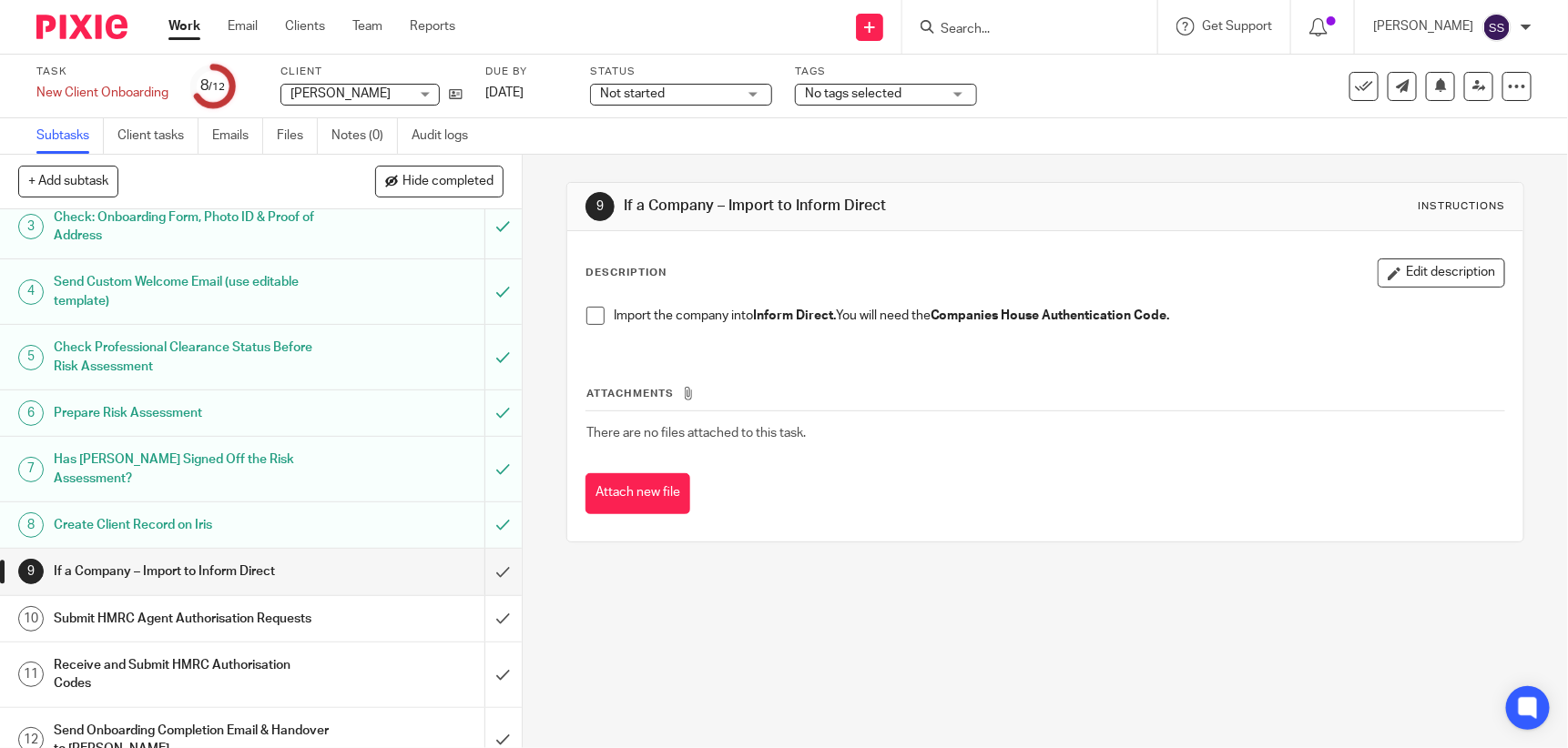
scroll to position [113, 0]
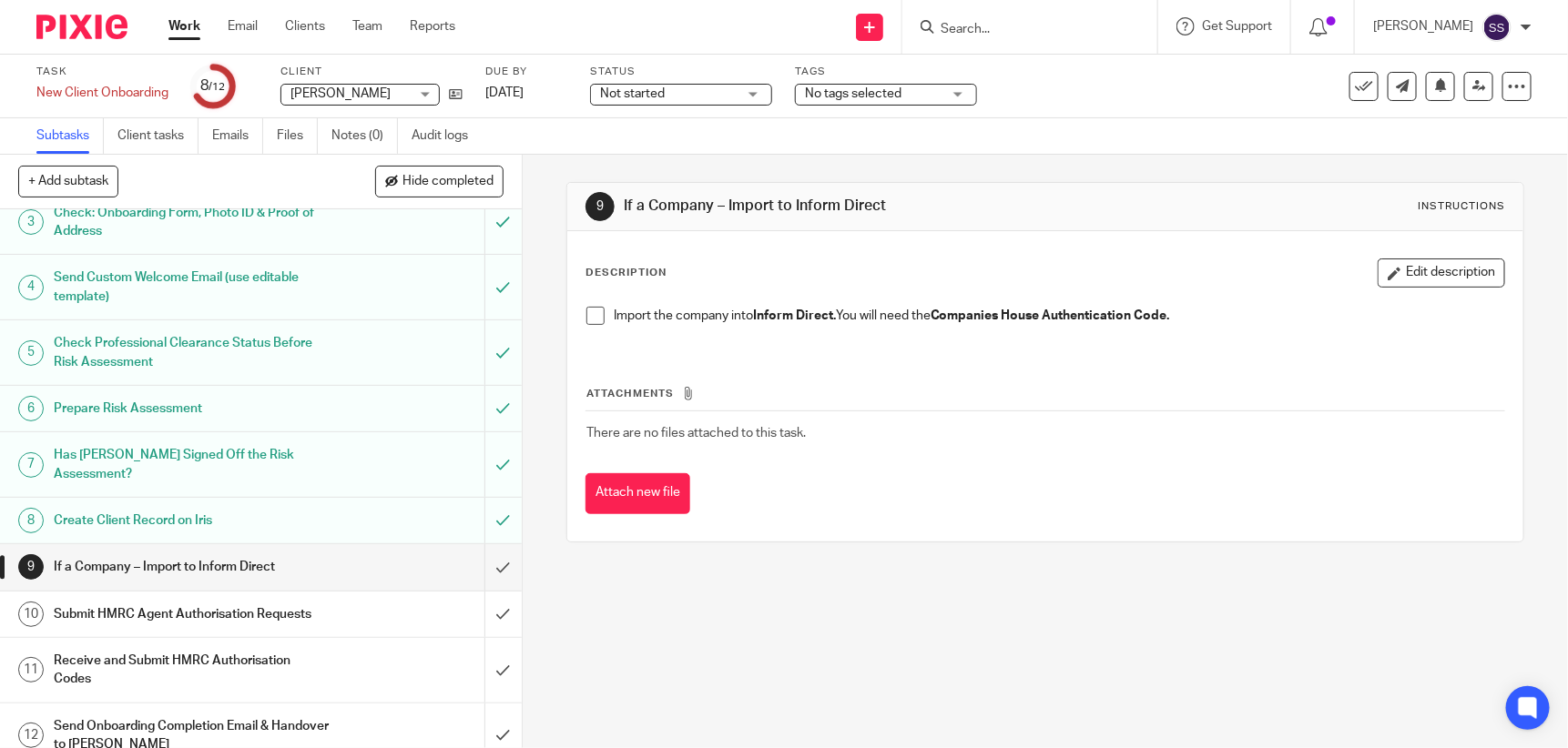
click at [282, 601] on h1 "Submit HMRC Agent Authorisation Requests" at bounding box center [191, 614] width 275 height 27
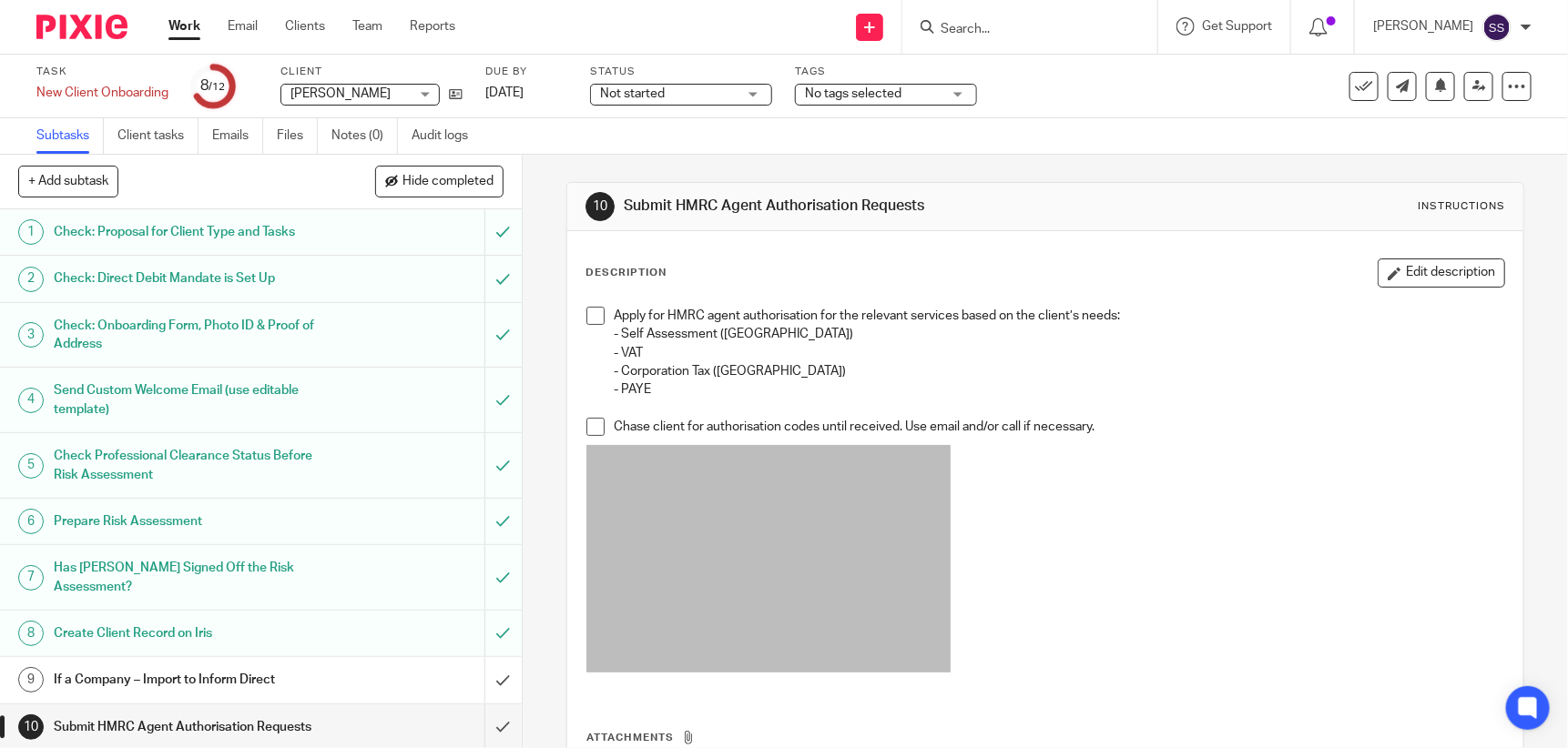
click at [588, 310] on span at bounding box center [594, 316] width 18 height 18
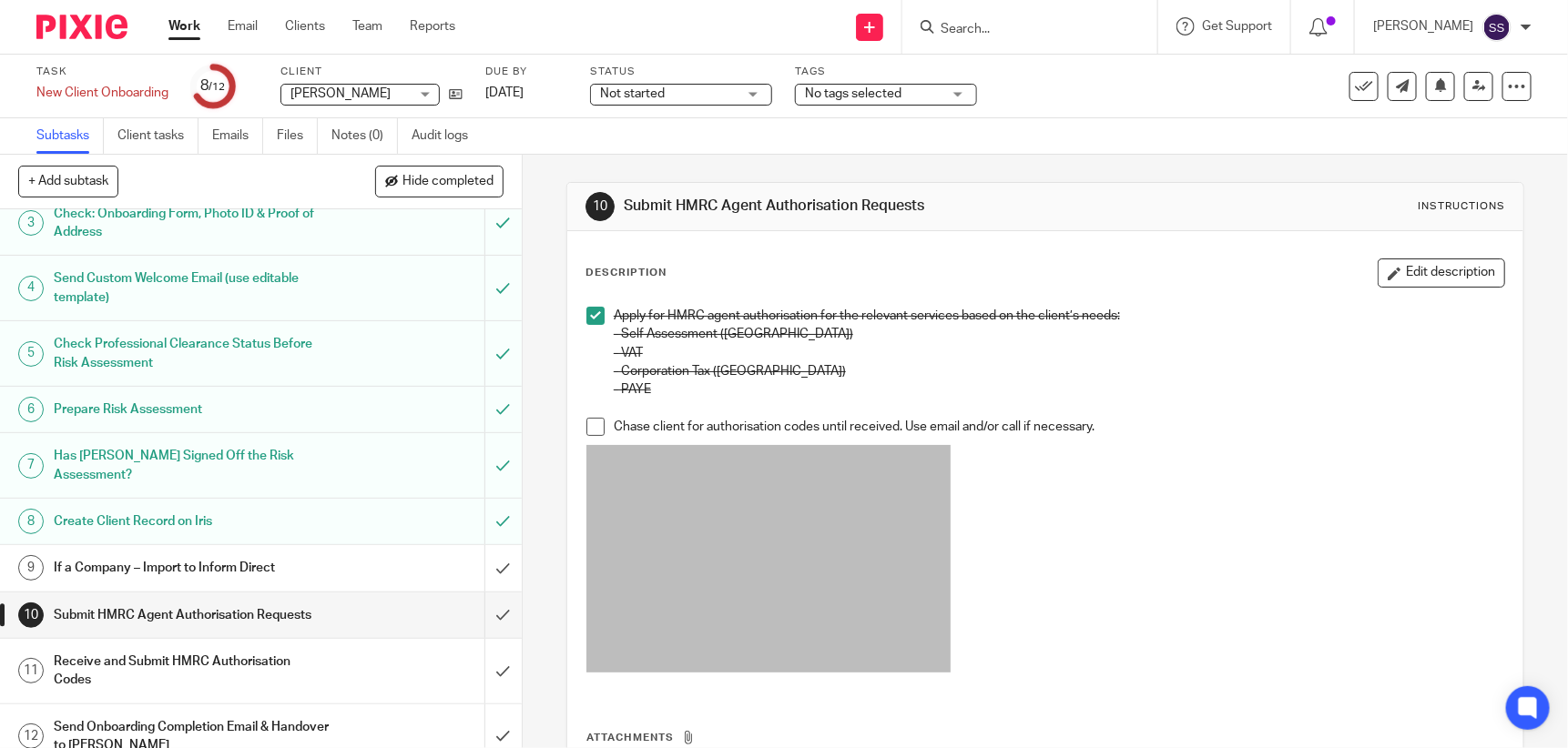
scroll to position [113, 0]
click at [483, 544] on input "submit" at bounding box center [261, 567] width 521 height 46
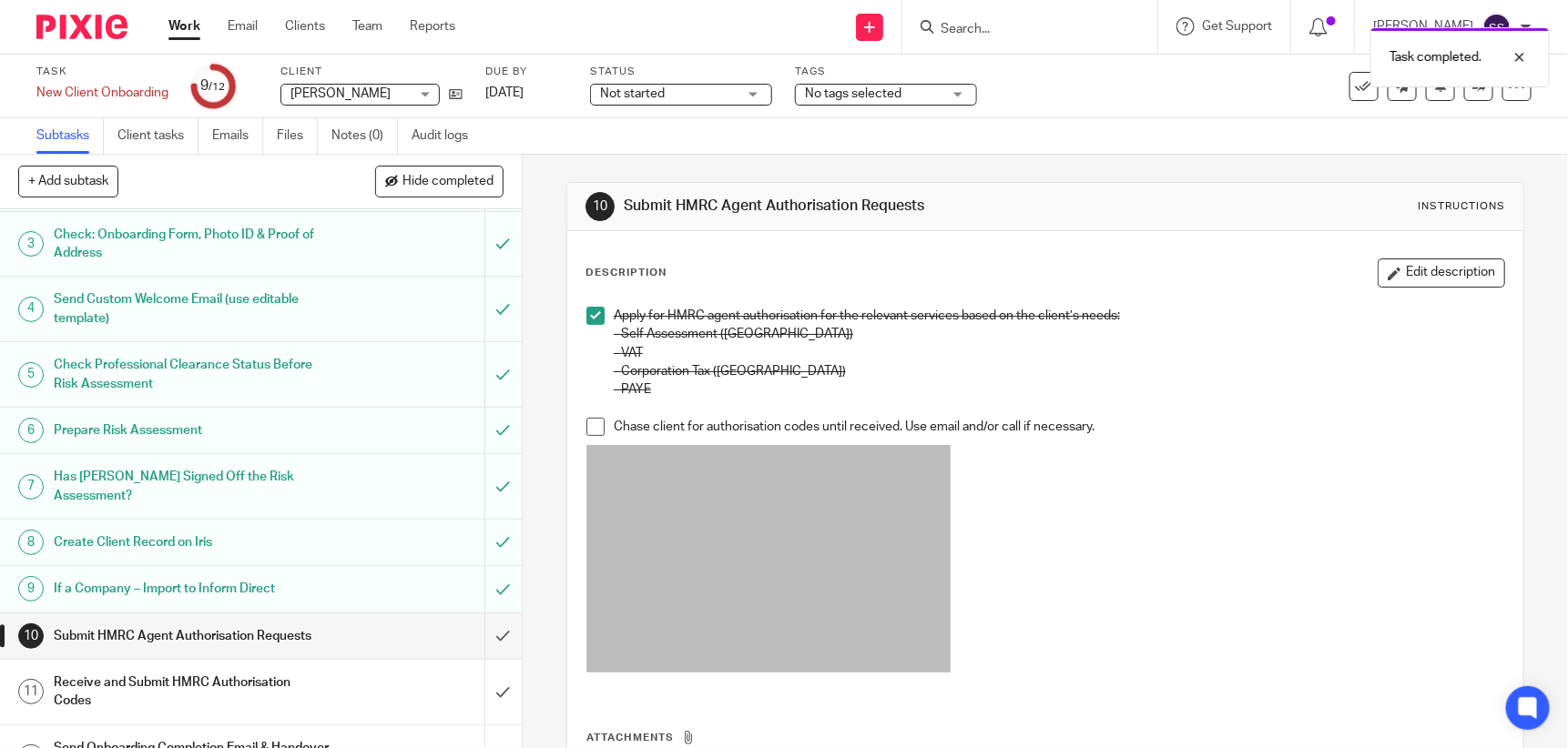
scroll to position [98, 0]
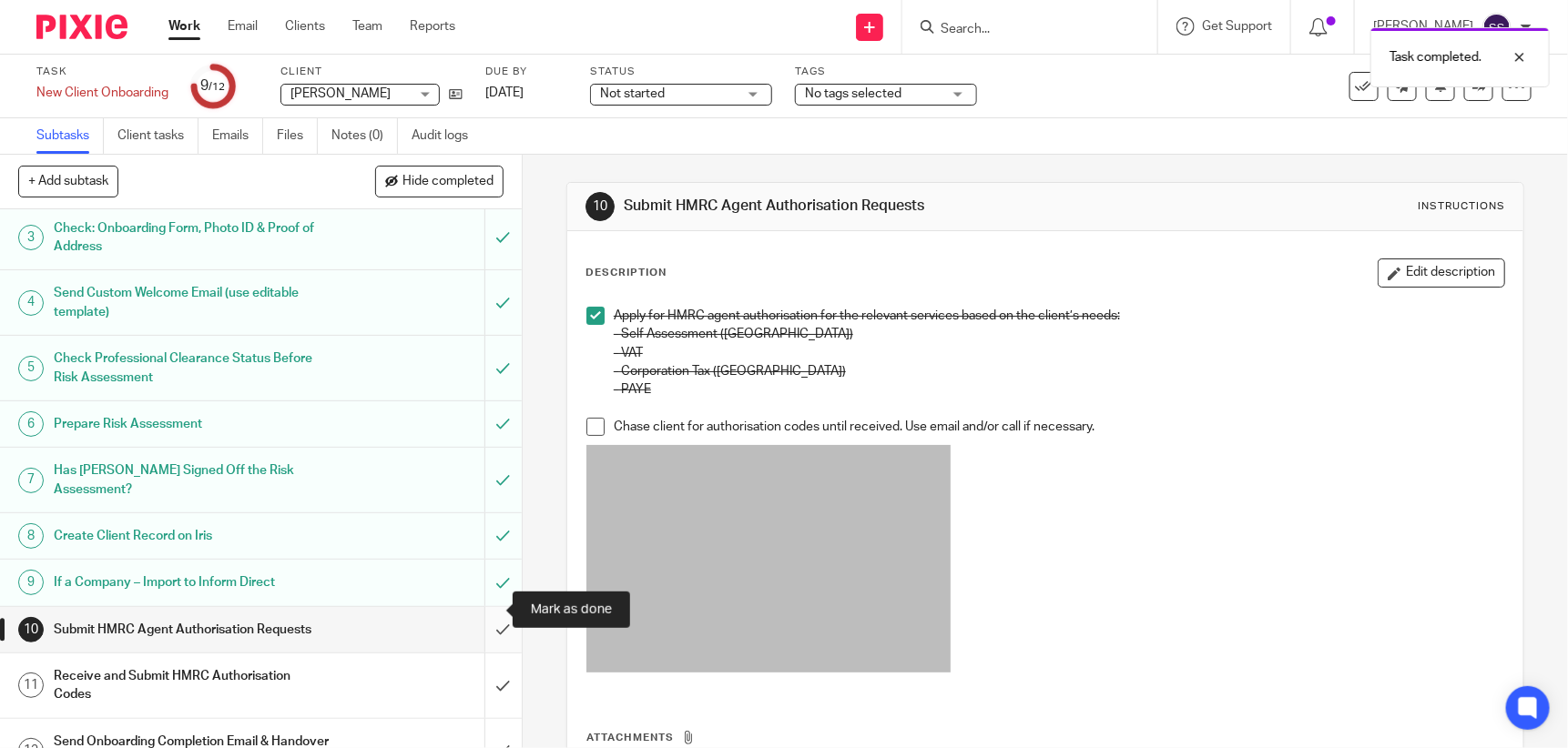
click at [483, 608] on input "submit" at bounding box center [261, 630] width 521 height 46
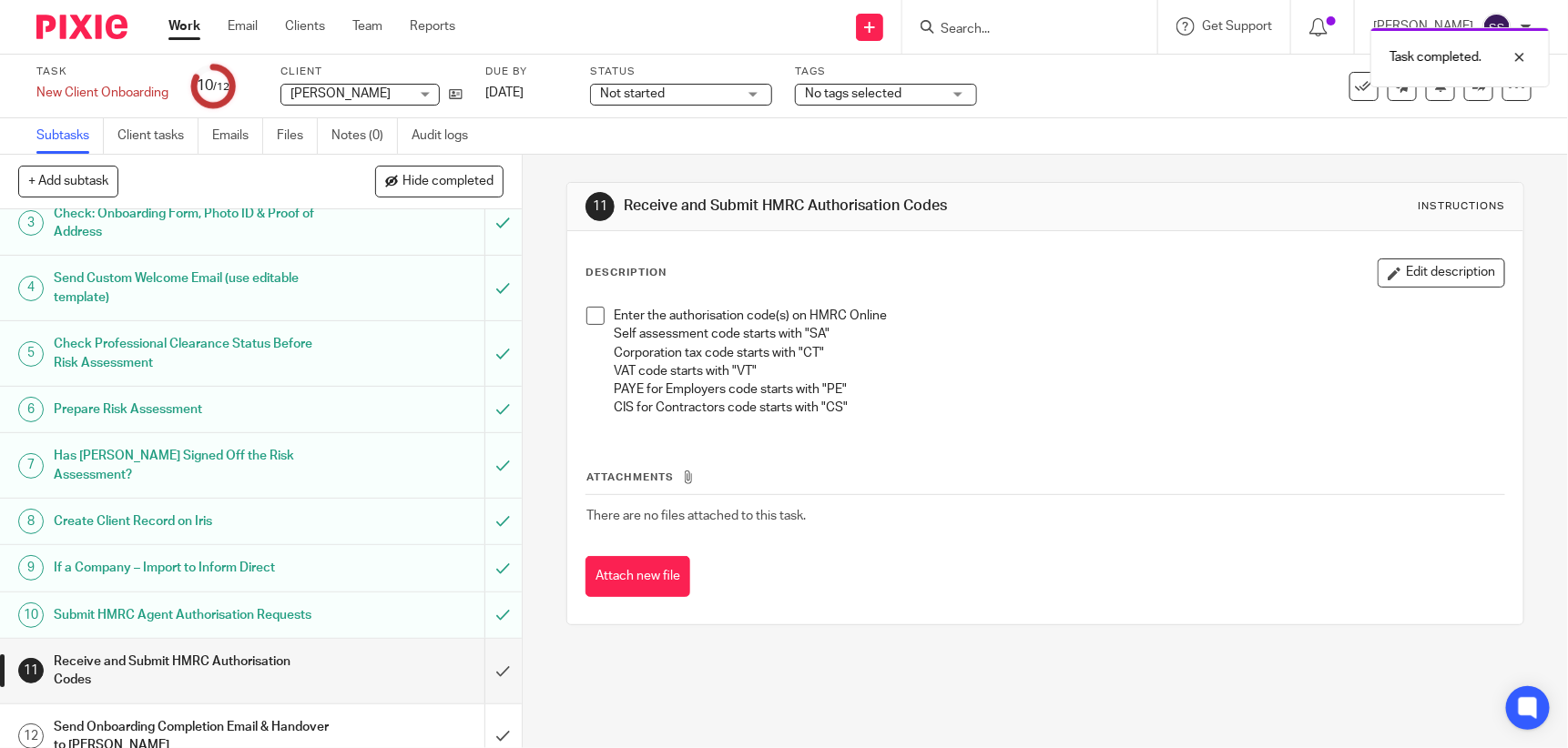
scroll to position [113, 0]
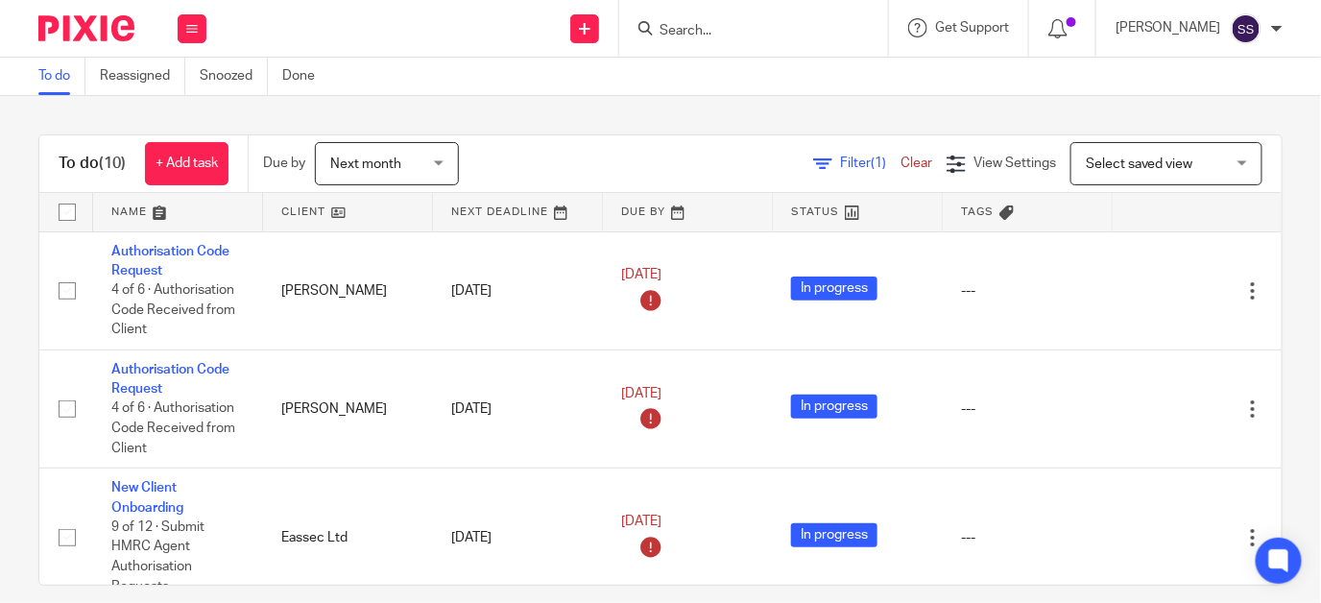
click at [788, 28] on input "Search" at bounding box center [744, 31] width 173 height 17
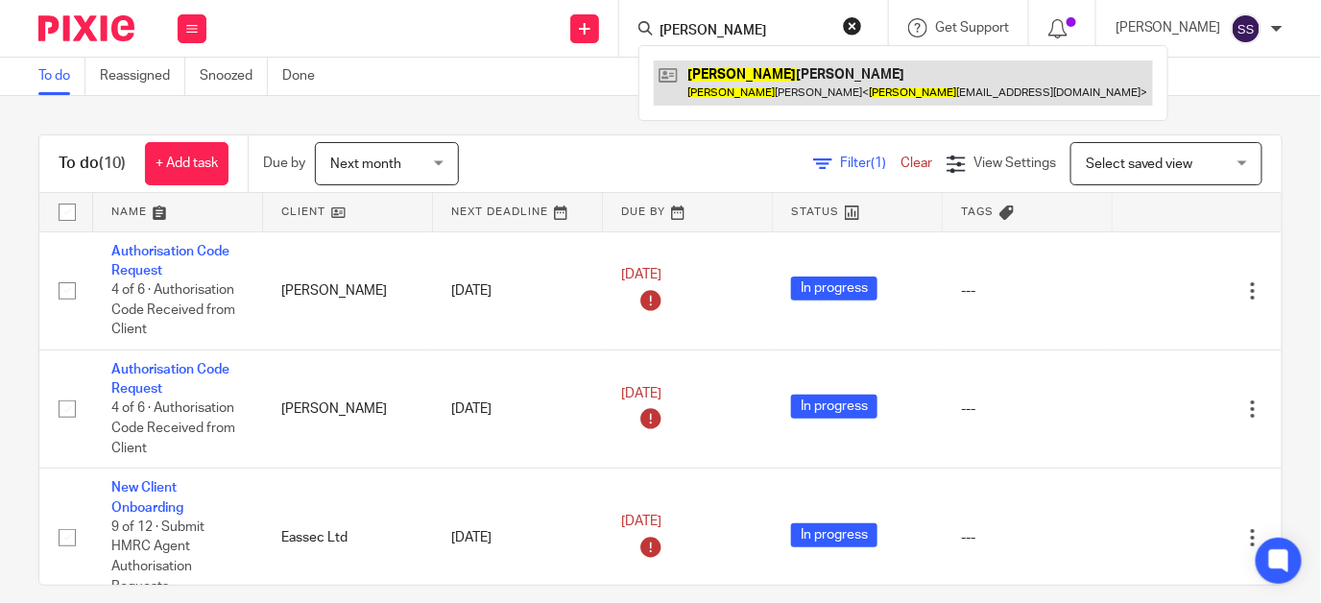
type input "[PERSON_NAME]"
click at [812, 91] on link at bounding box center [903, 83] width 499 height 44
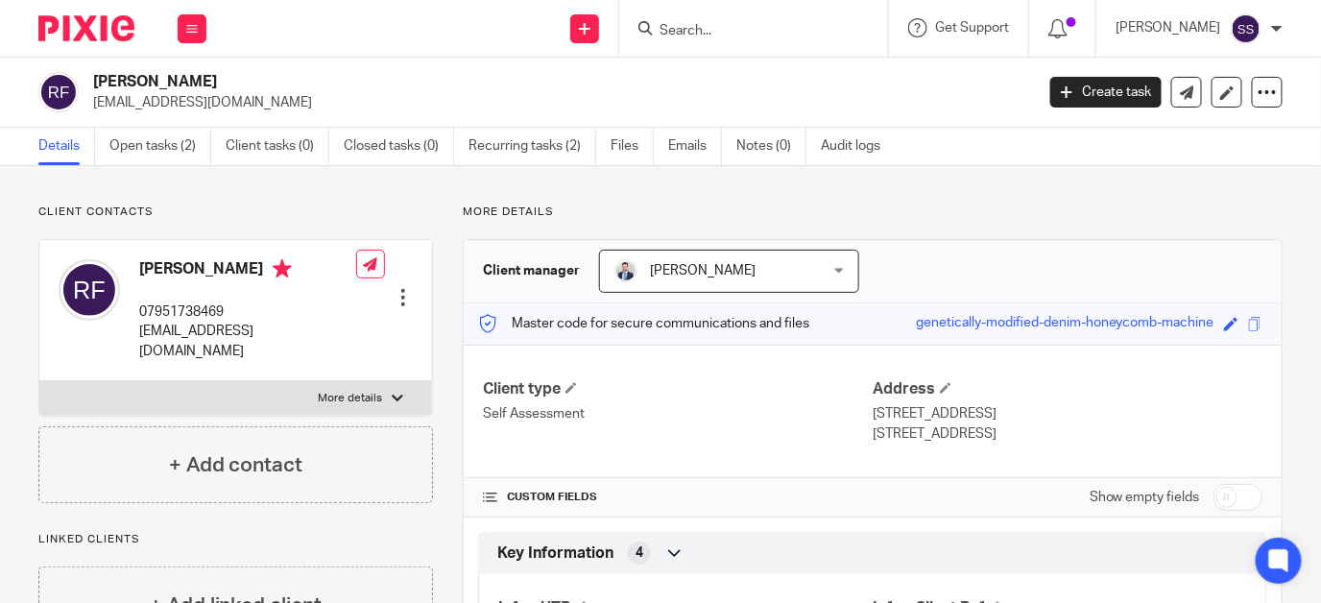
drag, startPoint x: 997, startPoint y: 430, endPoint x: 942, endPoint y: 433, distance: 54.8
click at [942, 433] on p "[STREET_ADDRESS]" at bounding box center [1068, 433] width 390 height 19
click at [942, 431] on p "[STREET_ADDRESS]" at bounding box center [1068, 433] width 390 height 19
click at [947, 436] on p "[STREET_ADDRESS]" at bounding box center [1068, 433] width 390 height 19
drag, startPoint x: 942, startPoint y: 425, endPoint x: 1000, endPoint y: 425, distance: 57.6
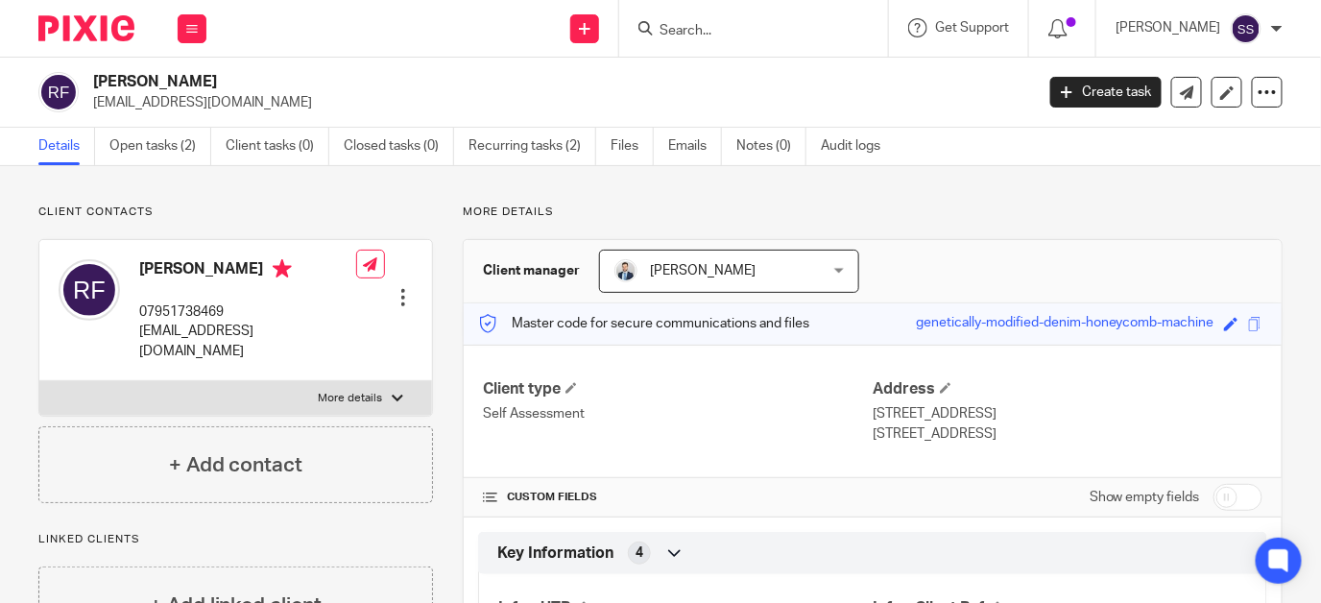
click at [1000, 425] on p "[STREET_ADDRESS]" at bounding box center [1068, 433] width 390 height 19
drag, startPoint x: 1000, startPoint y: 425, endPoint x: 982, endPoint y: 426, distance: 17.3
click at [982, 426] on p "[STREET_ADDRESS]" at bounding box center [1068, 433] width 390 height 19
copy p "DH4 7QU"
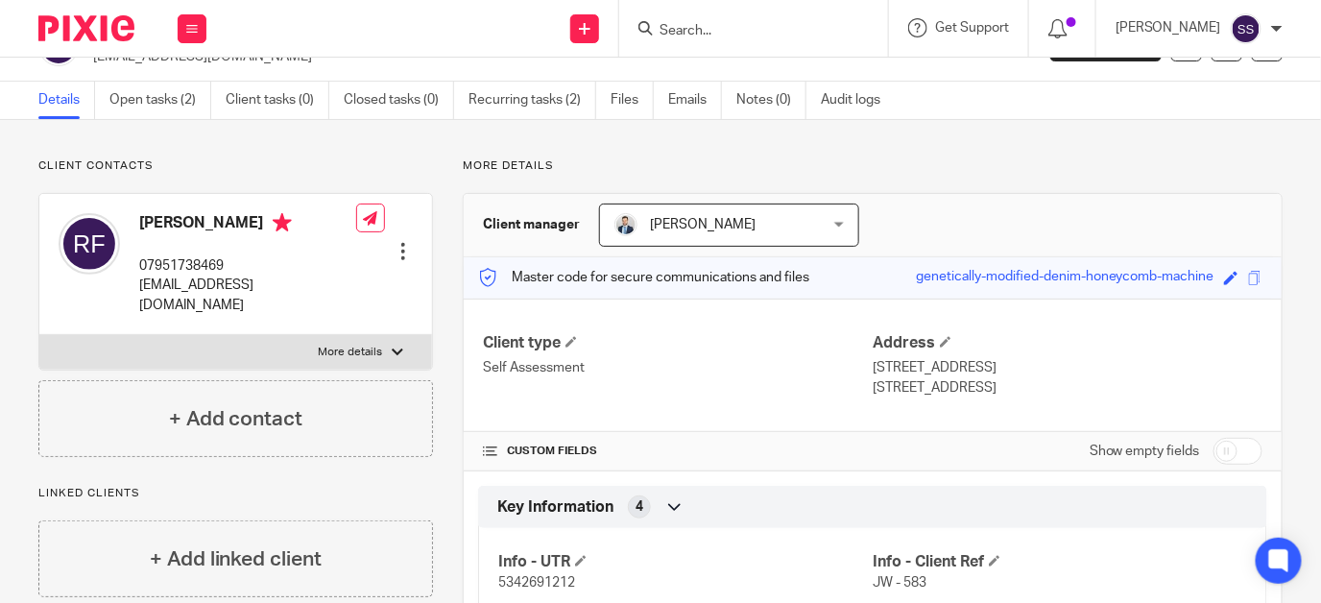
scroll to position [49, 0]
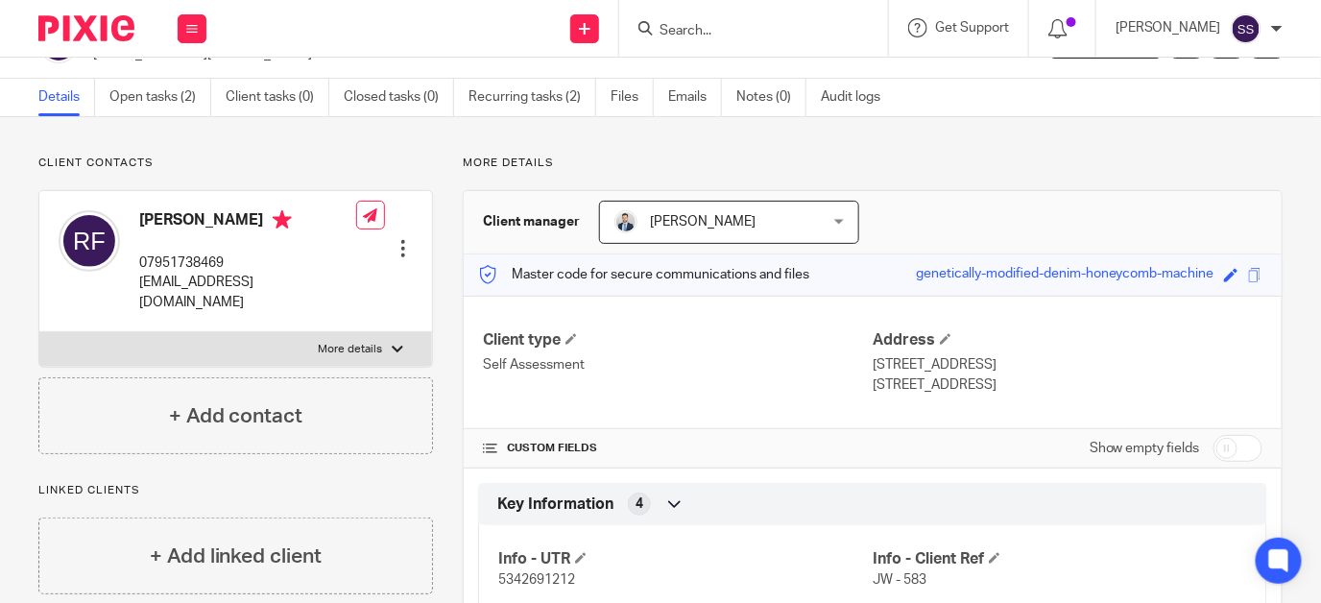
click at [1215, 448] on input "checkbox" at bounding box center [1238, 448] width 49 height 27
checkbox input "true"
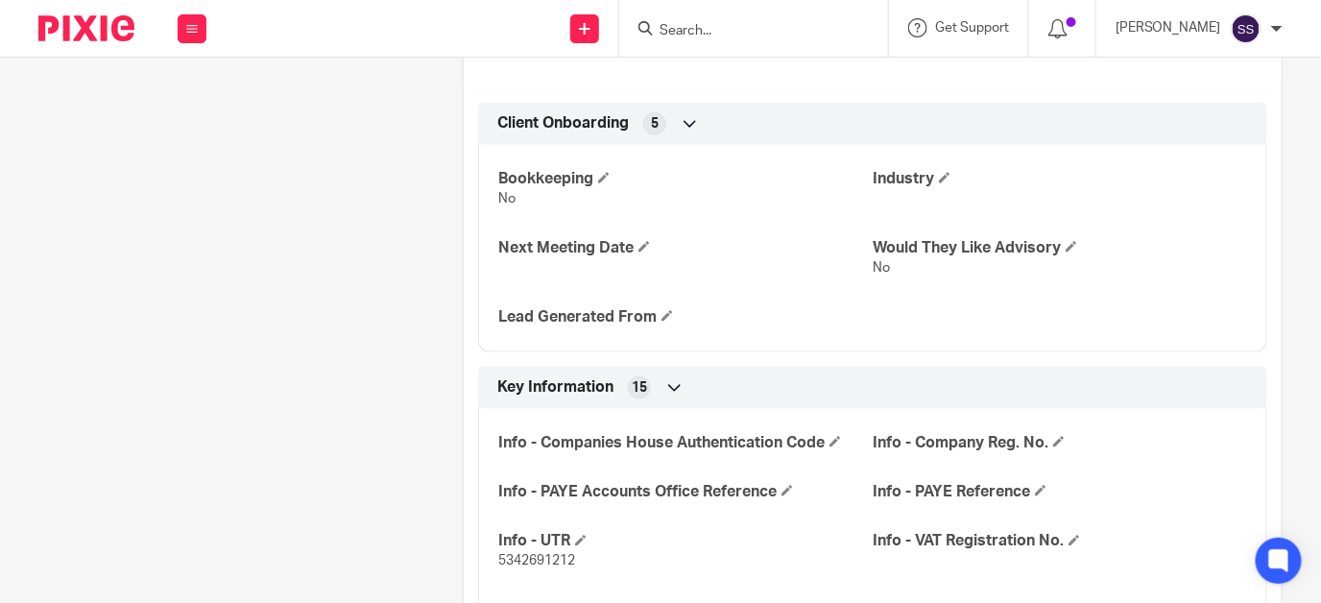
scroll to position [64, 0]
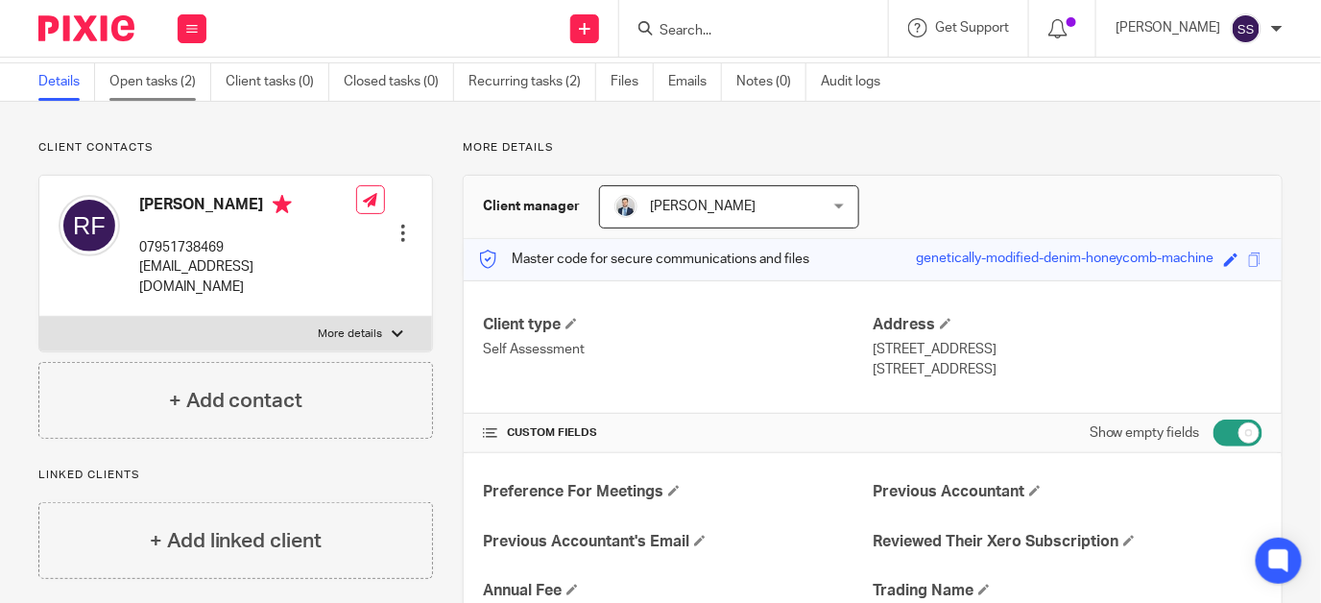
click at [146, 81] on link "Open tasks (2)" at bounding box center [160, 81] width 102 height 37
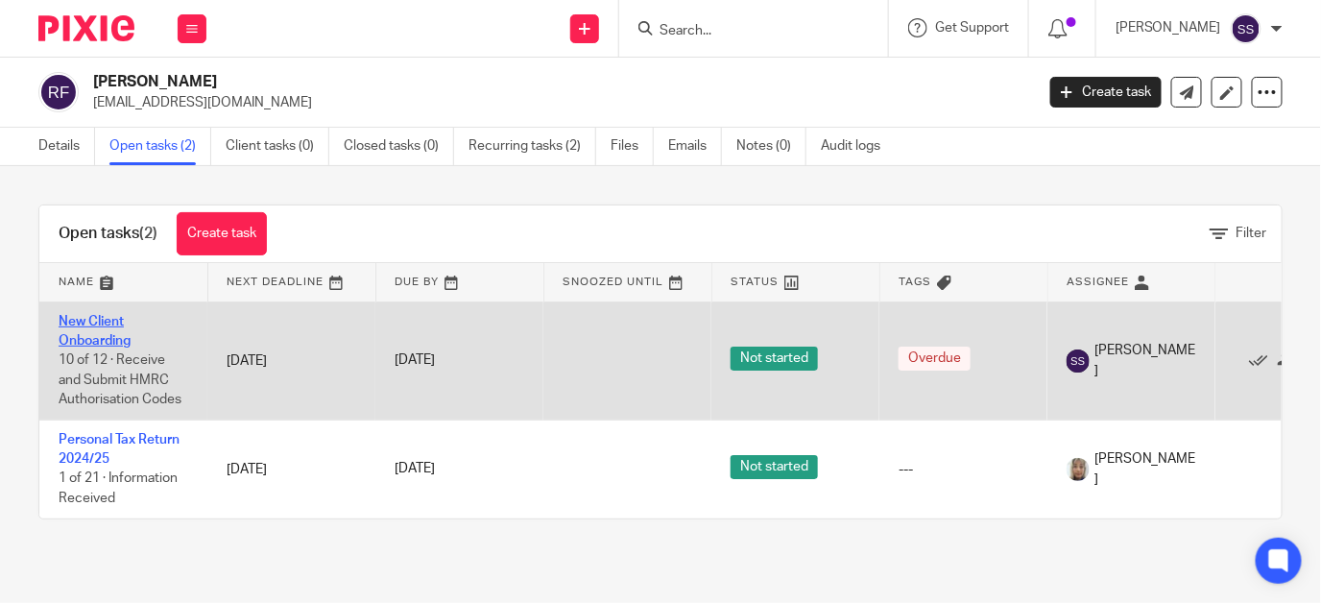
click at [85, 337] on link "New Client Onboarding" at bounding box center [95, 331] width 72 height 33
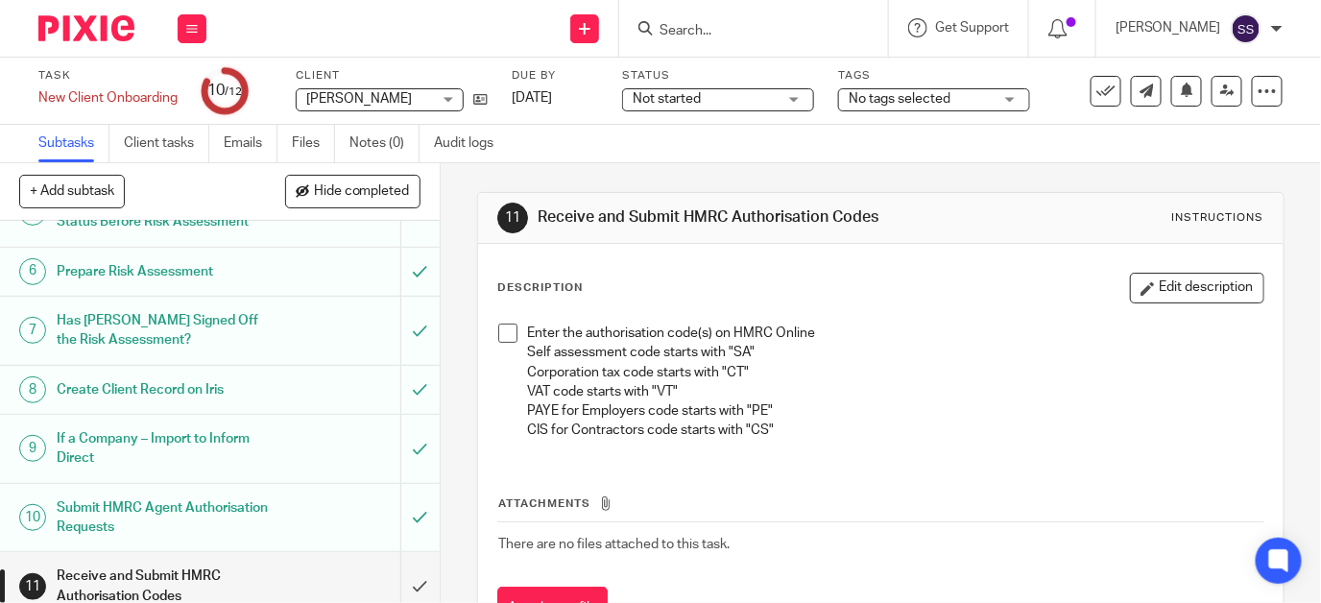
scroll to position [401, 0]
